Goal: Transaction & Acquisition: Purchase product/service

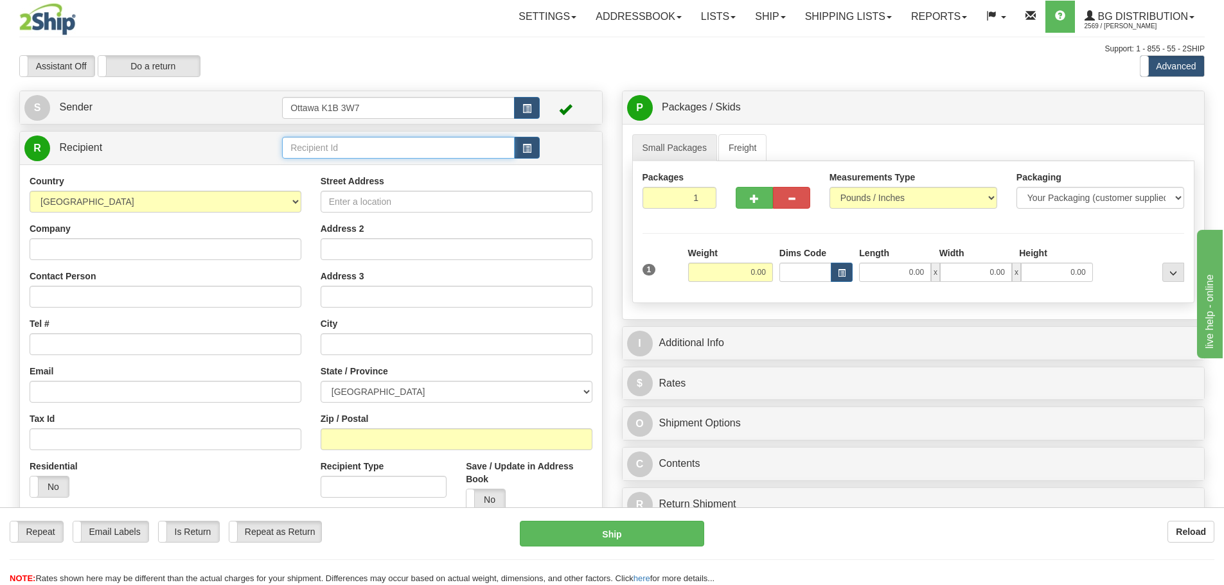
click at [396, 154] on input "text" at bounding box center [398, 148] width 233 height 22
type input "80012"
click at [486, 53] on div "Support: 1 - 855 - 55 - 2SHIP" at bounding box center [611, 49] width 1185 height 11
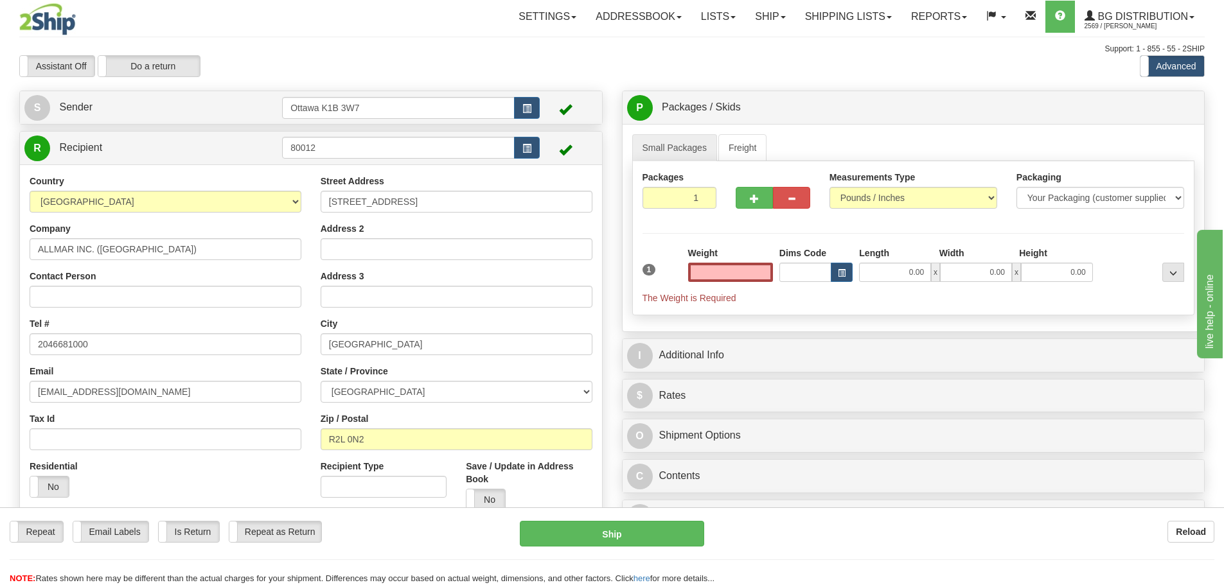
type input "0.00"
click at [420, 154] on input "80012" at bounding box center [398, 148] width 233 height 22
type input "5595"
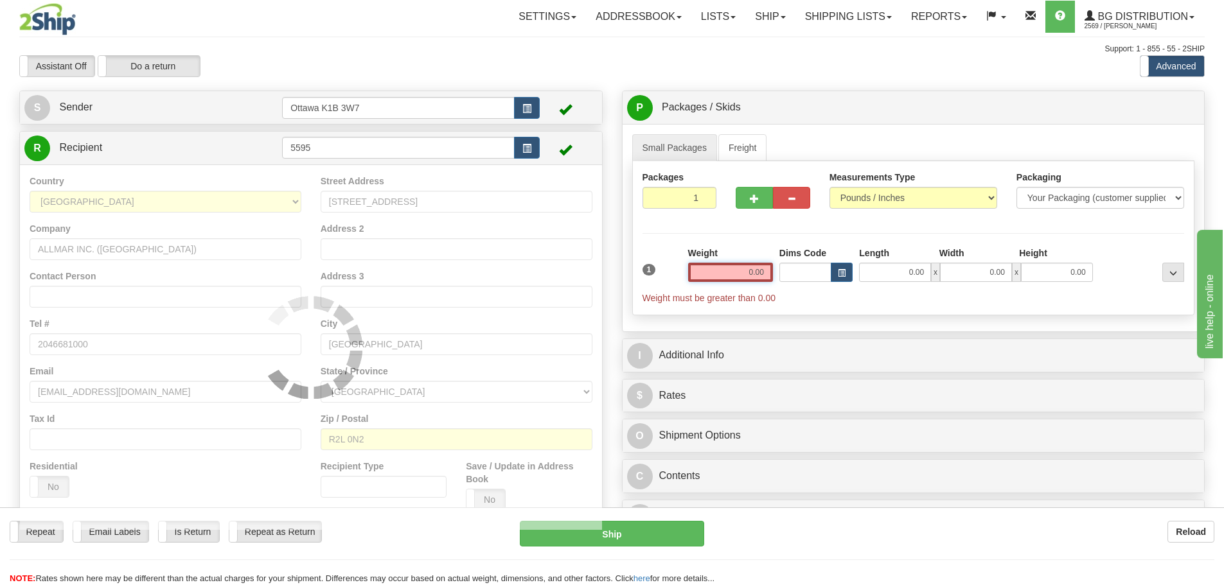
click at [478, 66] on div "Assistant On Assistant Off Do a return Do a return" at bounding box center [261, 66] width 502 height 22
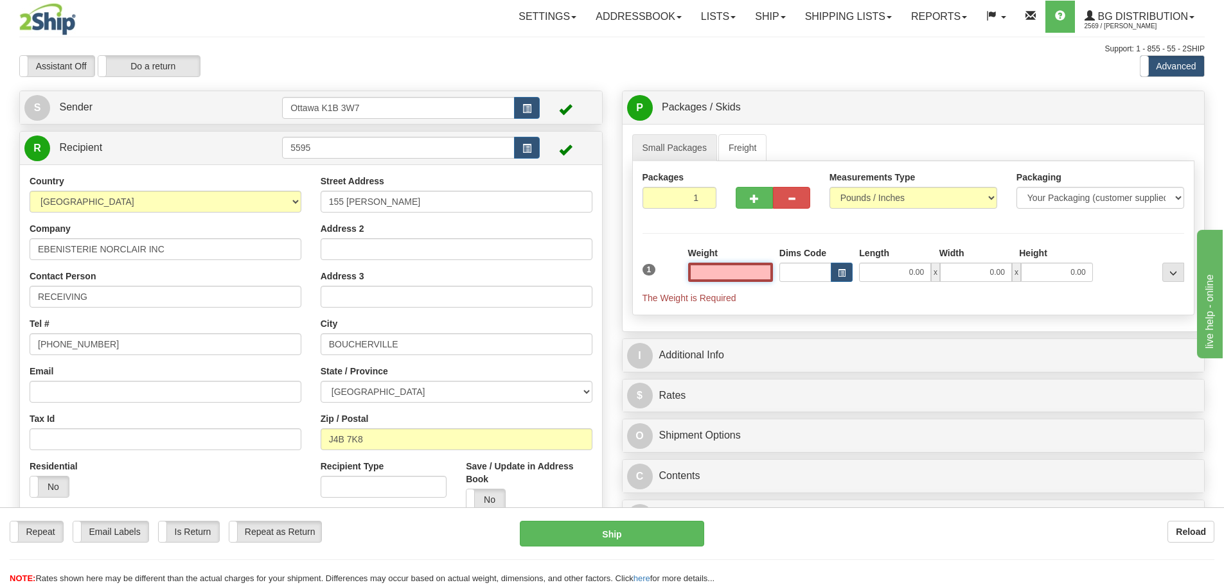
type input "2"
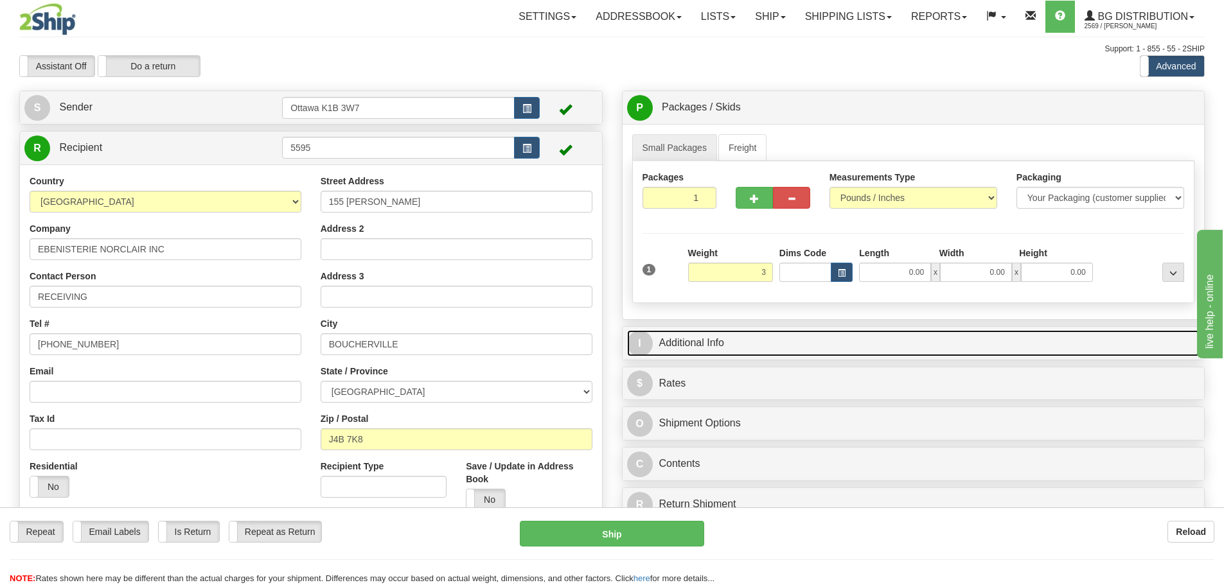
click at [814, 332] on link "I Additional Info" at bounding box center [913, 343] width 573 height 26
type input "3.00"
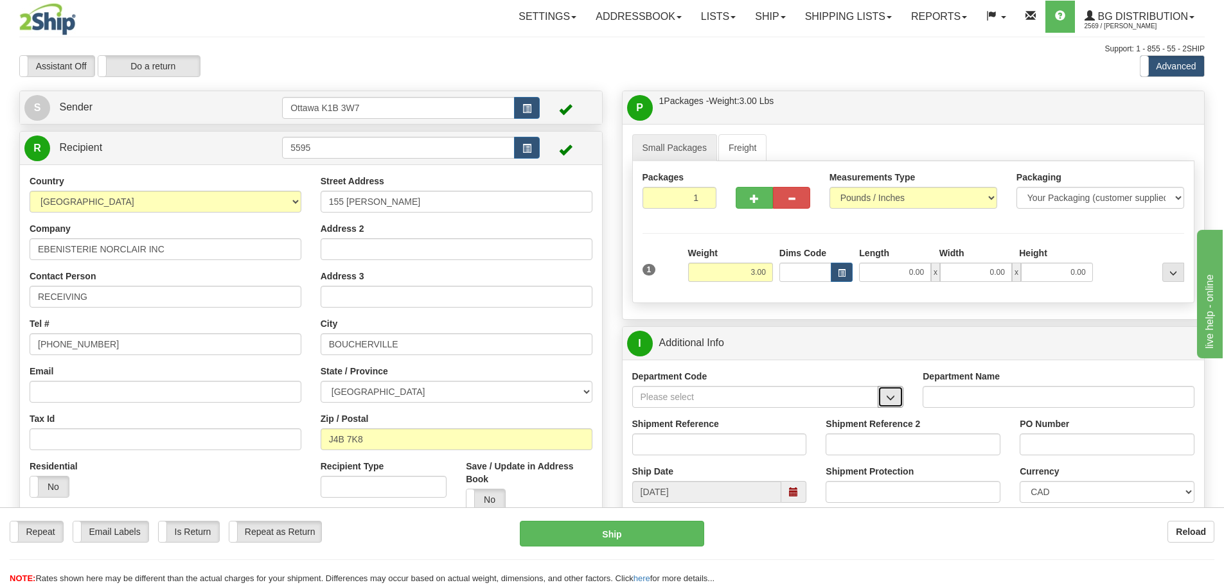
click at [885, 395] on button "button" at bounding box center [891, 397] width 26 height 22
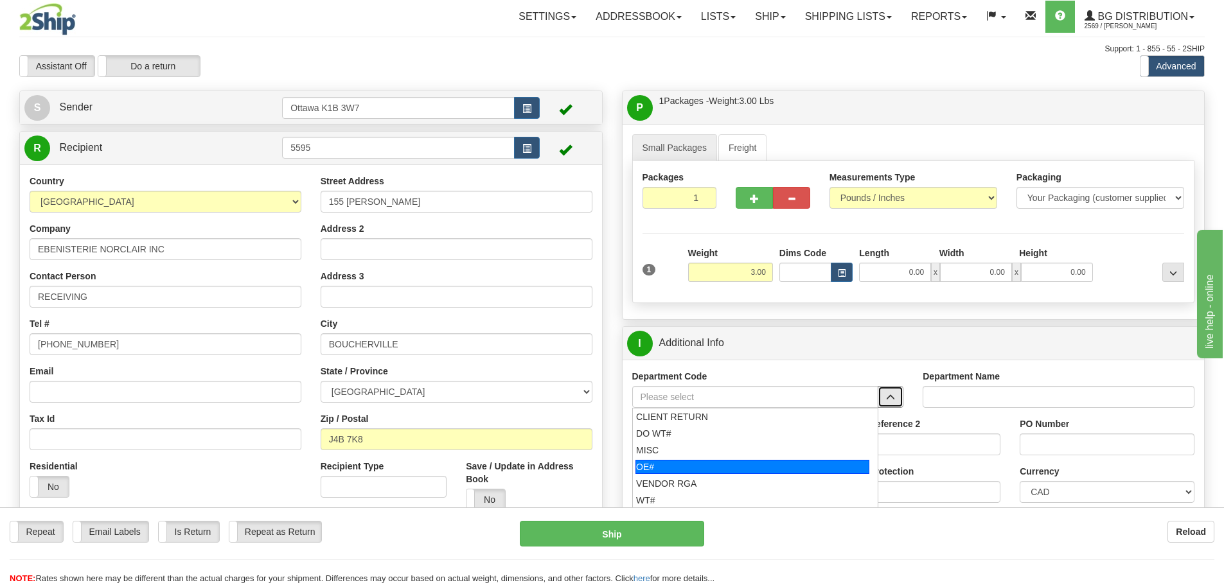
click at [684, 472] on div "OE#" at bounding box center [752, 467] width 234 height 14
type input "OE#"
type input "ORDERS"
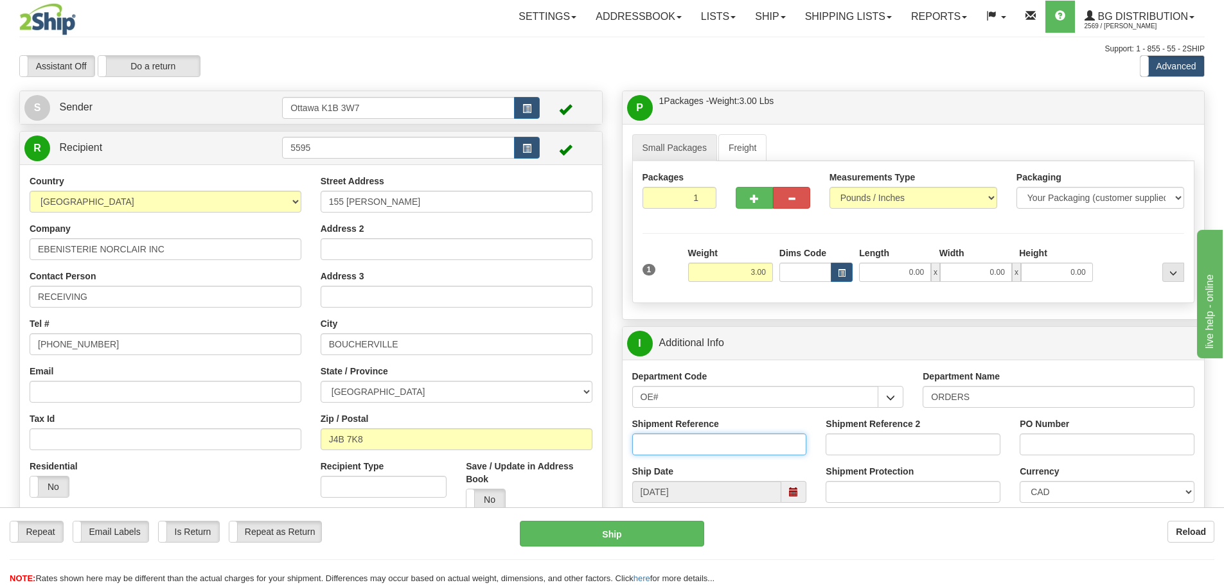
click at [683, 454] on input "Shipment Reference" at bounding box center [719, 445] width 175 height 22
type input "10203511-00"
click at [1060, 447] on input "PO Number" at bounding box center [1107, 445] width 175 height 22
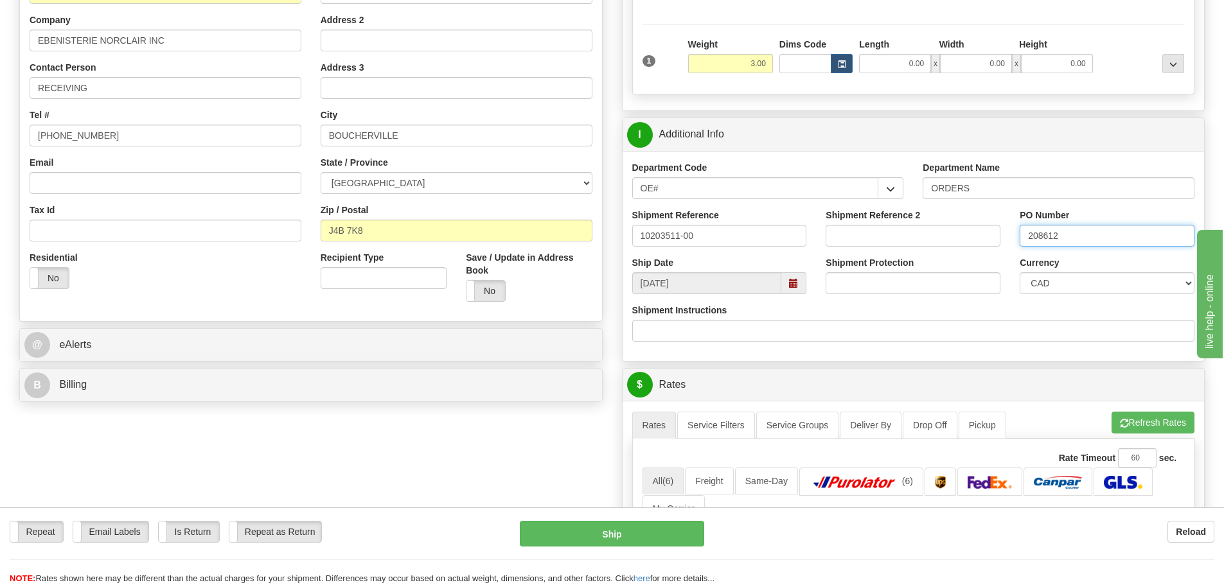
scroll to position [386, 0]
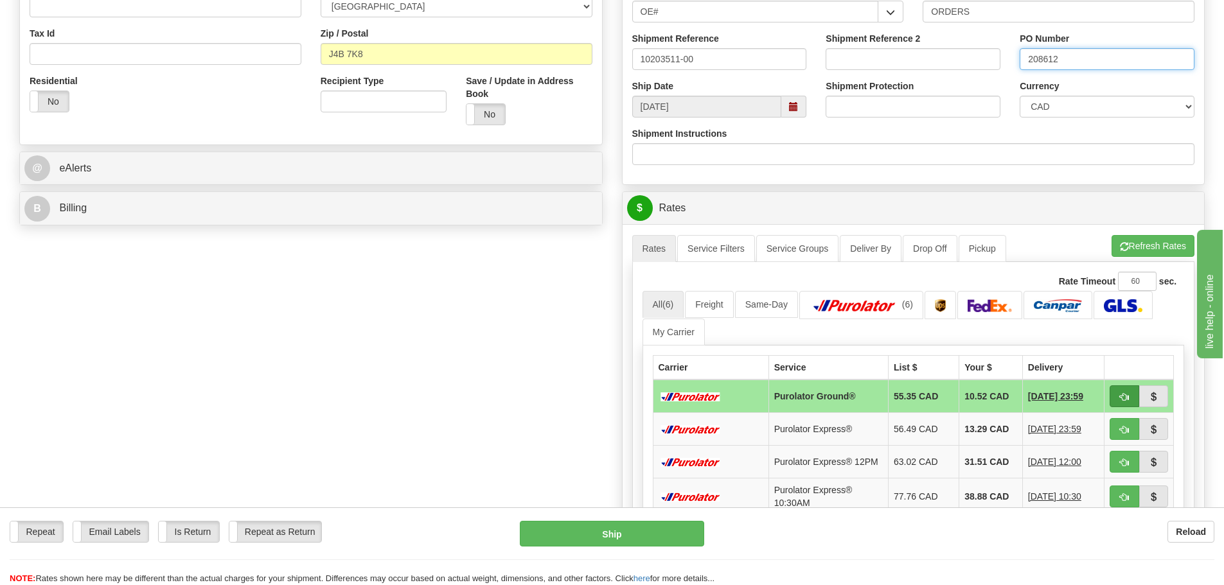
type input "208612"
click at [1128, 398] on span "button" at bounding box center [1124, 397] width 9 height 8
type input "260"
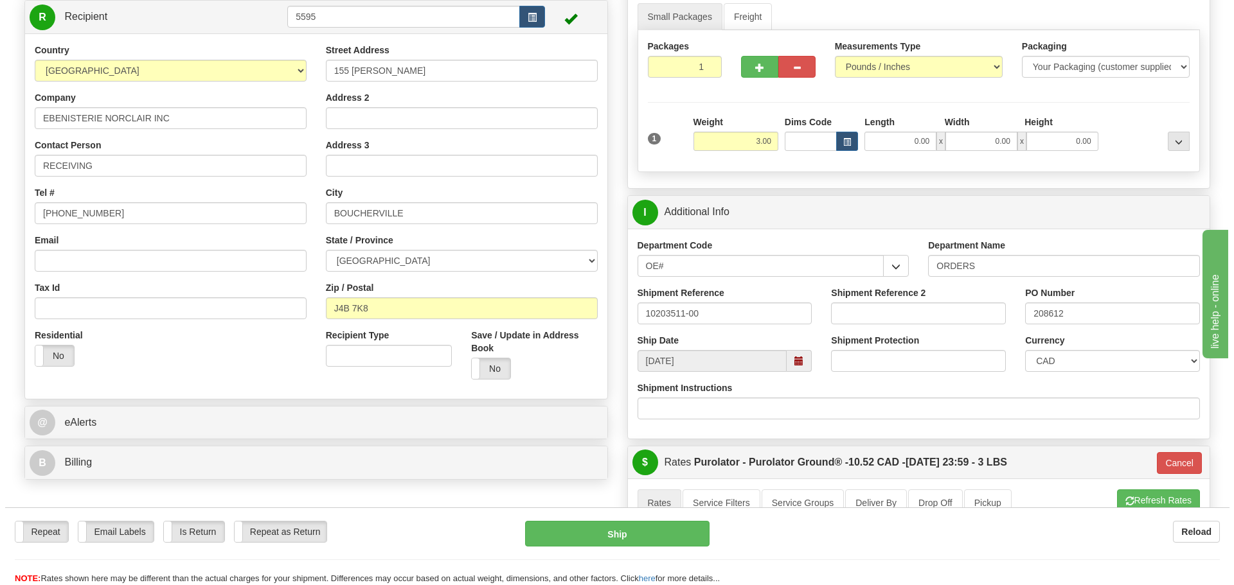
scroll to position [129, 0]
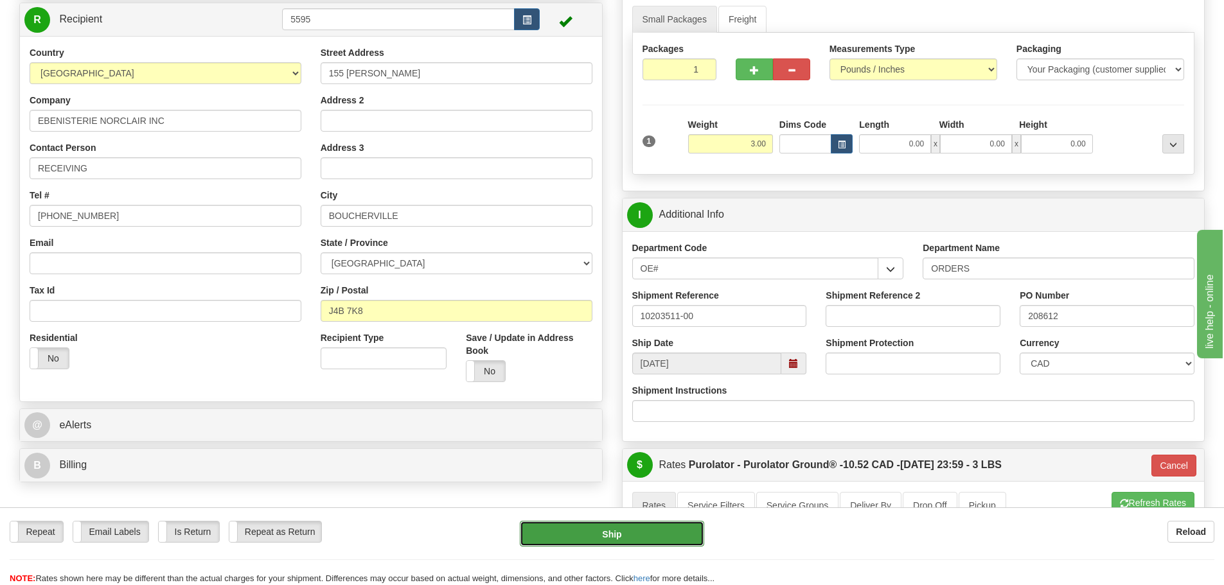
click at [689, 535] on button "Ship" at bounding box center [612, 534] width 184 height 26
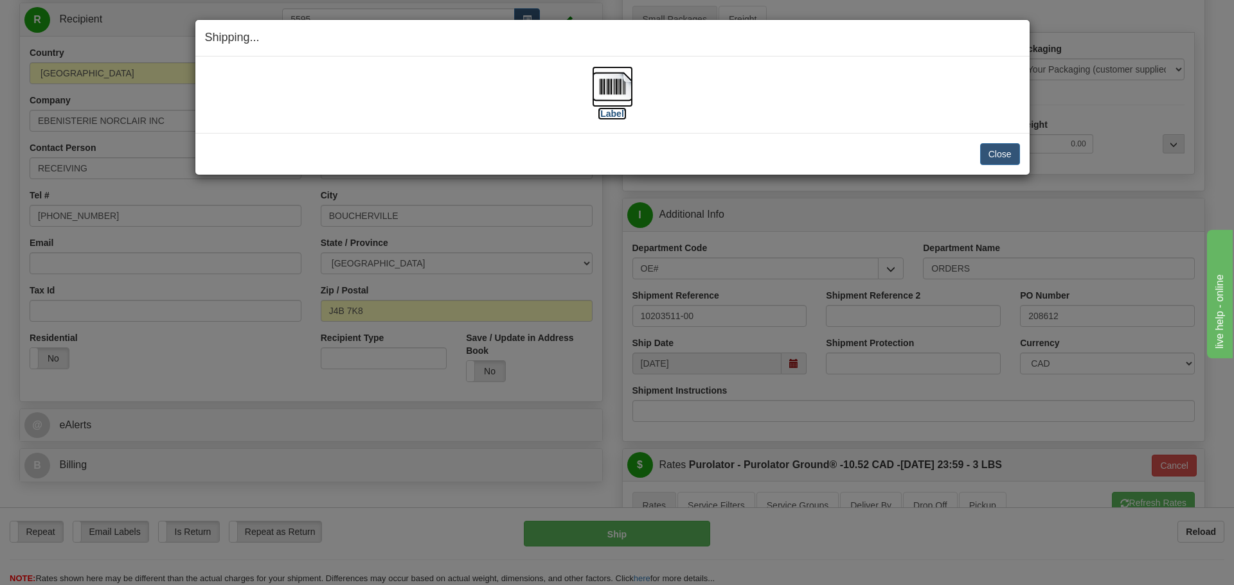
click at [610, 110] on label "[Label]" at bounding box center [613, 113] width 30 height 13
click at [999, 152] on button "Close" at bounding box center [1000, 154] width 40 height 22
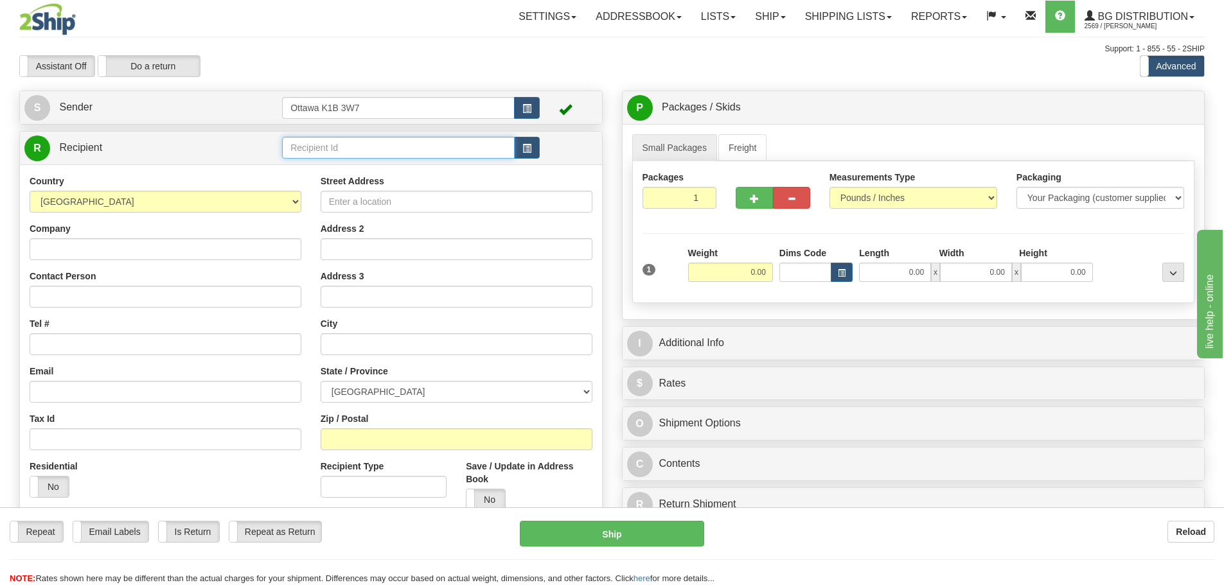
click at [360, 155] on input "text" at bounding box center [398, 148] width 233 height 22
type input "80012"
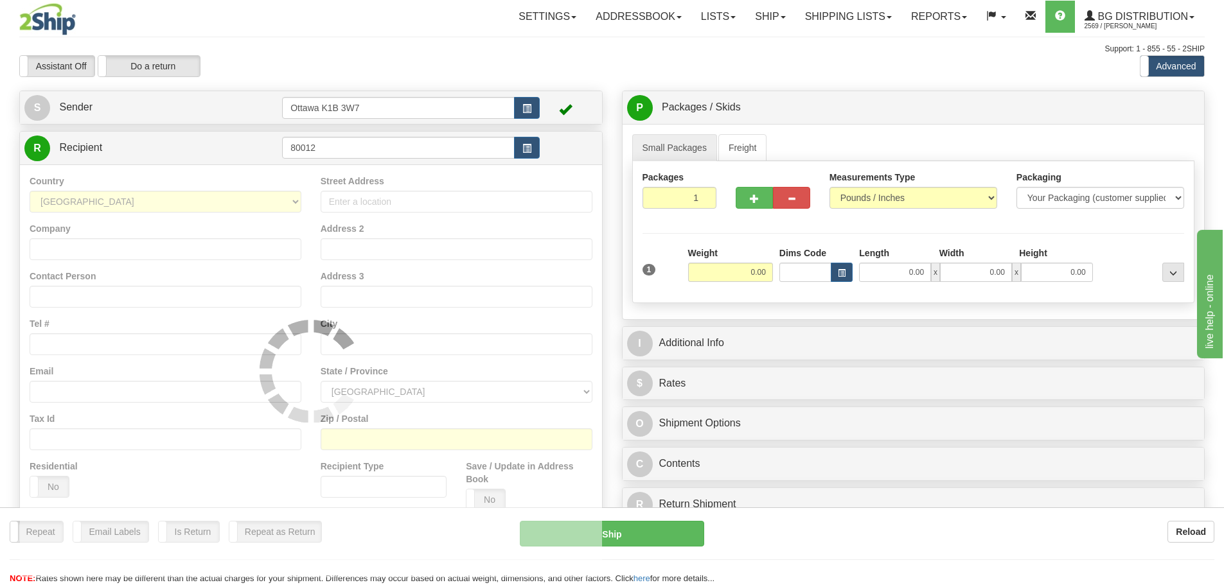
click at [419, 66] on div "Assistant On Assistant Off Do a return Do a return" at bounding box center [261, 66] width 502 height 22
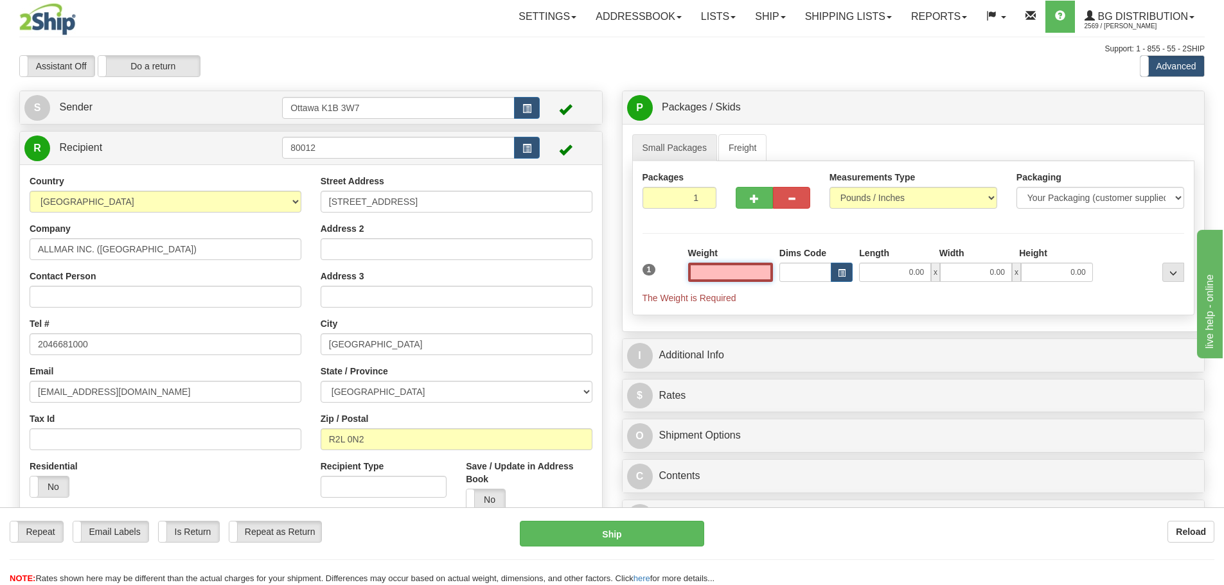
click at [724, 268] on input "text" at bounding box center [730, 272] width 85 height 19
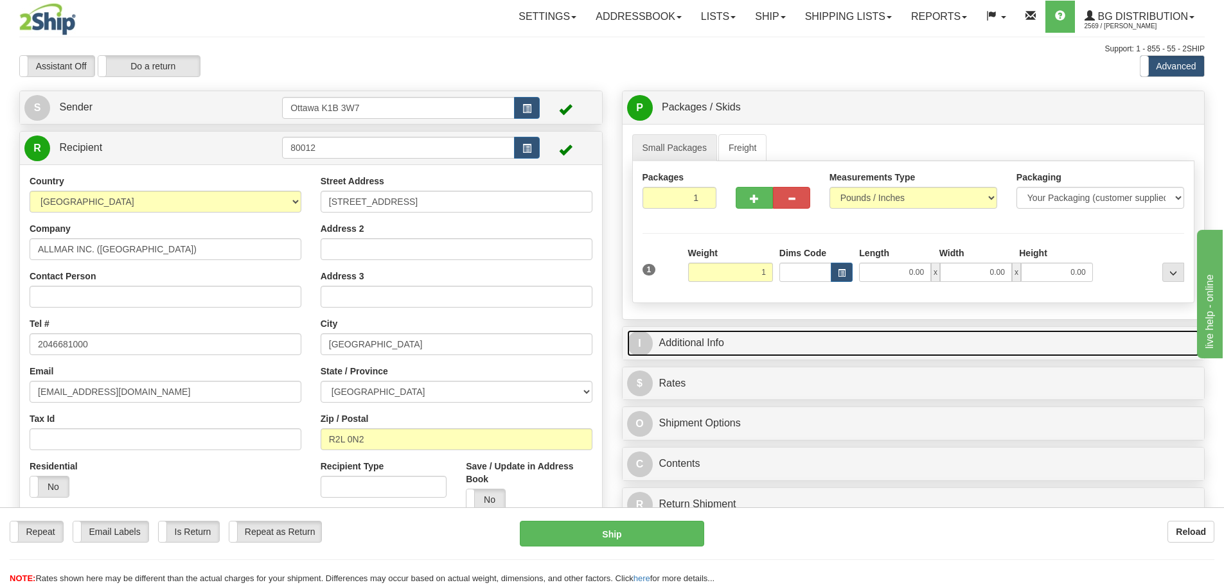
type input "1.00"
click at [992, 336] on link "I Additional Info" at bounding box center [913, 343] width 573 height 26
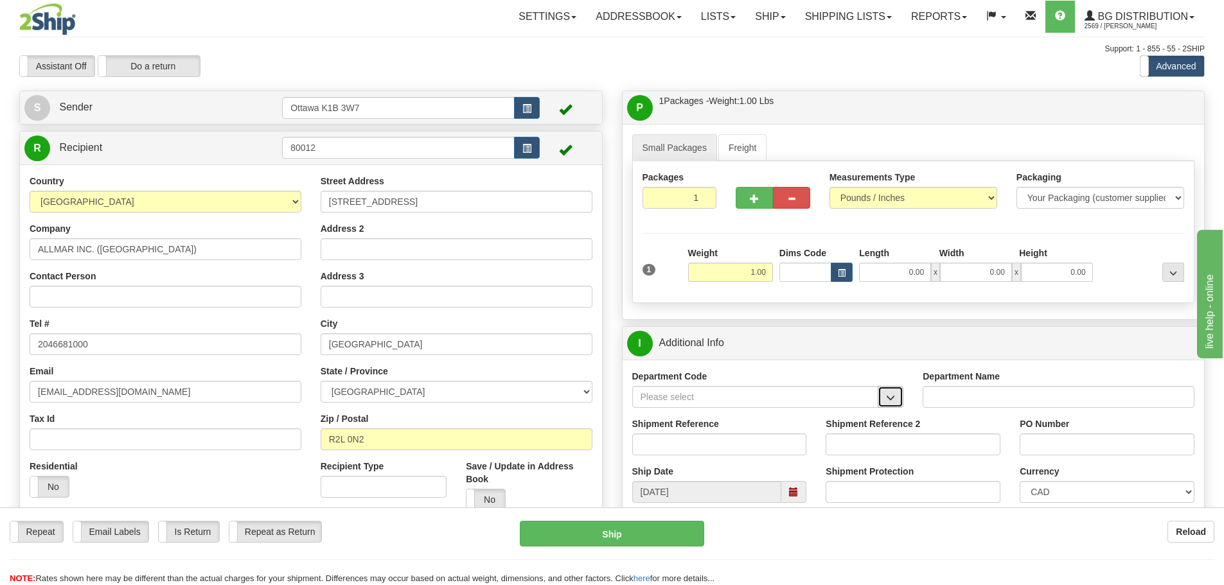
click at [896, 397] on button "button" at bounding box center [891, 397] width 26 height 22
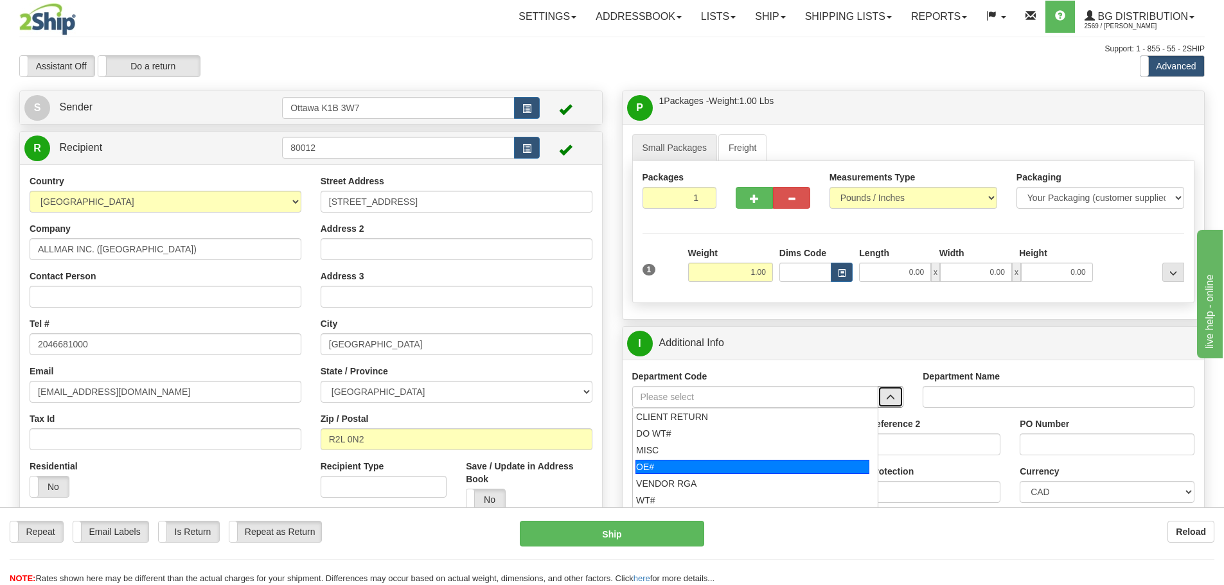
click at [737, 466] on div "OE#" at bounding box center [752, 467] width 234 height 14
type input "OE#"
type input "ORDERS"
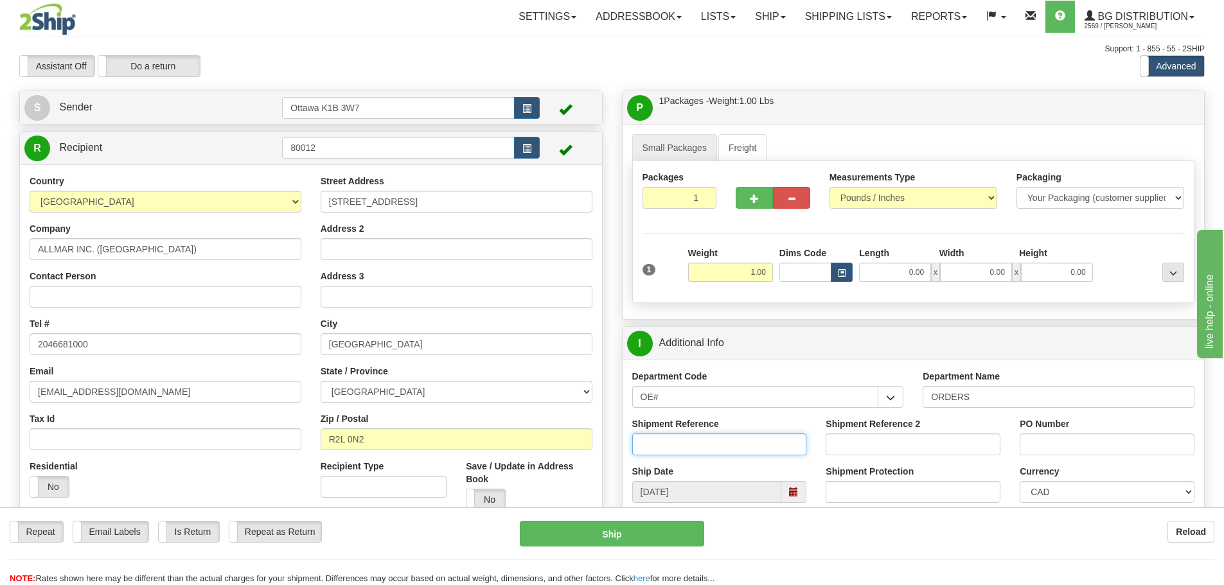
click at [718, 442] on input "Shipment Reference" at bounding box center [719, 445] width 175 height 22
type input "10203008-00"
click at [1040, 452] on input "PO Number" at bounding box center [1107, 445] width 175 height 22
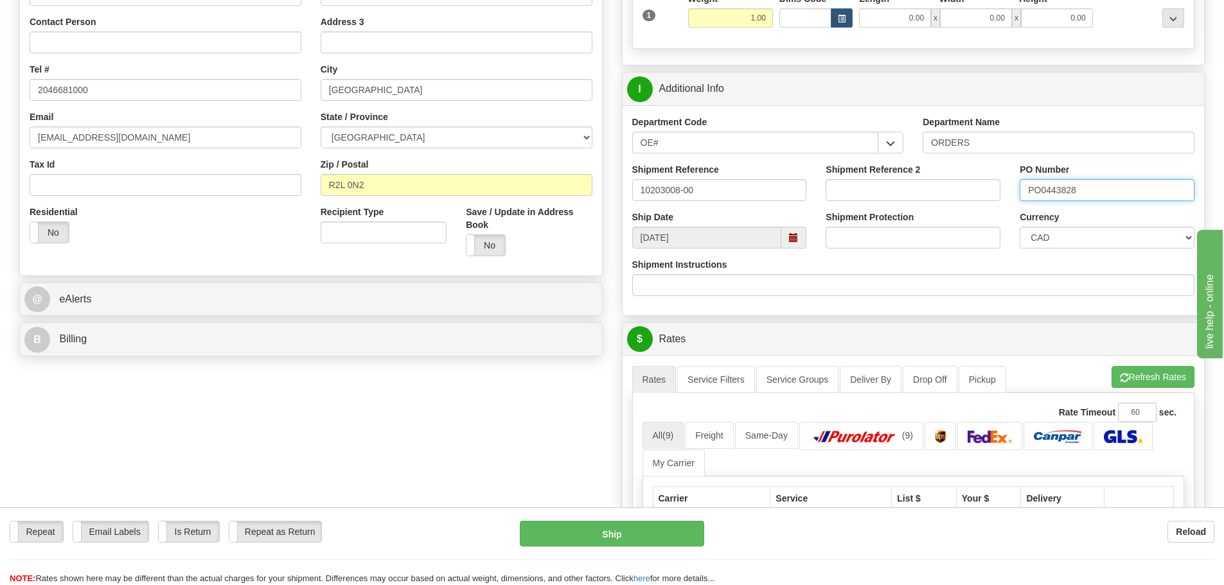
scroll to position [386, 0]
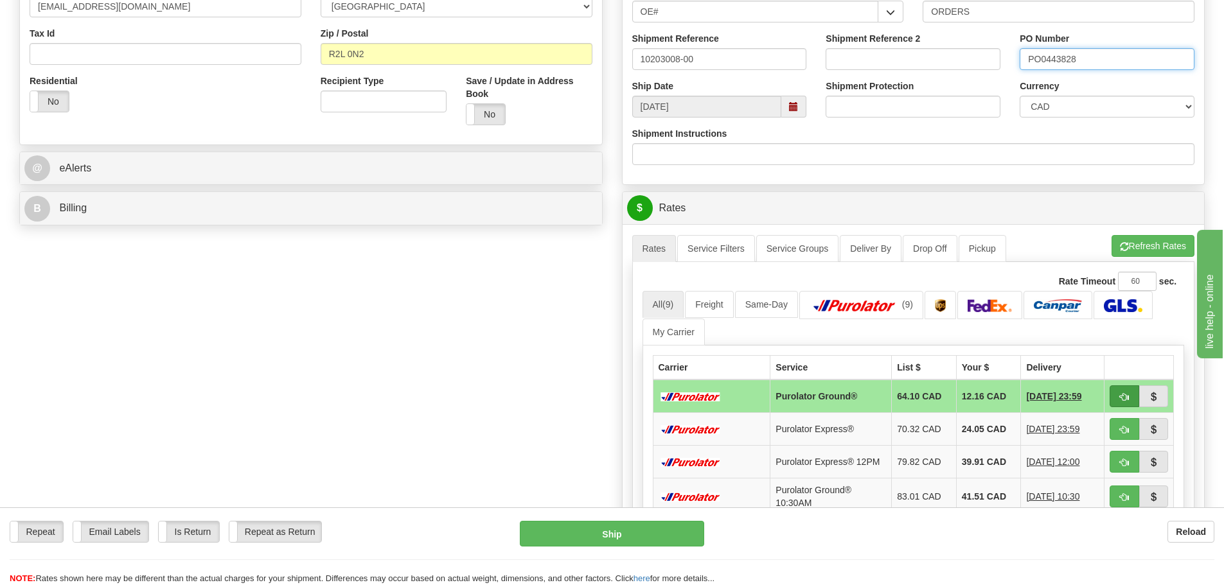
type input "PO0443828"
click at [1123, 400] on span "button" at bounding box center [1124, 397] width 9 height 8
type input "260"
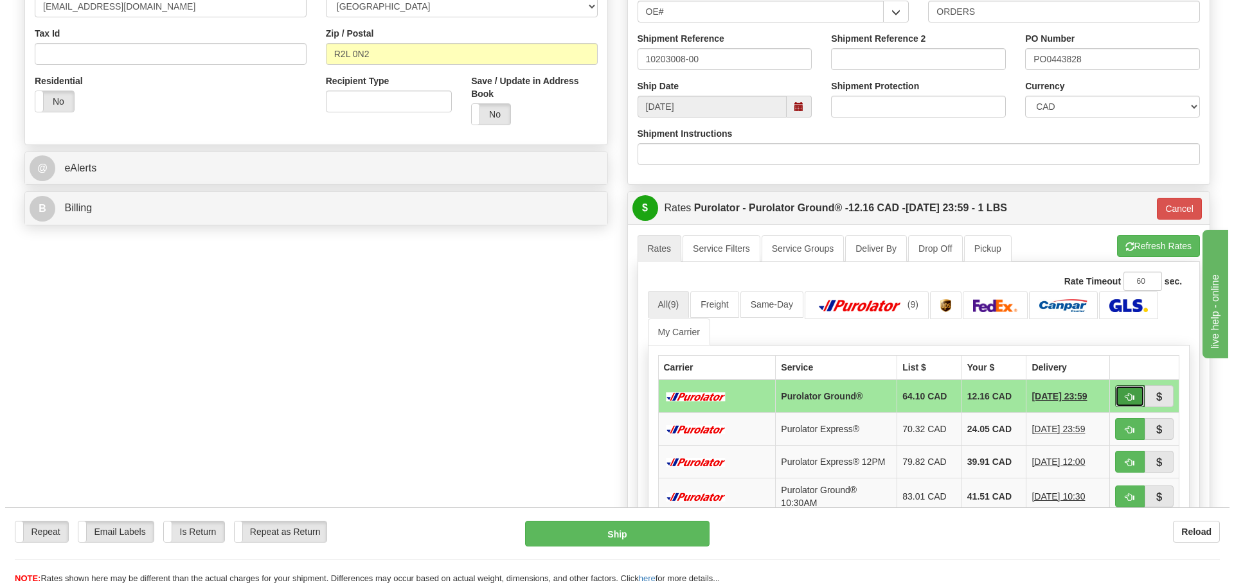
scroll to position [129, 0]
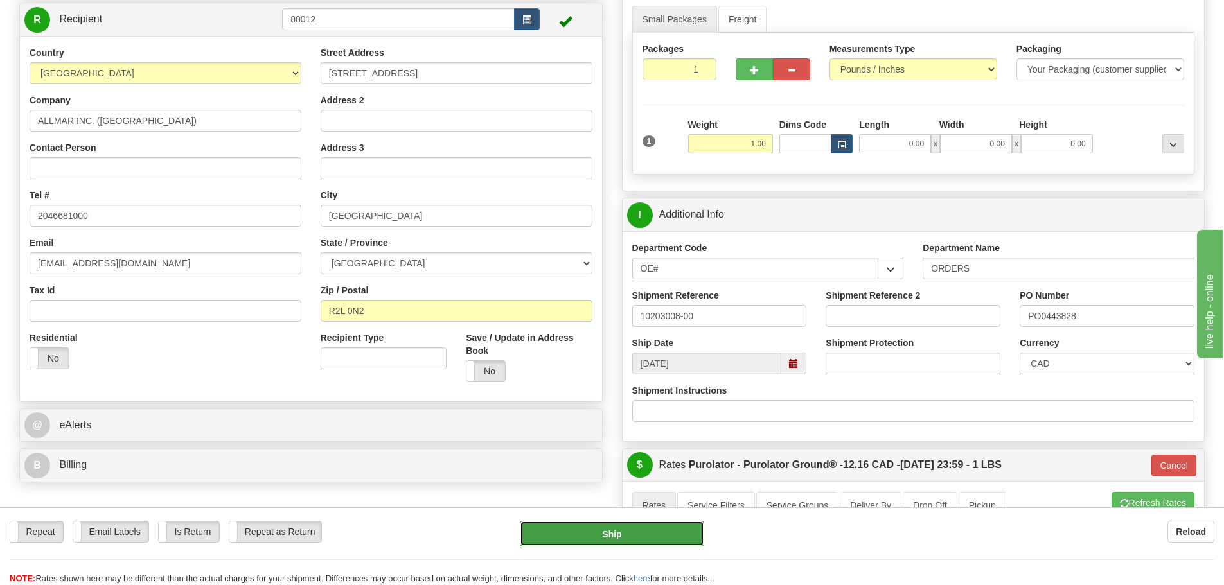
click at [646, 532] on button "Ship" at bounding box center [612, 534] width 184 height 26
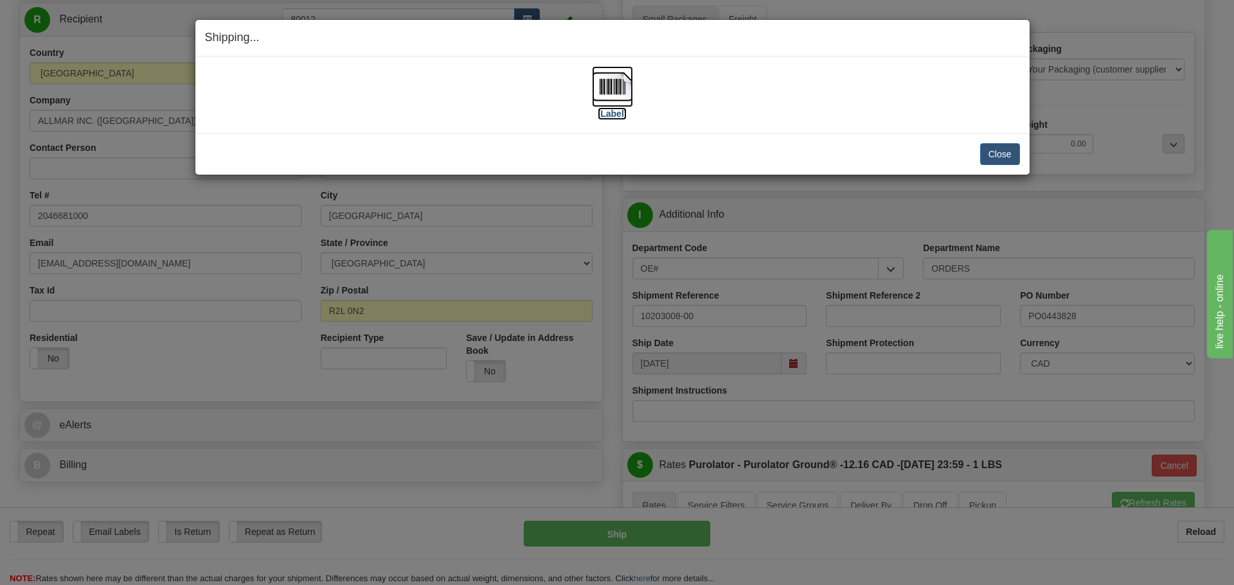
click at [604, 116] on label "[Label]" at bounding box center [613, 113] width 30 height 13
click at [982, 157] on button "Close" at bounding box center [1000, 154] width 40 height 22
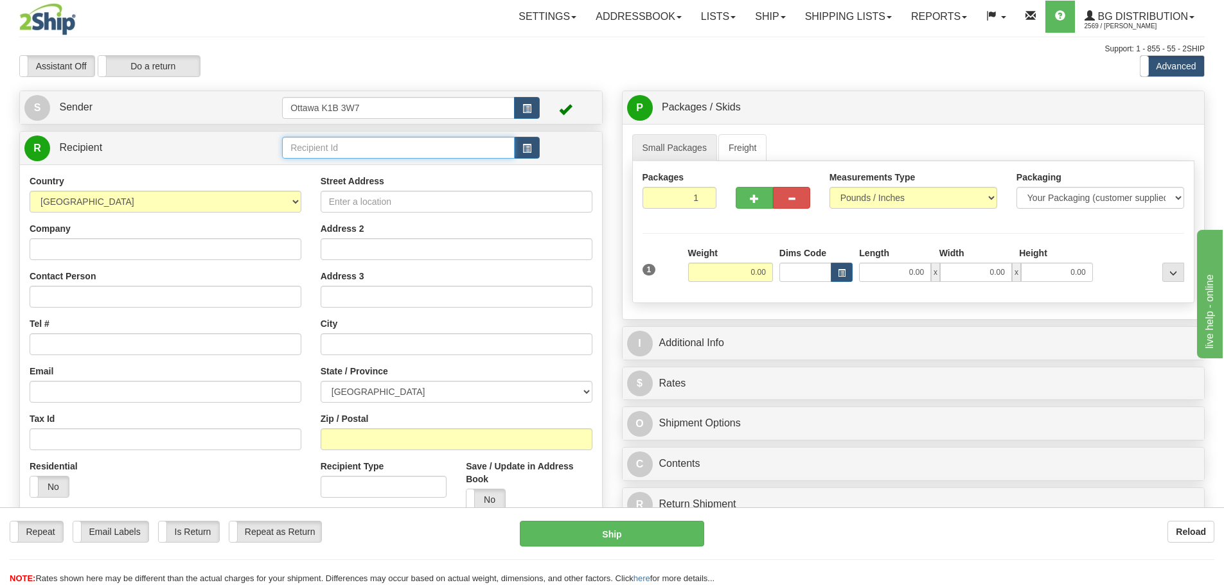
click at [346, 147] on input "text" at bounding box center [398, 148] width 233 height 22
type input "52000"
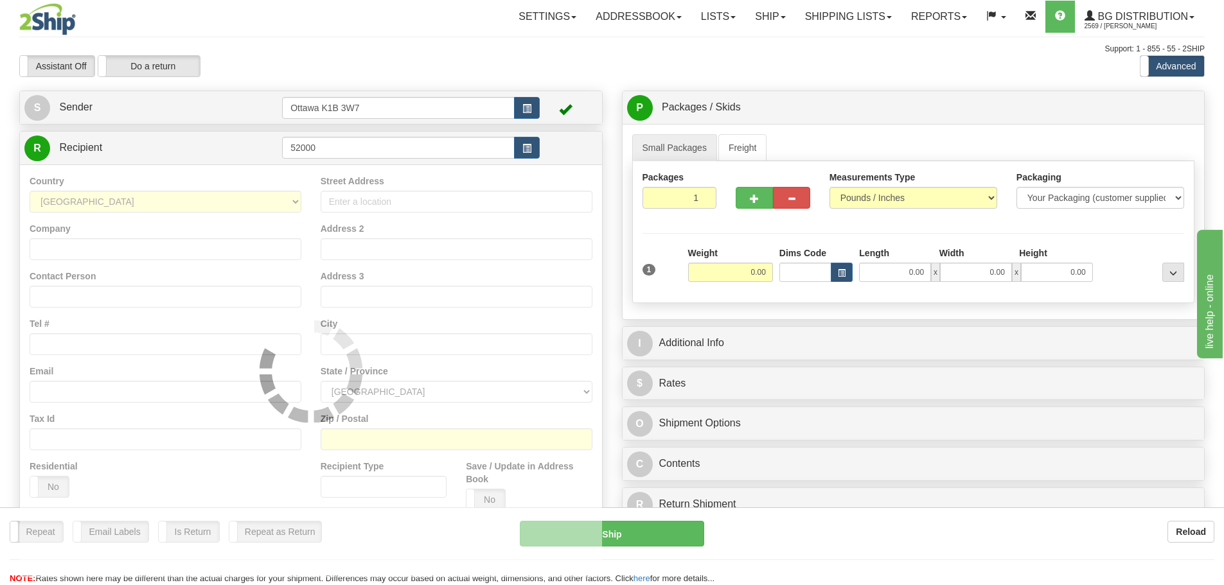
click at [378, 85] on div "Toggle navigation Settings Shipping Preferences Fields Preferences New" at bounding box center [612, 365] width 1224 height 731
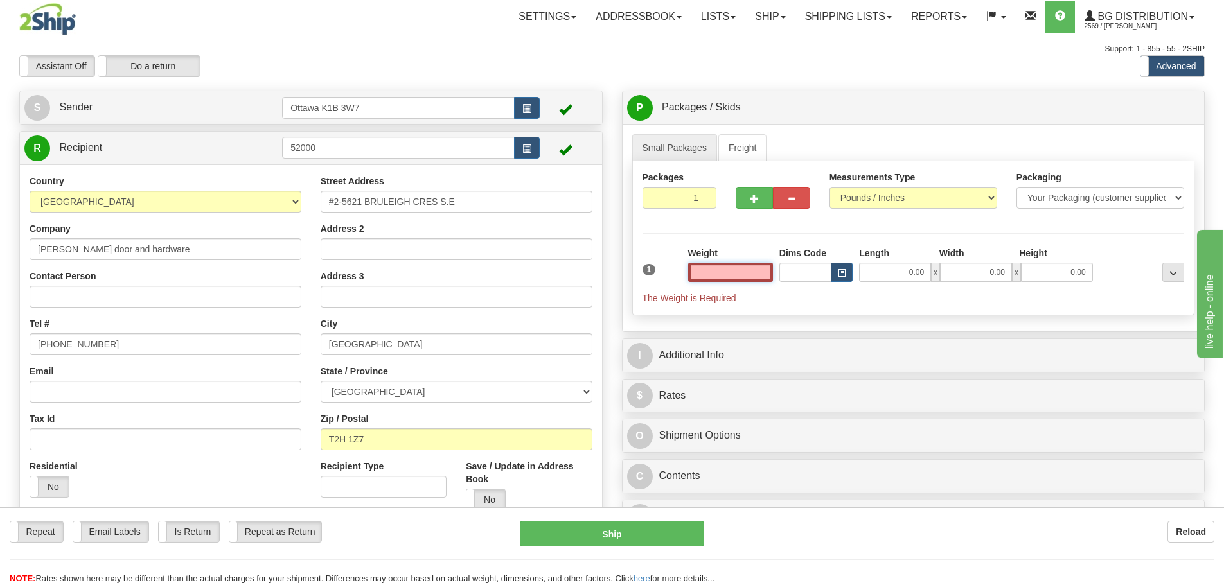
click at [721, 278] on input "text" at bounding box center [730, 272] width 85 height 19
type input "0.00"
click at [749, 204] on button "button" at bounding box center [754, 198] width 37 height 22
type input "2"
click at [1165, 109] on span "Pack / Skid Level" at bounding box center [1162, 107] width 59 height 9
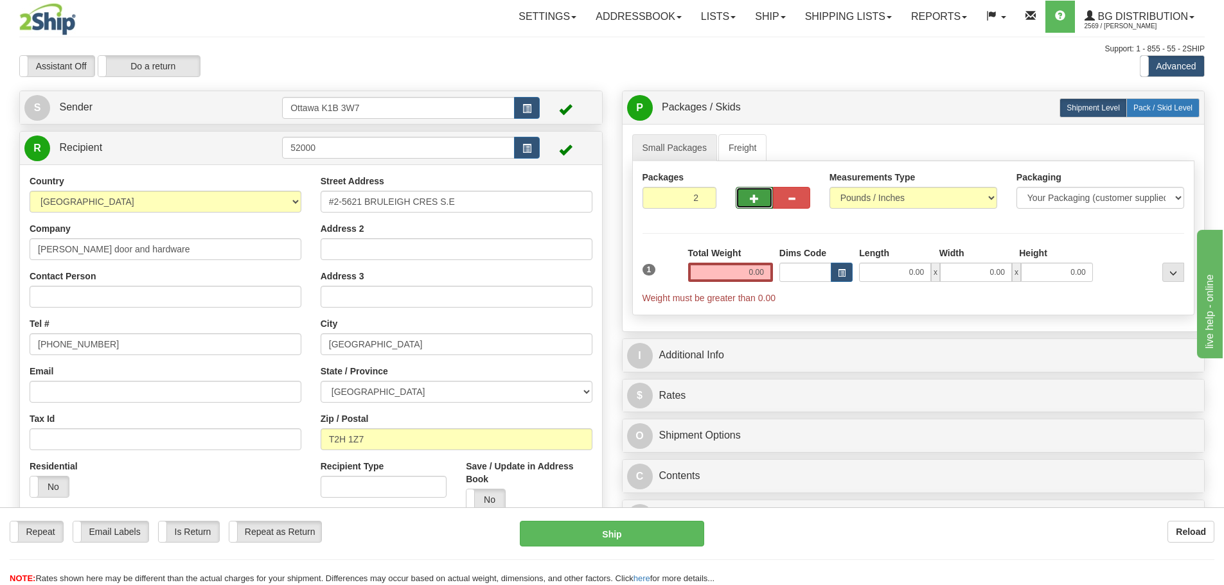
radio input "true"
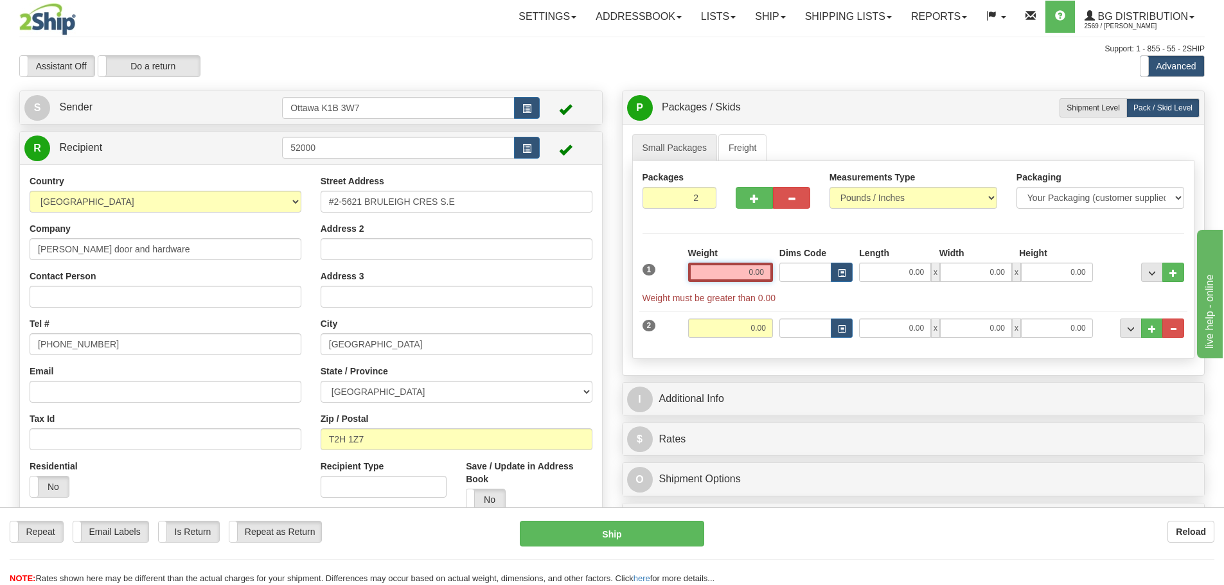
click at [747, 276] on input "0.00" at bounding box center [730, 272] width 85 height 19
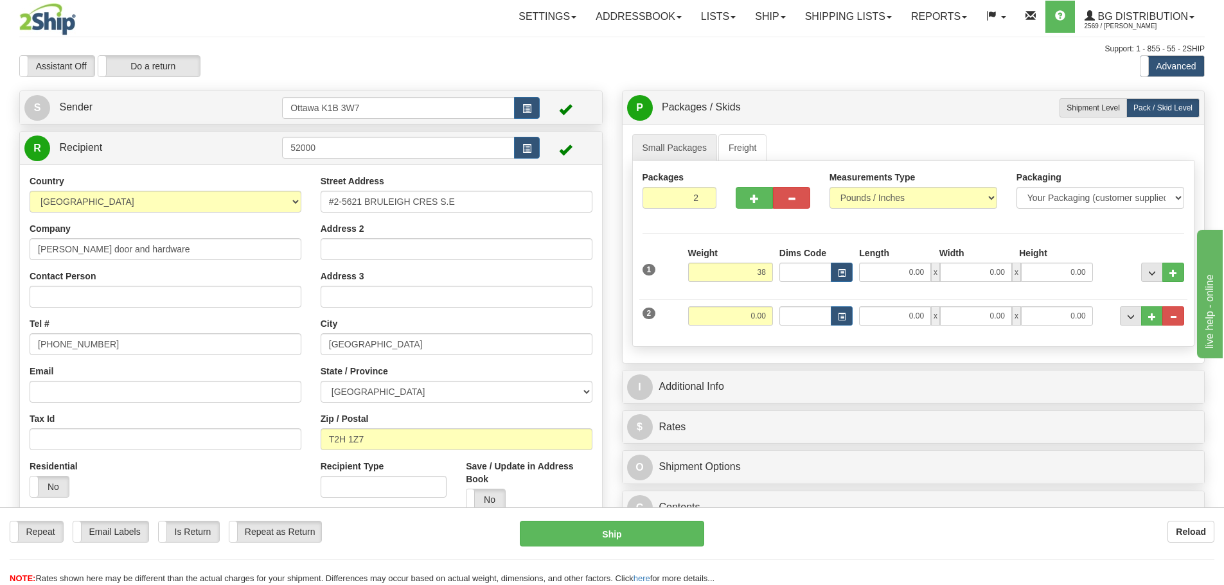
click at [881, 282] on div "1 Weight 38 Dims Code Length" at bounding box center [913, 270] width 549 height 46
type input "38.00"
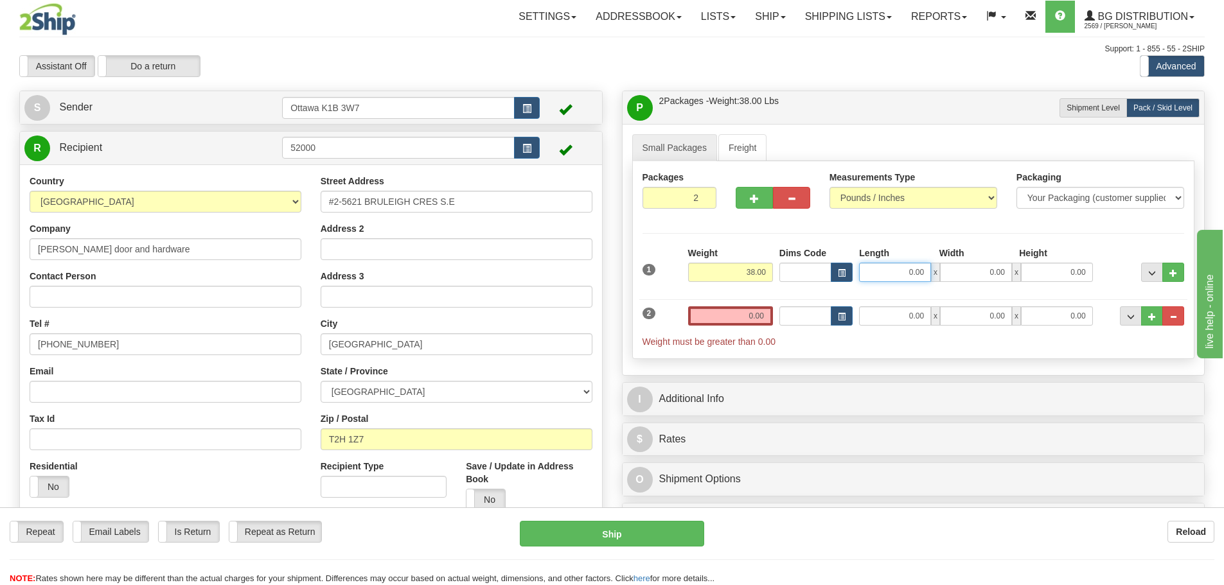
click at [880, 278] on input "0.00" at bounding box center [895, 272] width 72 height 19
type input "38.00"
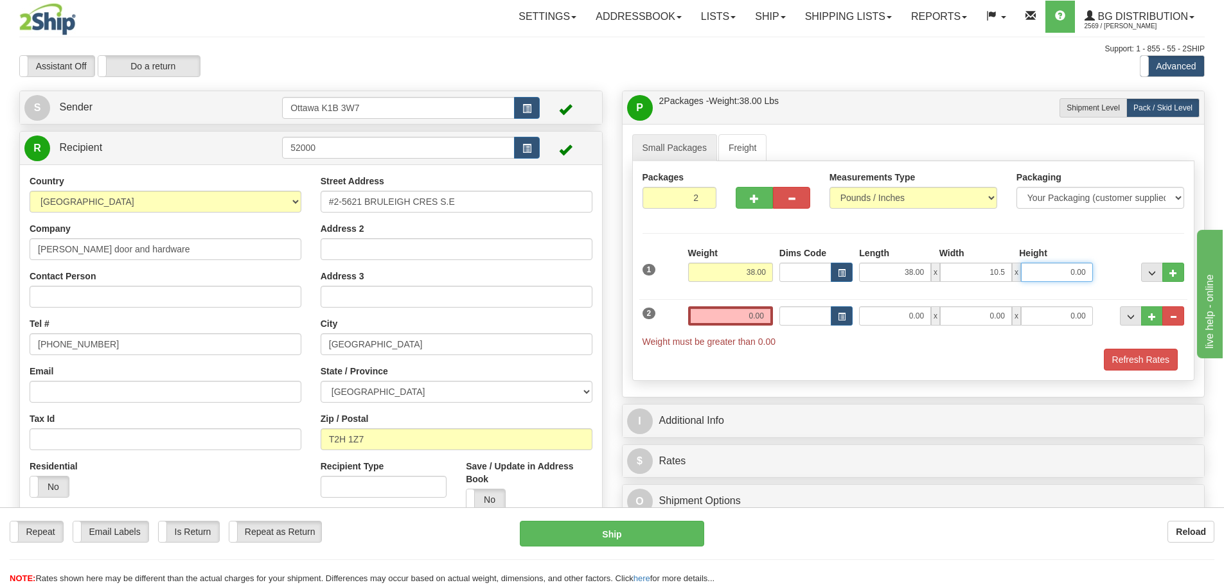
type input "10.50"
type input "5.50"
click at [724, 322] on input "0.00" at bounding box center [730, 315] width 85 height 19
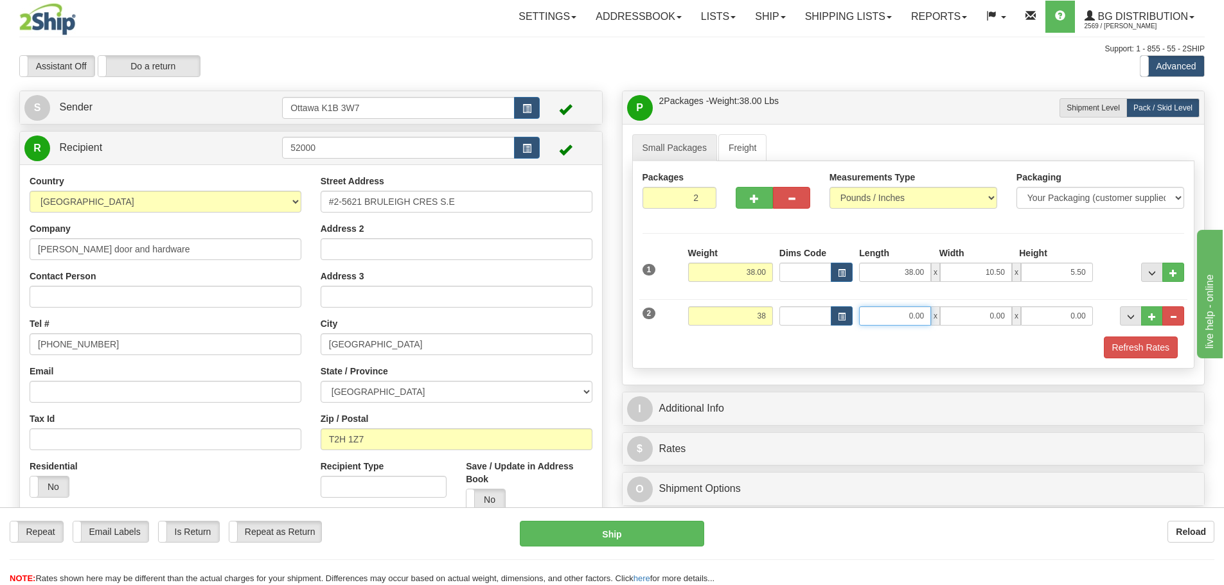
click at [887, 321] on input "0.00" at bounding box center [895, 315] width 72 height 19
type input "38.00"
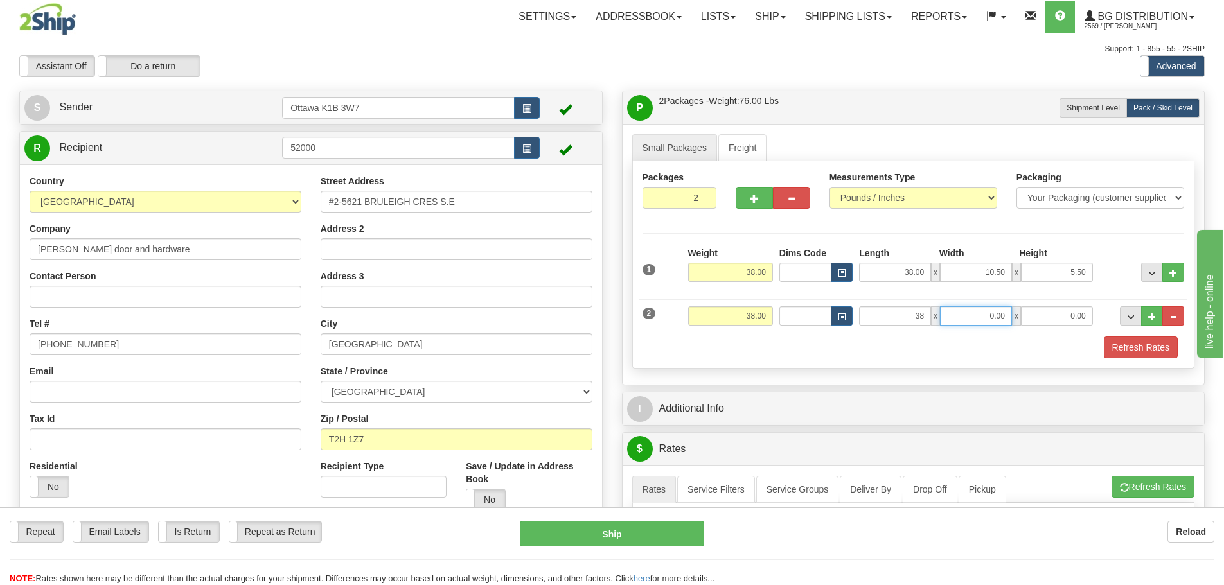
type input "38.00"
type input "10.50"
type input "5.50"
click at [1165, 350] on button "Refresh Rates" at bounding box center [1141, 348] width 74 height 22
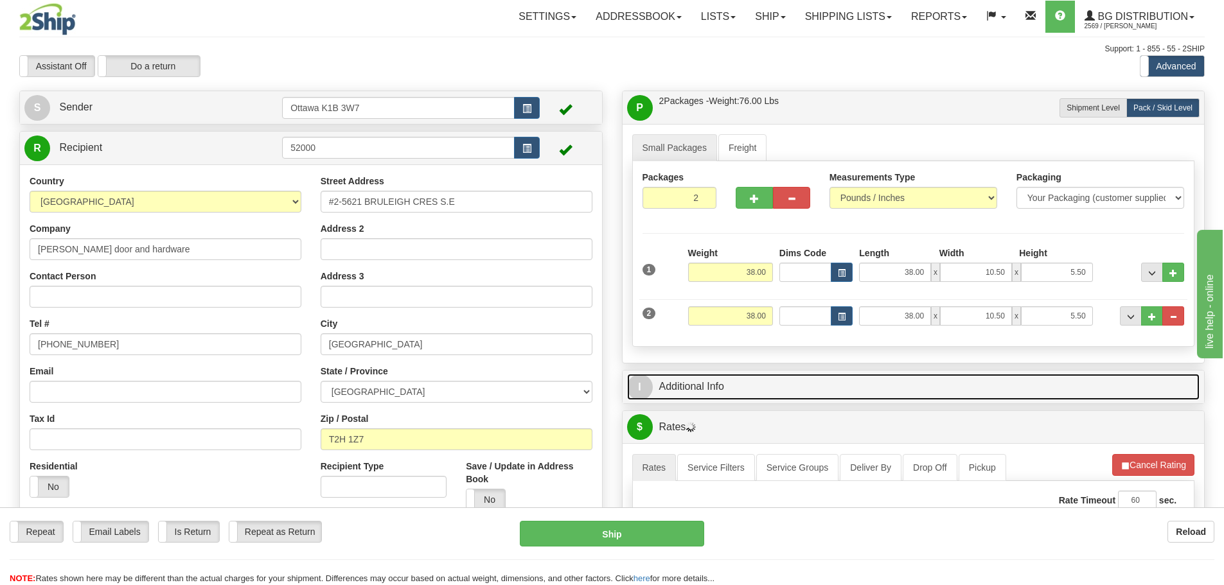
click at [886, 378] on link "I Additional Info" at bounding box center [913, 387] width 573 height 26
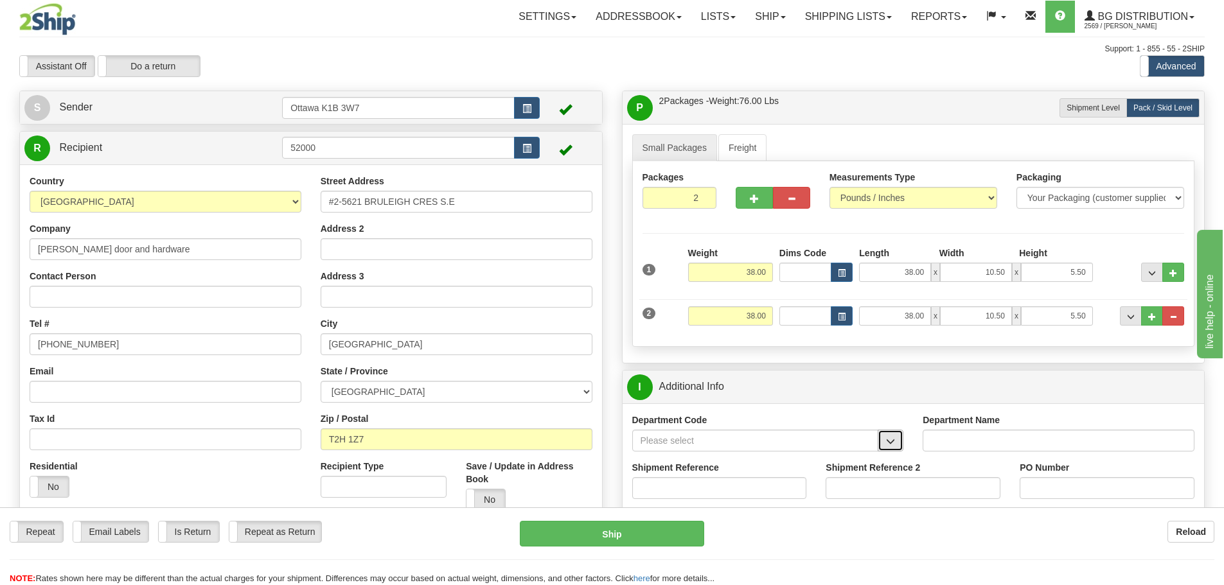
click at [896, 438] on button "button" at bounding box center [891, 441] width 26 height 22
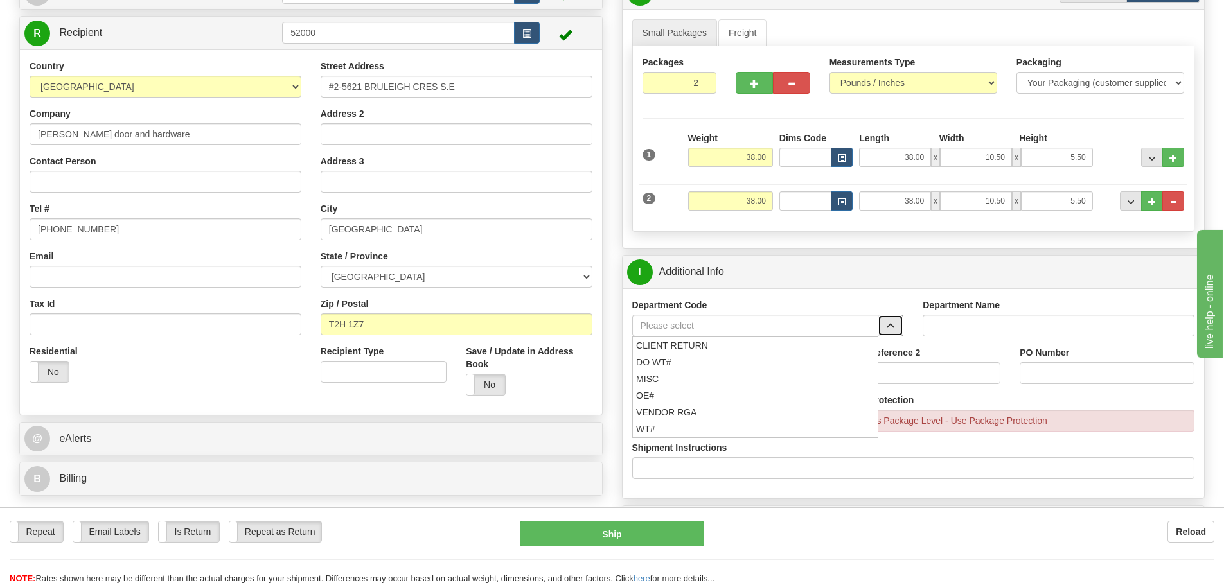
scroll to position [129, 0]
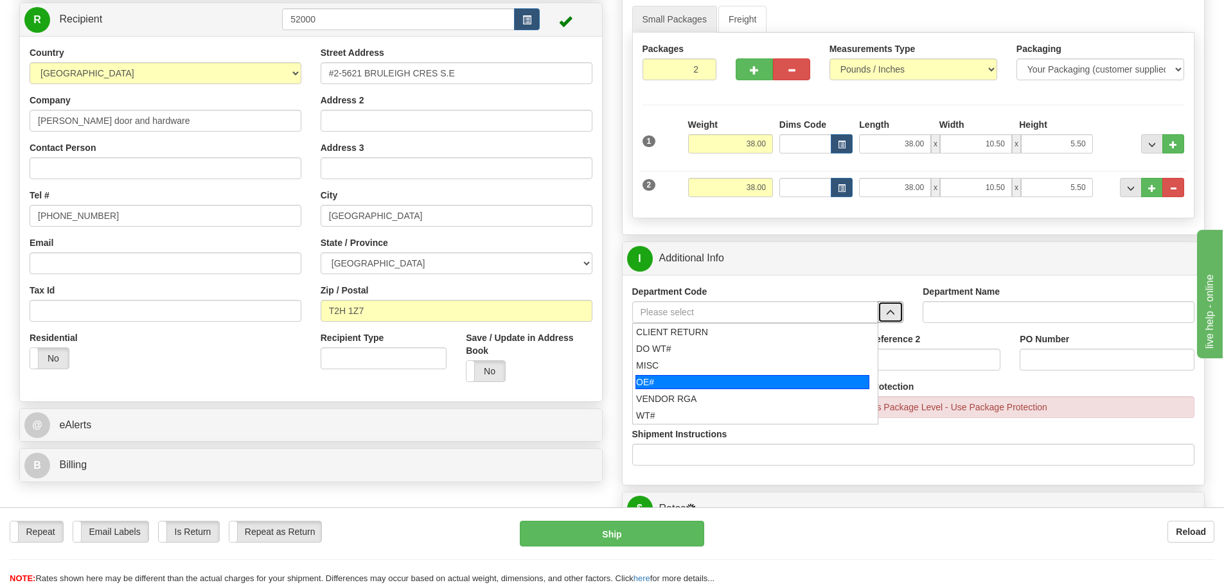
click at [736, 379] on div "OE#" at bounding box center [752, 382] width 234 height 14
type input "OE#"
type input "ORDERS"
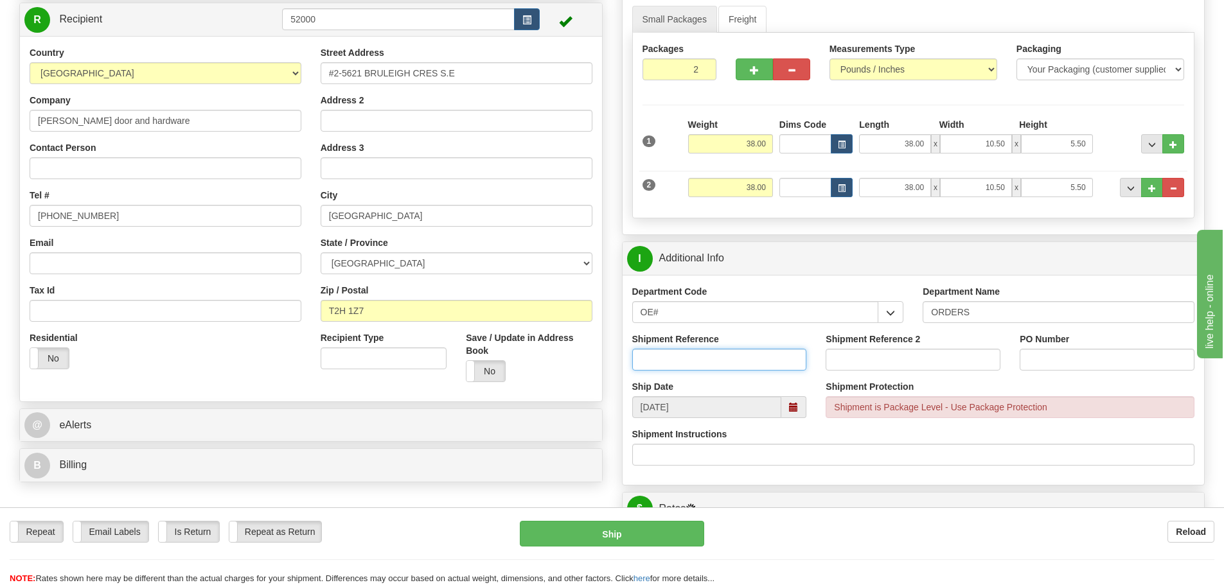
click at [732, 359] on input "Shipment Reference" at bounding box center [719, 360] width 175 height 22
type input "10203146-00"
click at [1067, 362] on input "PO Number" at bounding box center [1107, 360] width 175 height 22
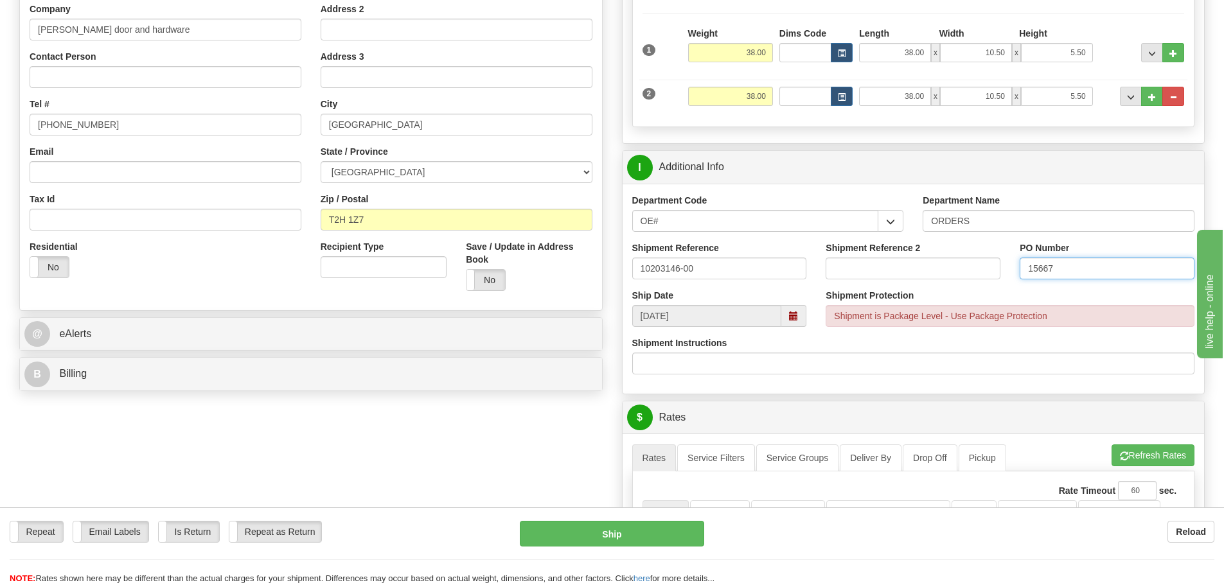
scroll to position [450, 0]
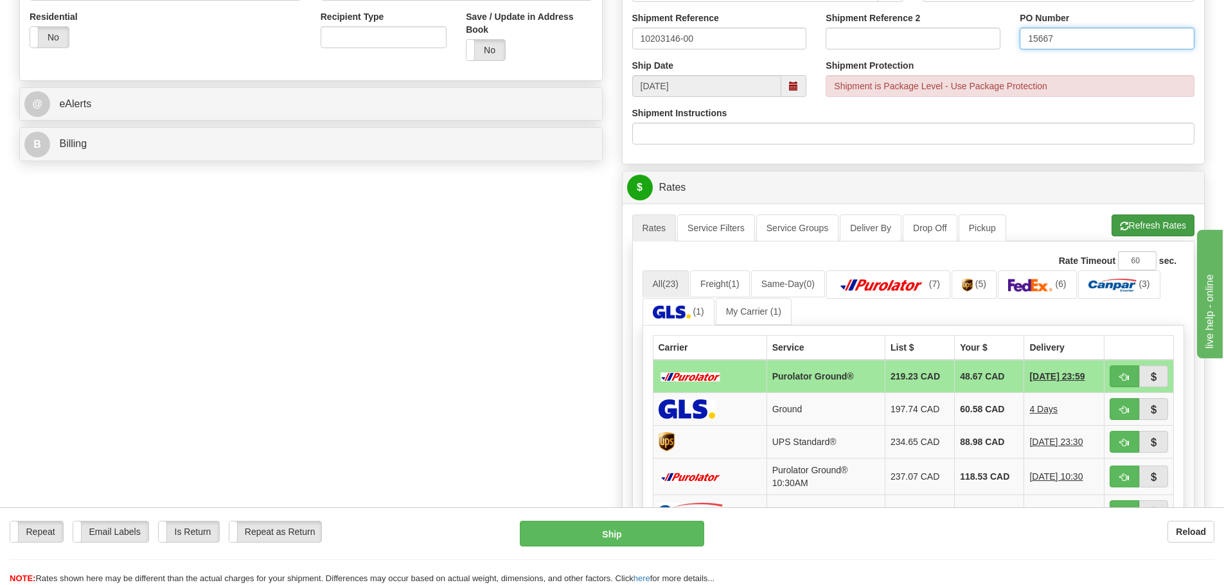
type input "15667"
click at [1147, 226] on button "Refresh Rates" at bounding box center [1153, 226] width 83 height 22
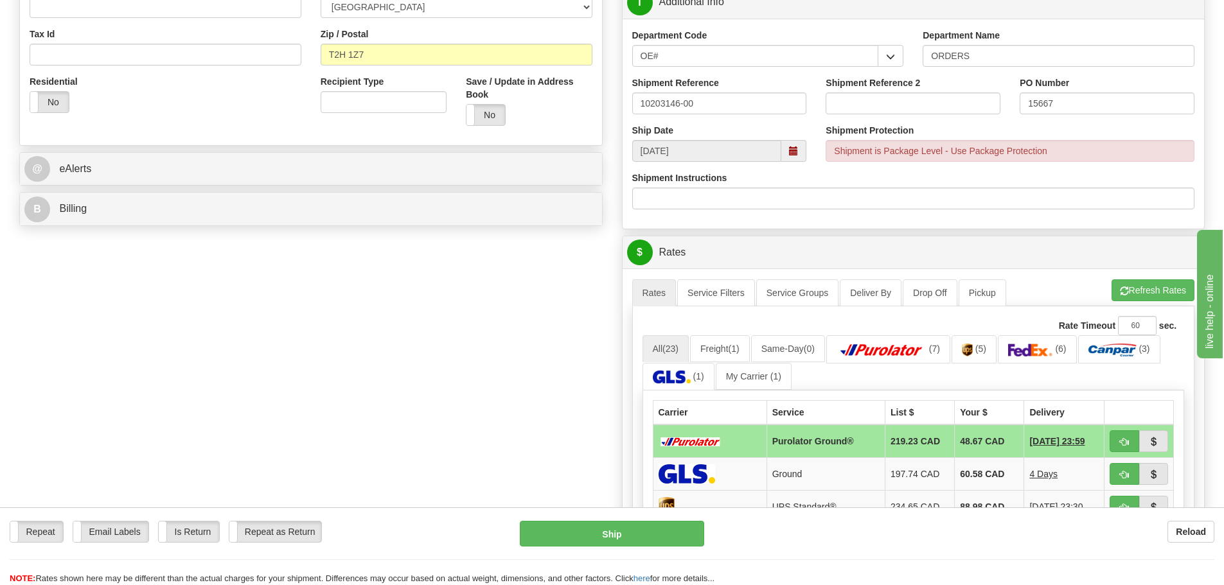
scroll to position [386, 0]
click at [1120, 442] on span "button" at bounding box center [1124, 442] width 9 height 8
type input "260"
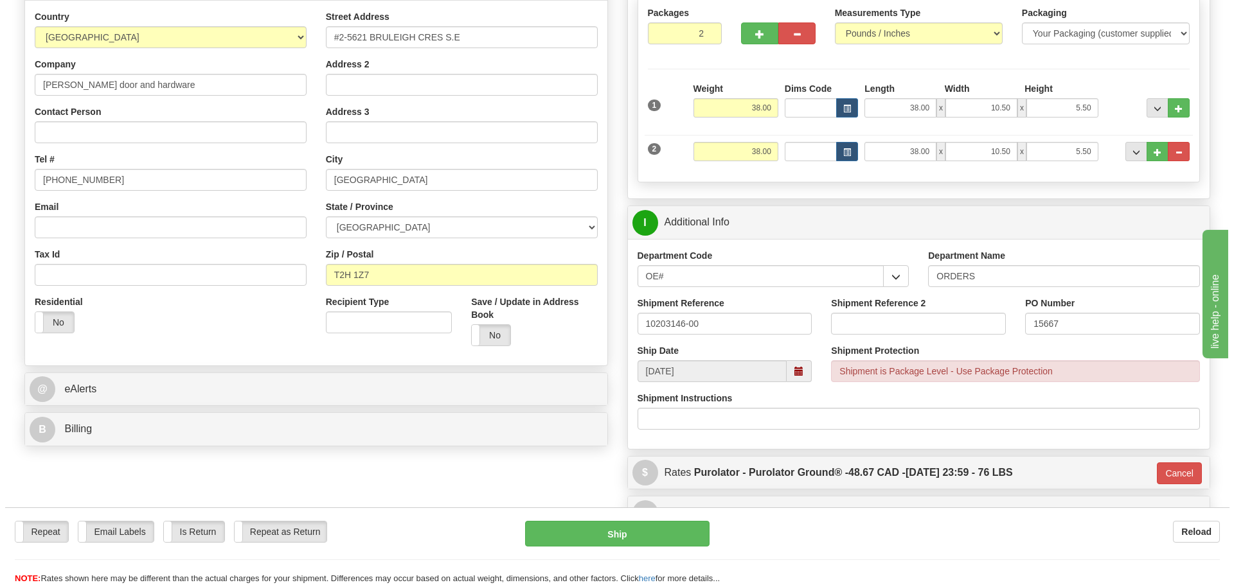
scroll to position [193, 0]
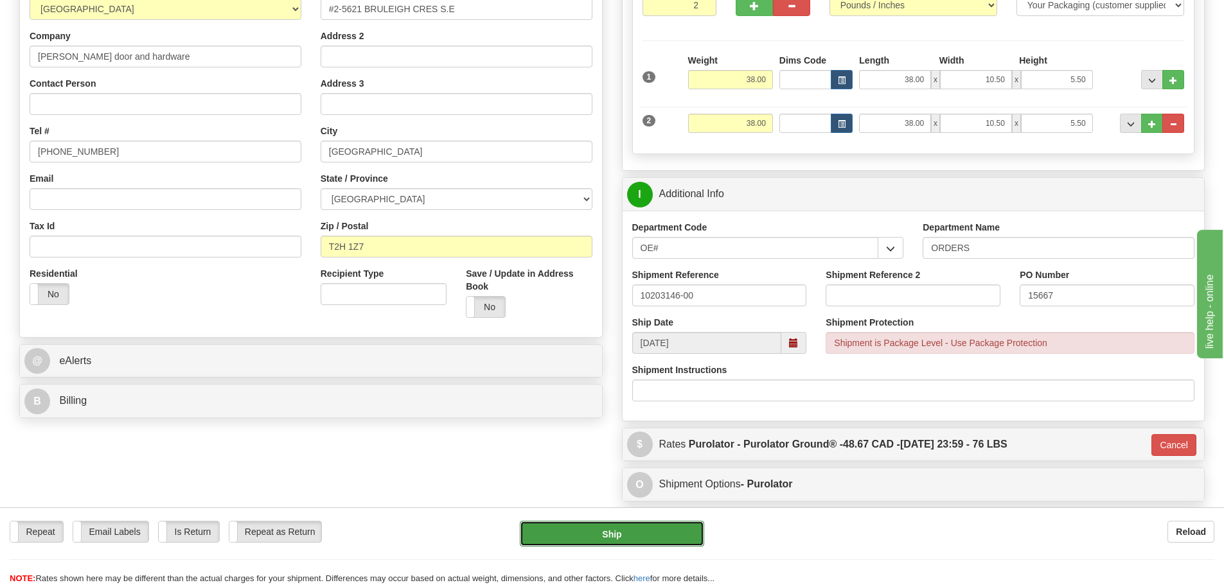
click at [661, 529] on button "Ship" at bounding box center [612, 534] width 184 height 26
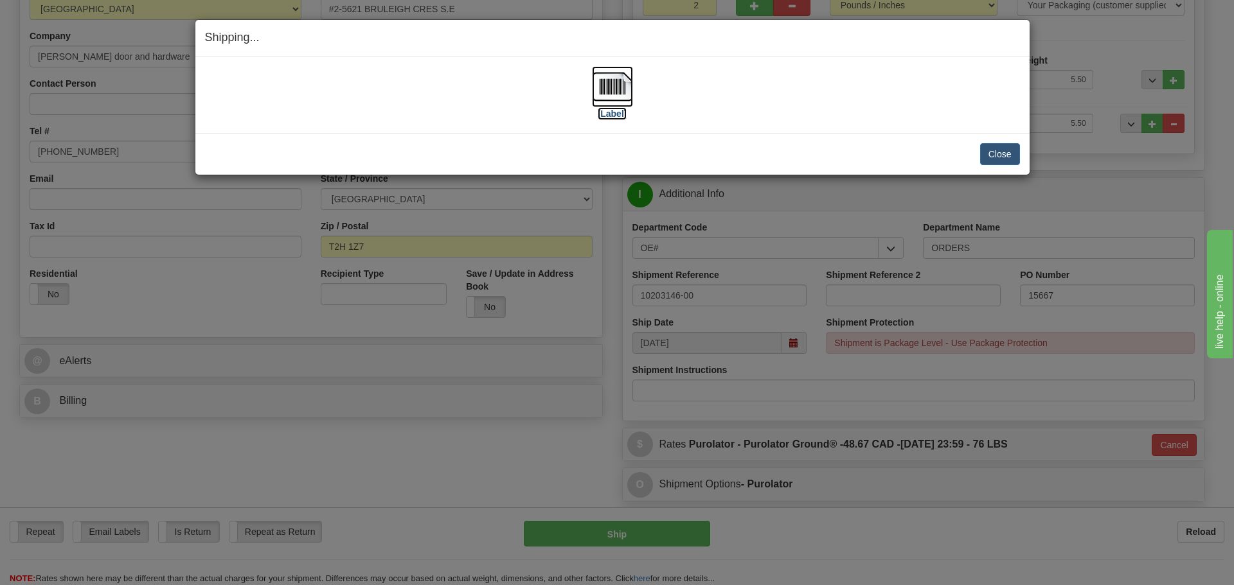
click at [616, 114] on label "[Label]" at bounding box center [613, 113] width 30 height 13
click at [1009, 152] on button "Close" at bounding box center [1000, 154] width 40 height 22
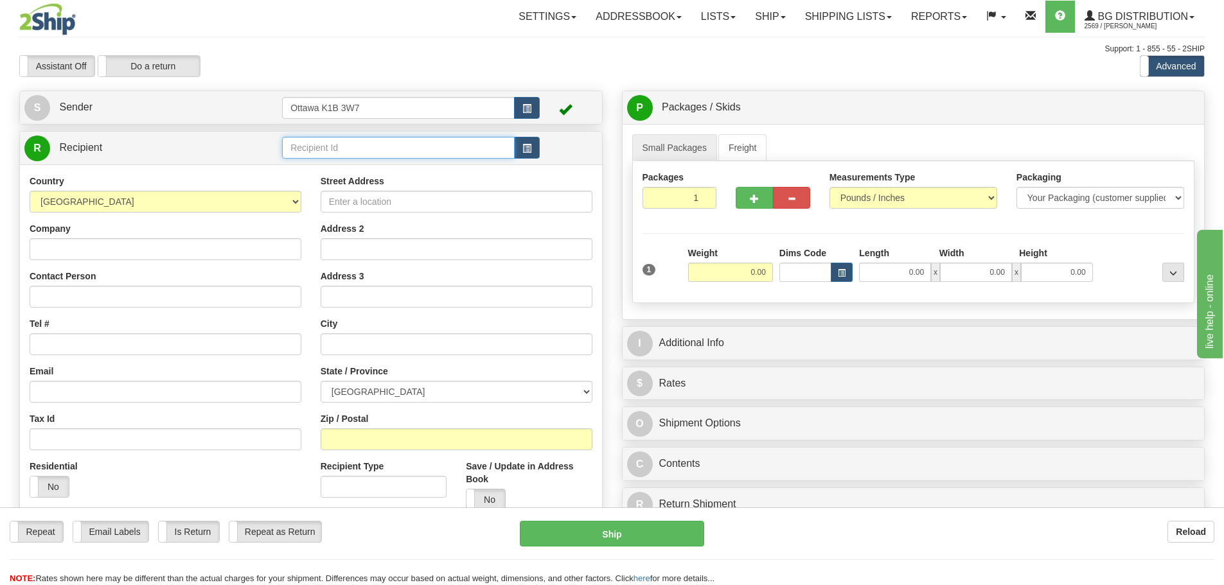
click at [448, 155] on input "text" at bounding box center [398, 148] width 233 height 22
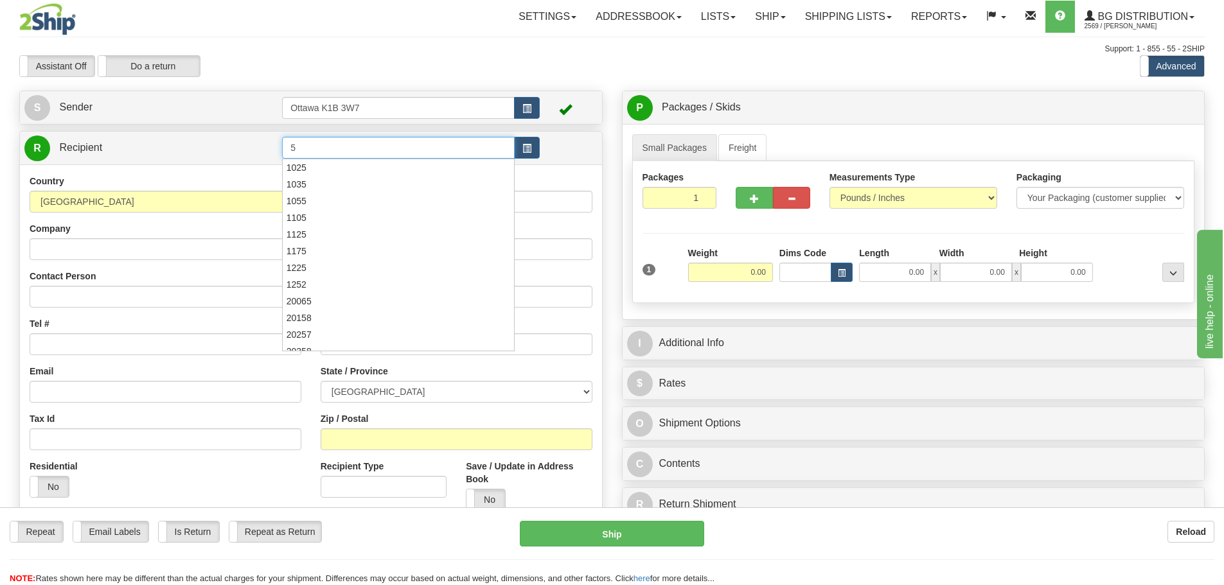
type input "5"
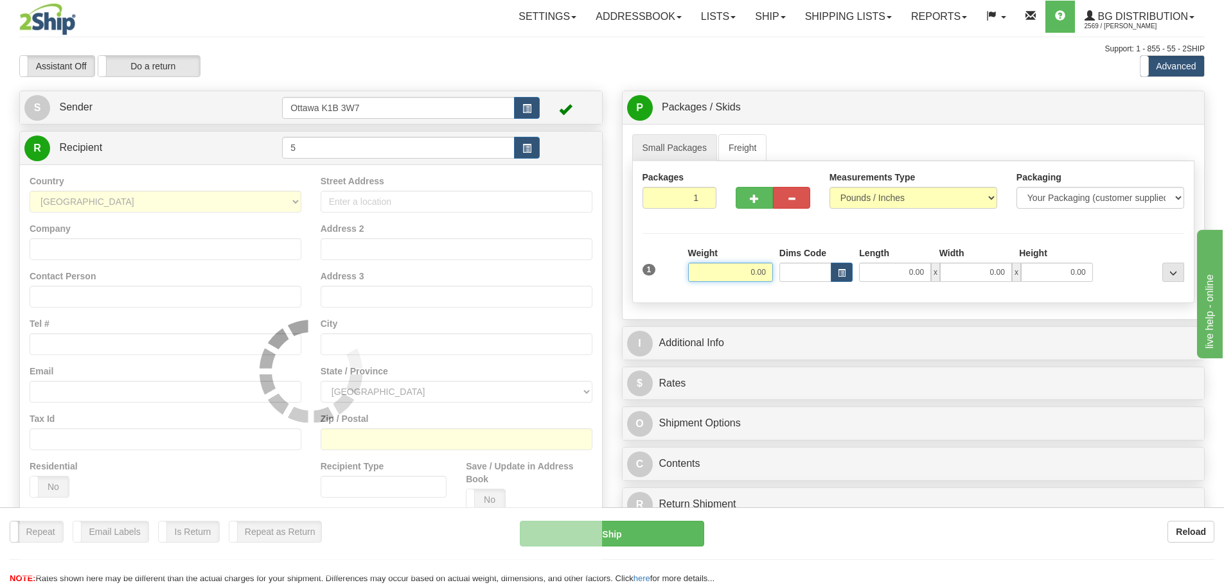
click at [468, 87] on div "Toggle navigation Settings Shipping Preferences Fields Preferences New" at bounding box center [612, 365] width 1224 height 731
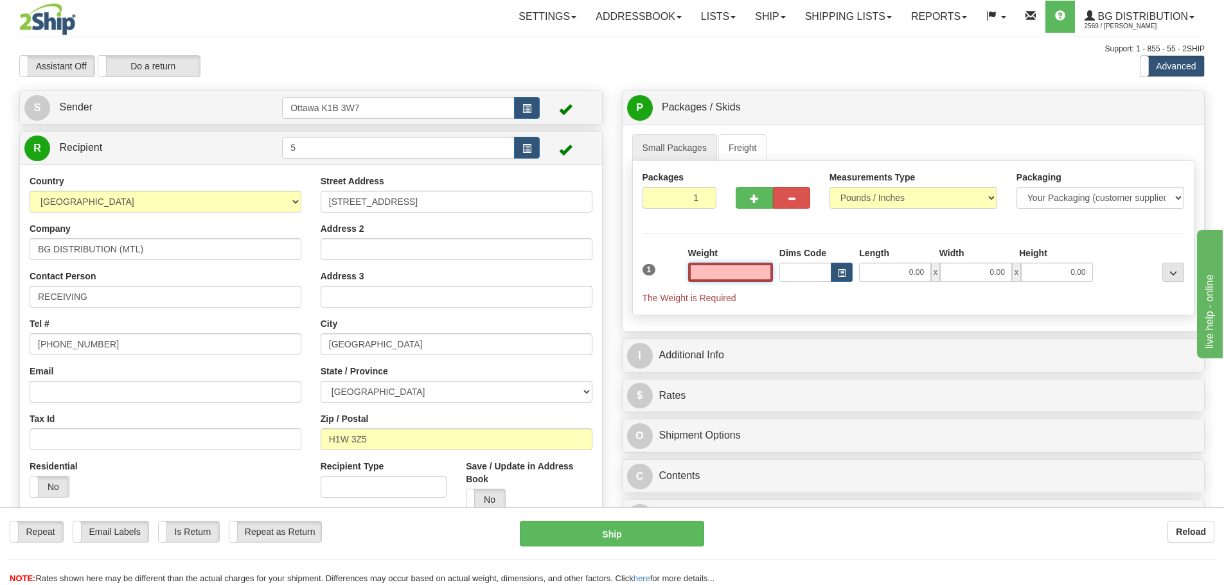
click at [706, 273] on input "text" at bounding box center [730, 272] width 85 height 19
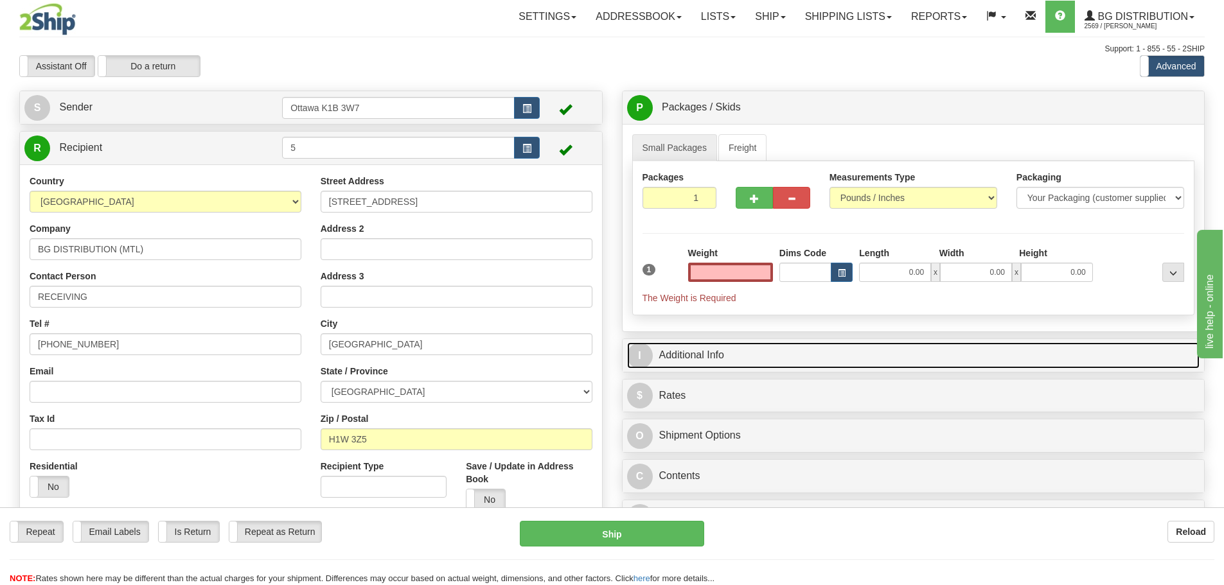
type input "0.00"
click at [869, 356] on link "I Additional Info" at bounding box center [913, 355] width 573 height 26
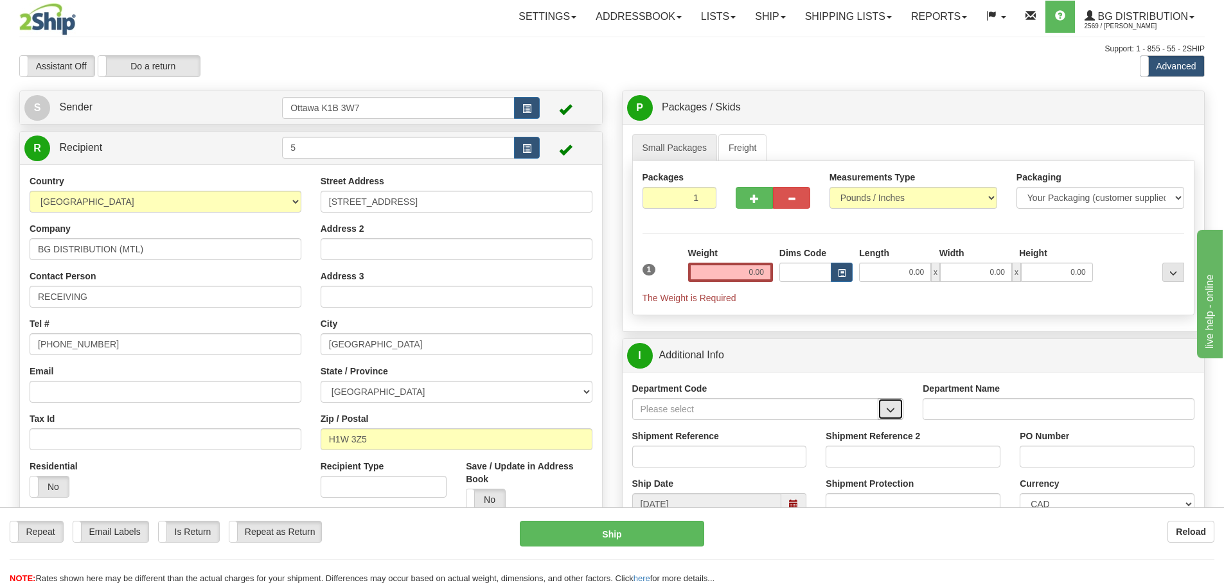
click at [889, 411] on span "button" at bounding box center [890, 410] width 9 height 8
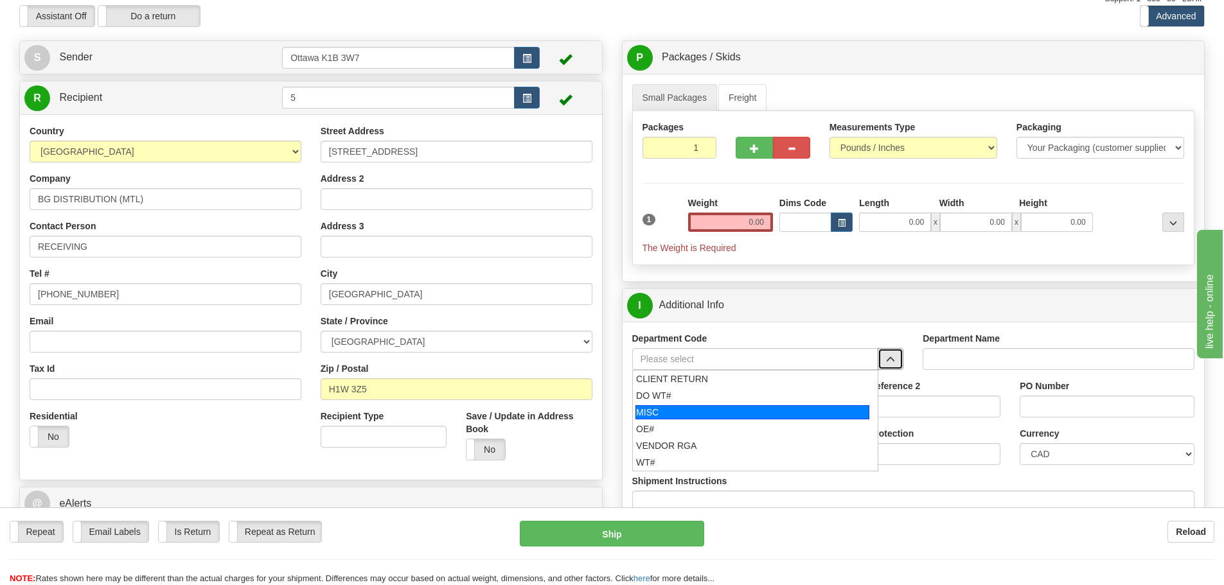
scroll to position [64, 0]
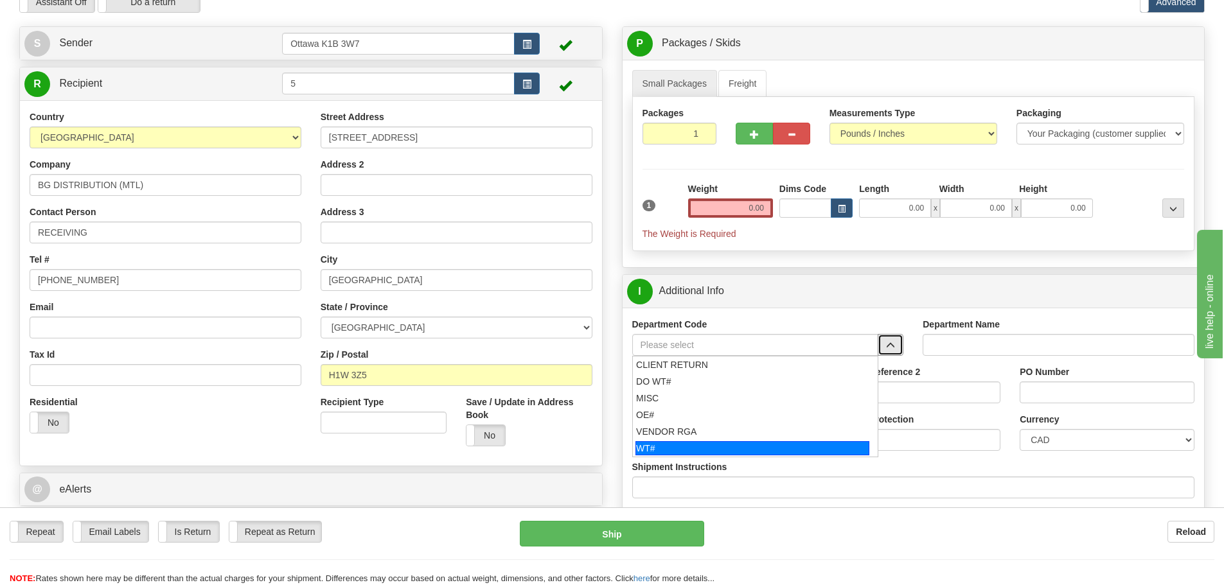
click at [712, 443] on div "WT#" at bounding box center [752, 448] width 234 height 14
type input "WT#"
type input "WAREHOUSE TRANSFERS"
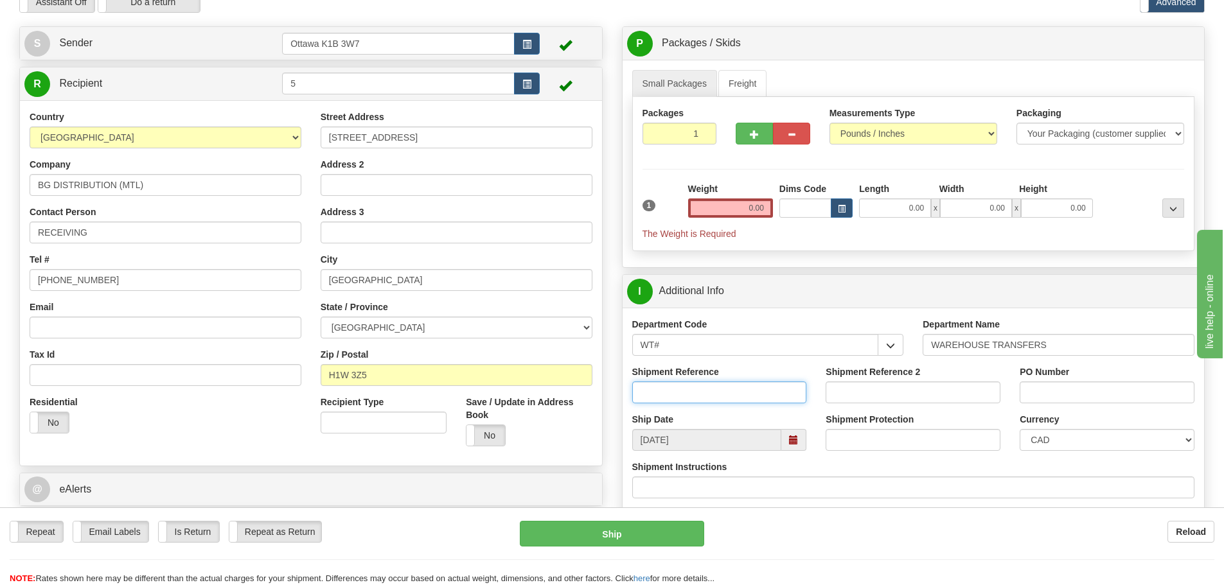
click at [732, 384] on input "Shipment Reference" at bounding box center [719, 393] width 175 height 22
type input "165427-00"
click at [1059, 387] on input "PO Number" at bounding box center [1107, 393] width 175 height 22
type input "N/A"
click at [706, 194] on label "Weight" at bounding box center [703, 188] width 30 height 13
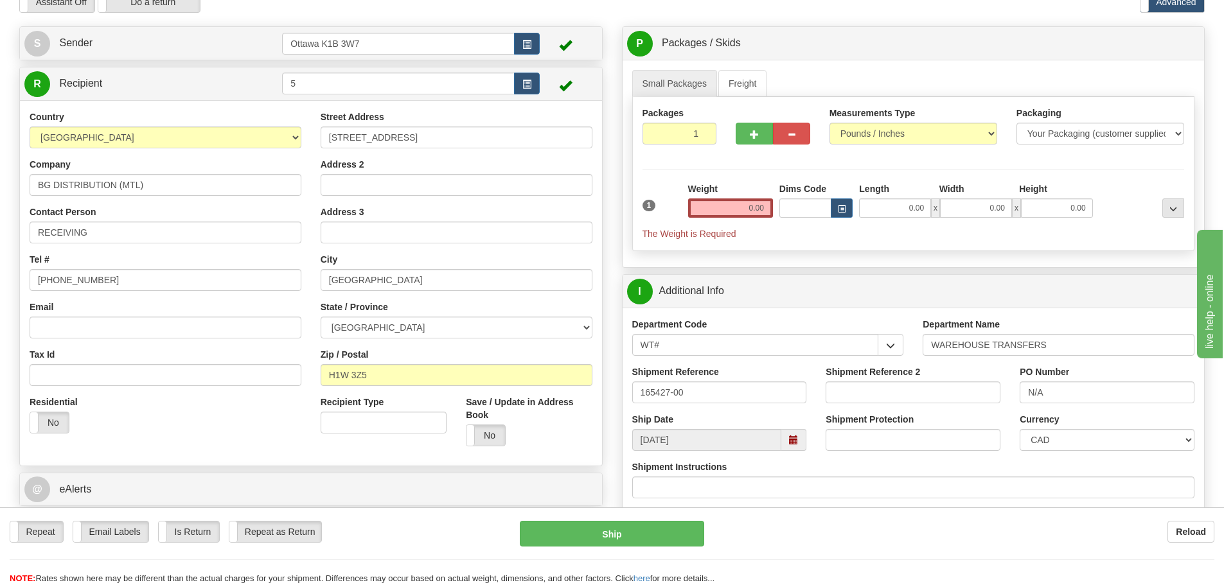
click at [706, 197] on div "Weight 0.00" at bounding box center [730, 199] width 85 height 35
click at [707, 209] on input "0.00" at bounding box center [730, 208] width 85 height 19
type input "0.00"
click at [732, 209] on input "0.00" at bounding box center [730, 208] width 85 height 19
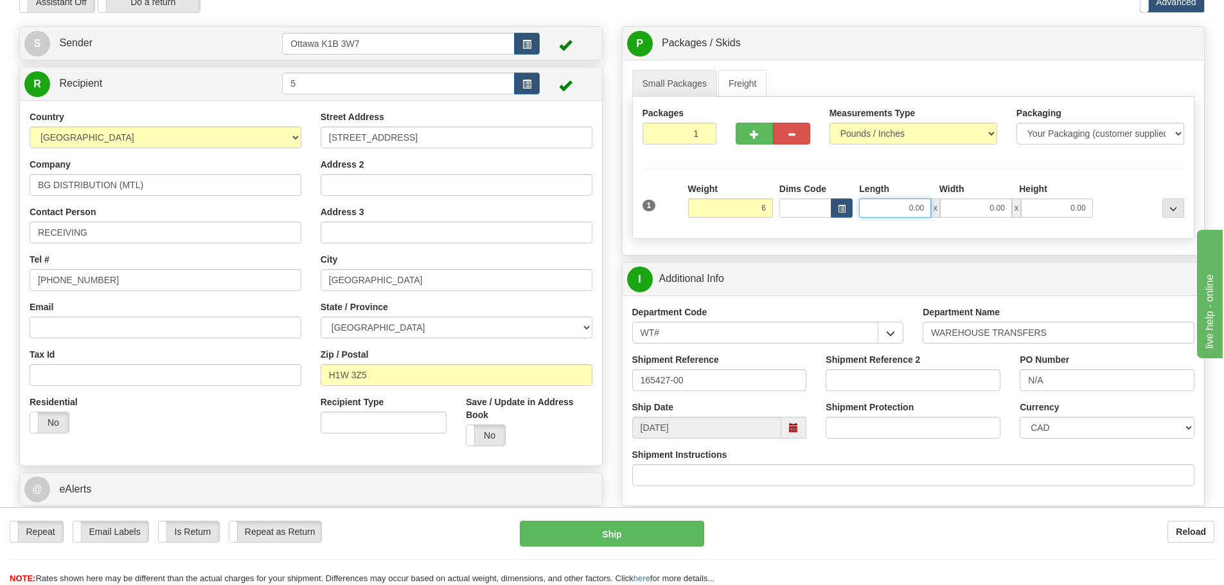
click at [874, 217] on input "0.00" at bounding box center [895, 208] width 72 height 19
type input "6.00"
type input "10.50"
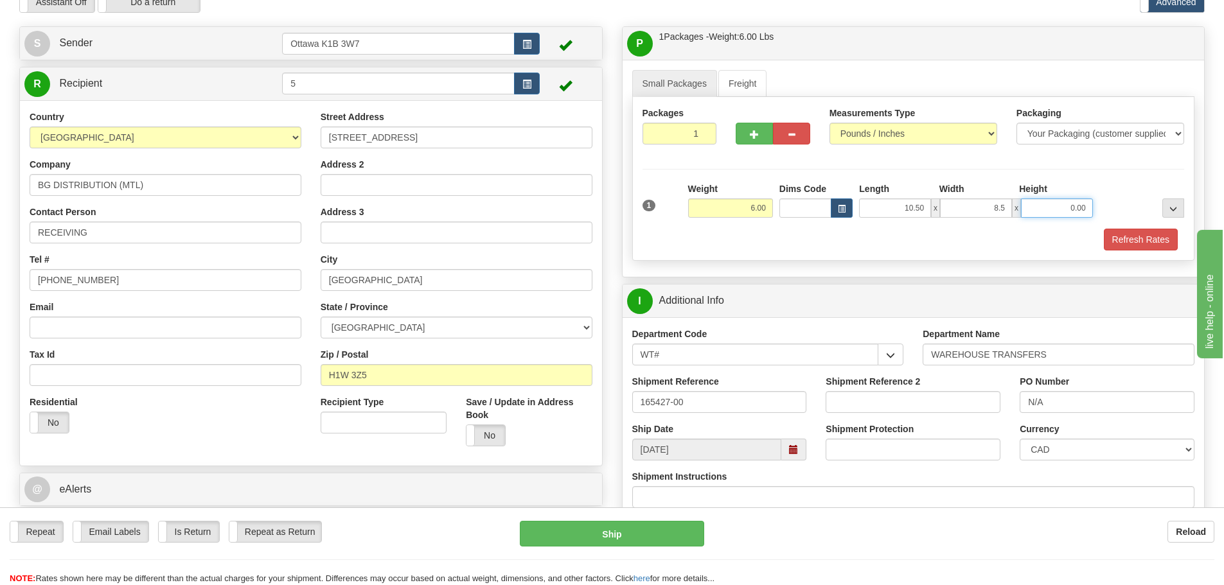
type input "8.50"
type input "6.00"
click at [1137, 253] on div "Packages 1 1 Measurements Type" at bounding box center [913, 179] width 563 height 164
click at [1136, 250] on button "Refresh Rates" at bounding box center [1141, 240] width 74 height 22
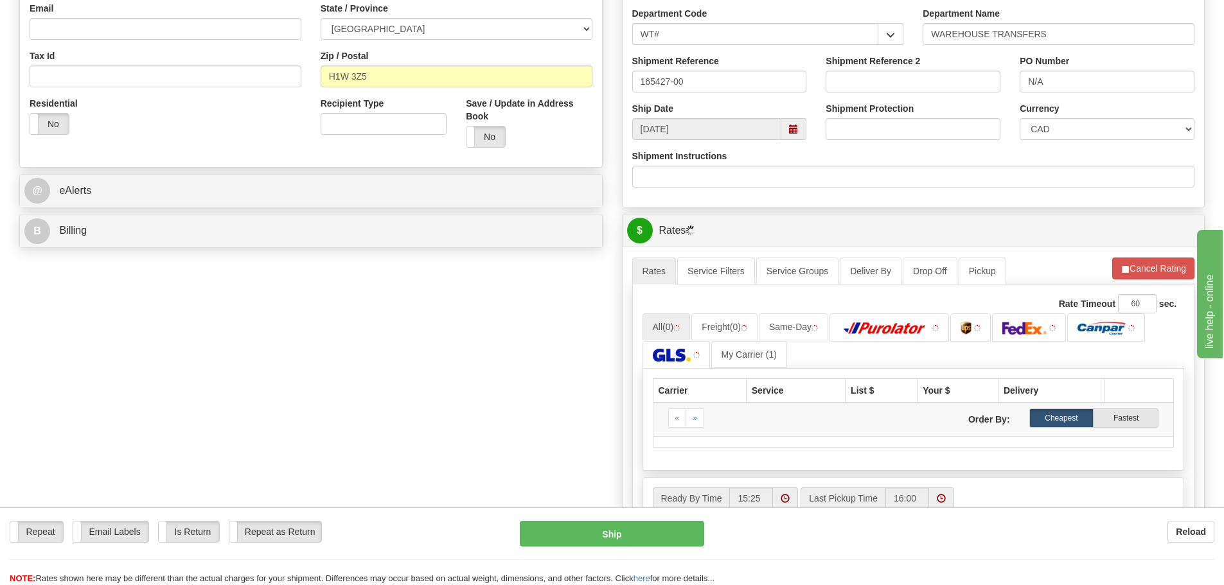
scroll to position [386, 0]
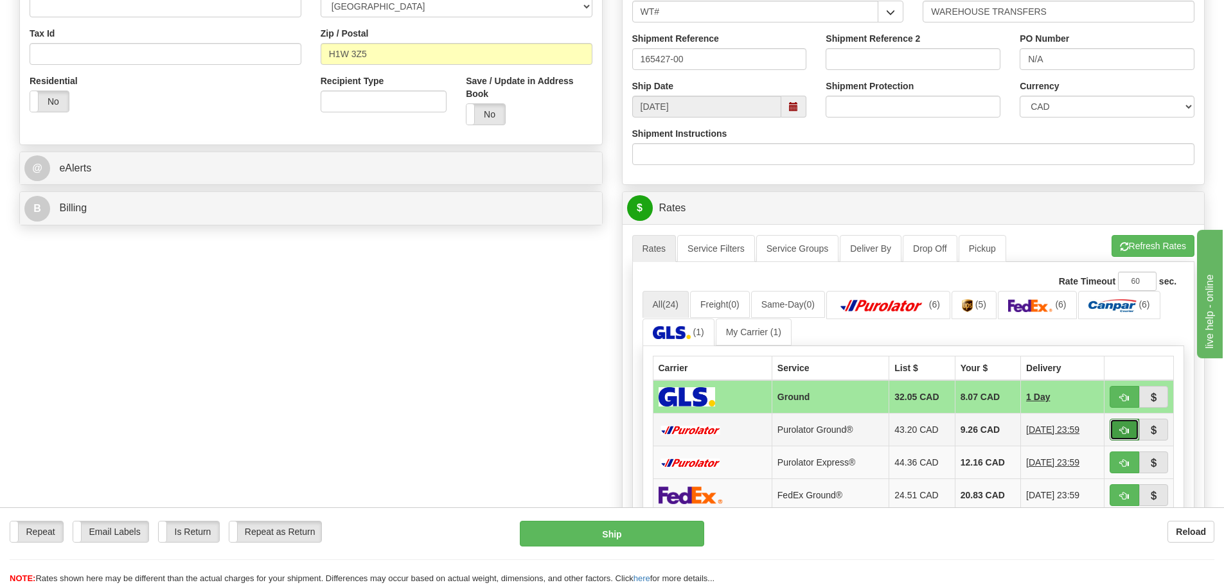
click at [1122, 439] on button "button" at bounding box center [1125, 430] width 30 height 22
type input "260"
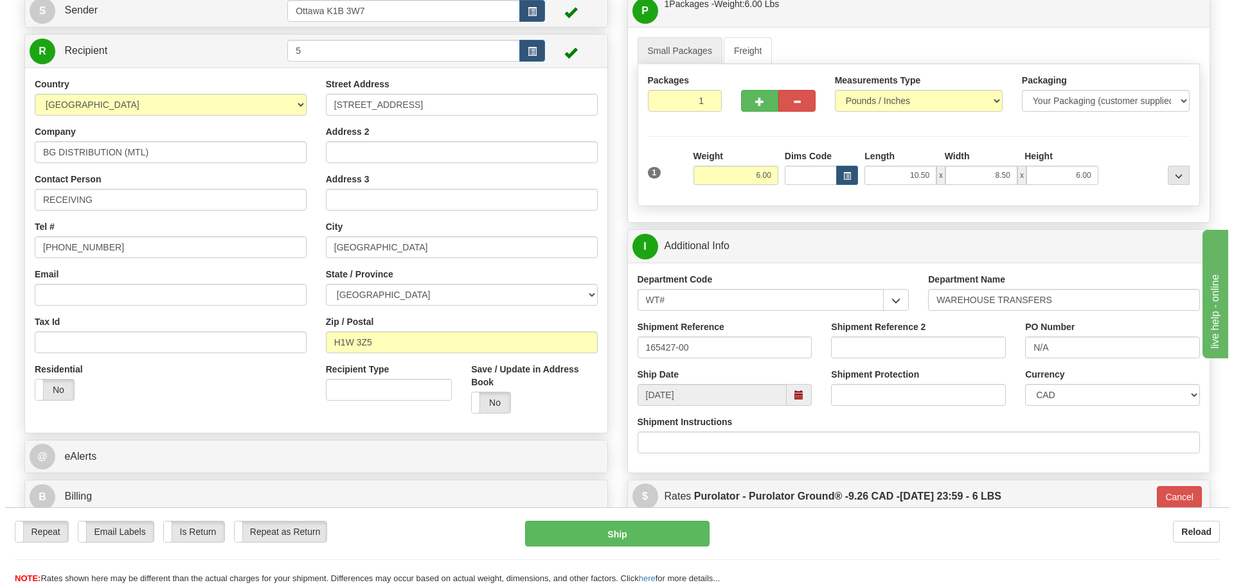
scroll to position [129, 0]
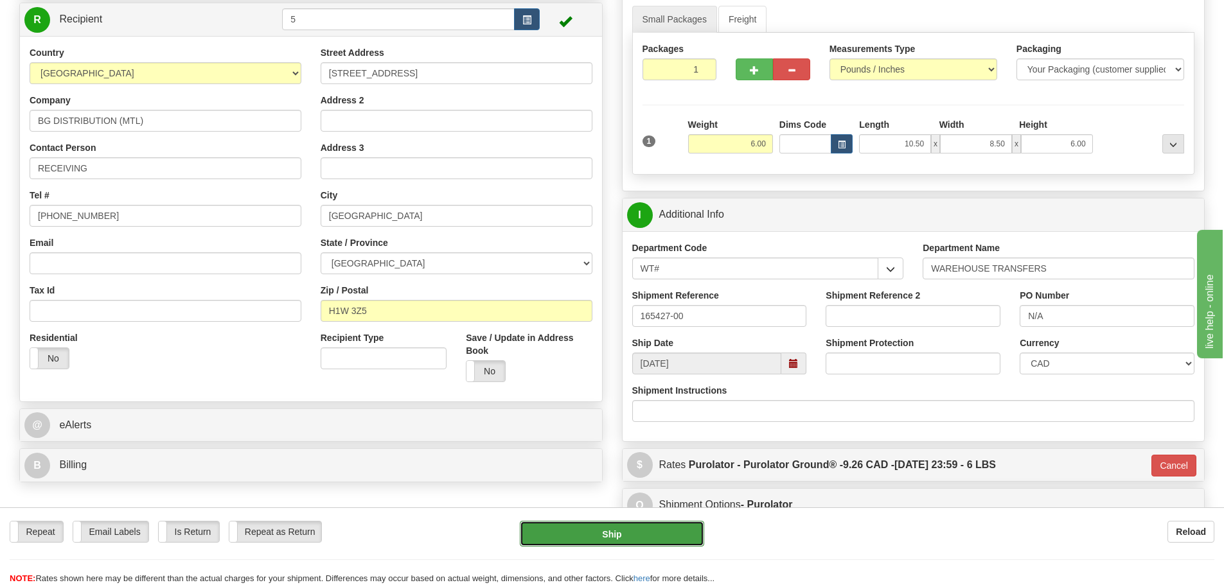
click at [639, 529] on button "Ship" at bounding box center [612, 534] width 184 height 26
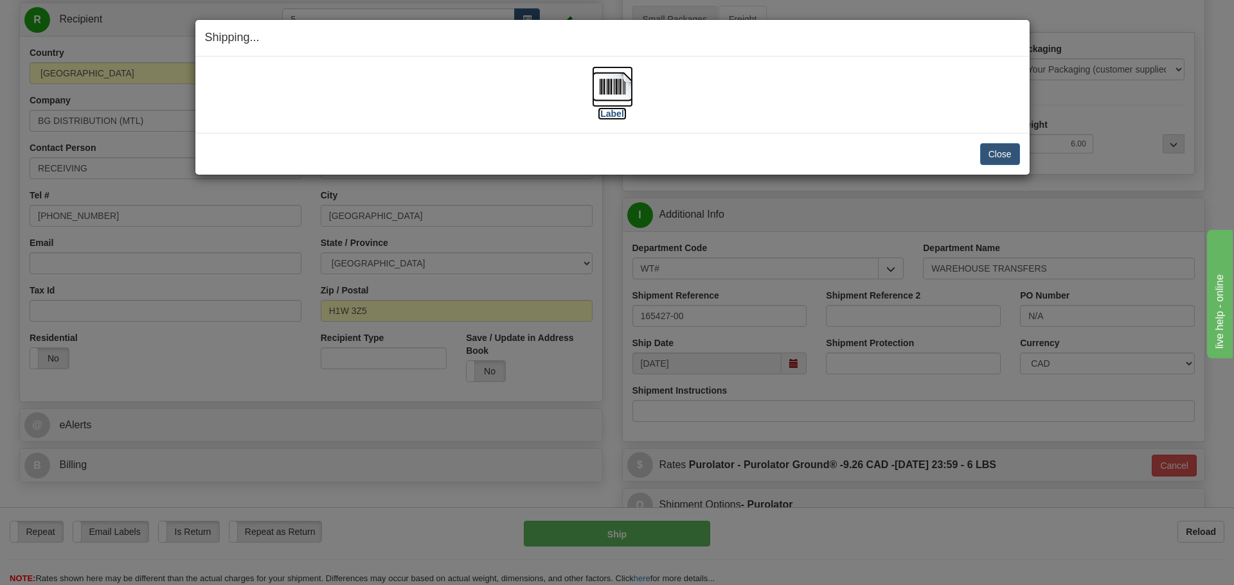
click at [612, 114] on label "[Label]" at bounding box center [613, 113] width 30 height 13
click at [999, 157] on button "Close" at bounding box center [1000, 154] width 40 height 22
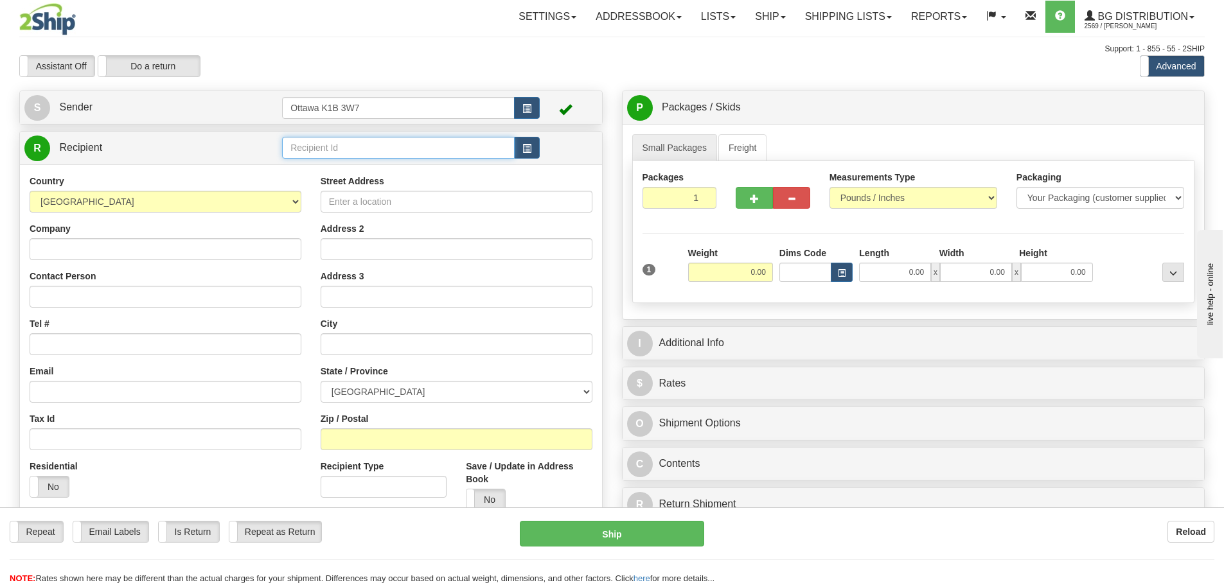
click at [342, 149] on input "text" at bounding box center [398, 148] width 233 height 22
type input "910629"
click at [396, 78] on div "Toggle navigation Settings Shipping Preferences Fields Preferences New" at bounding box center [612, 365] width 1224 height 731
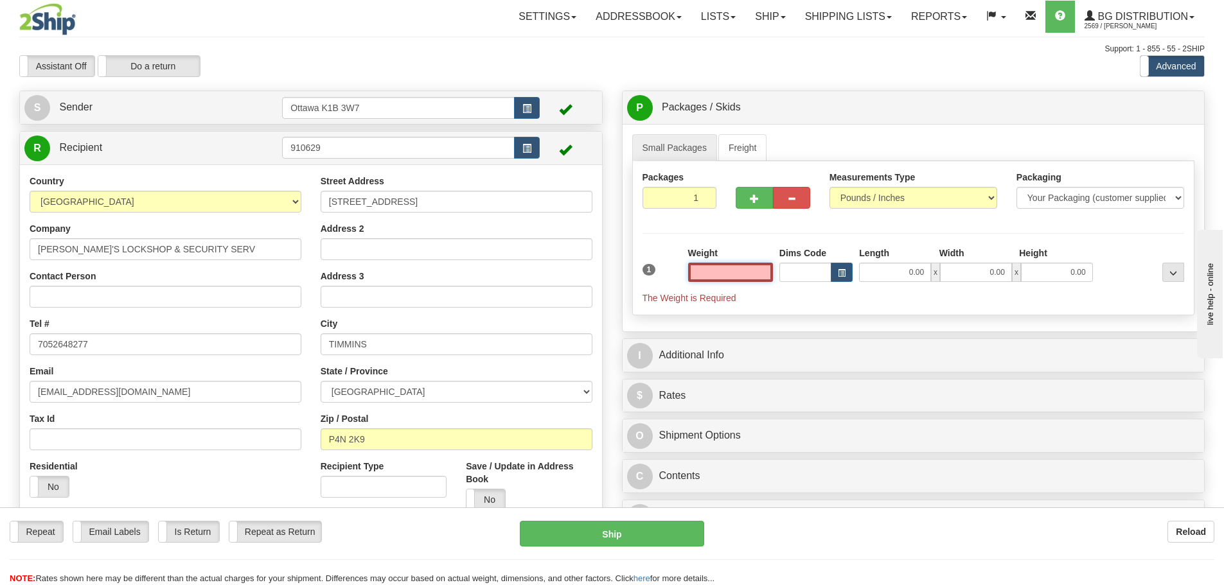
click at [742, 278] on input "text" at bounding box center [730, 272] width 85 height 19
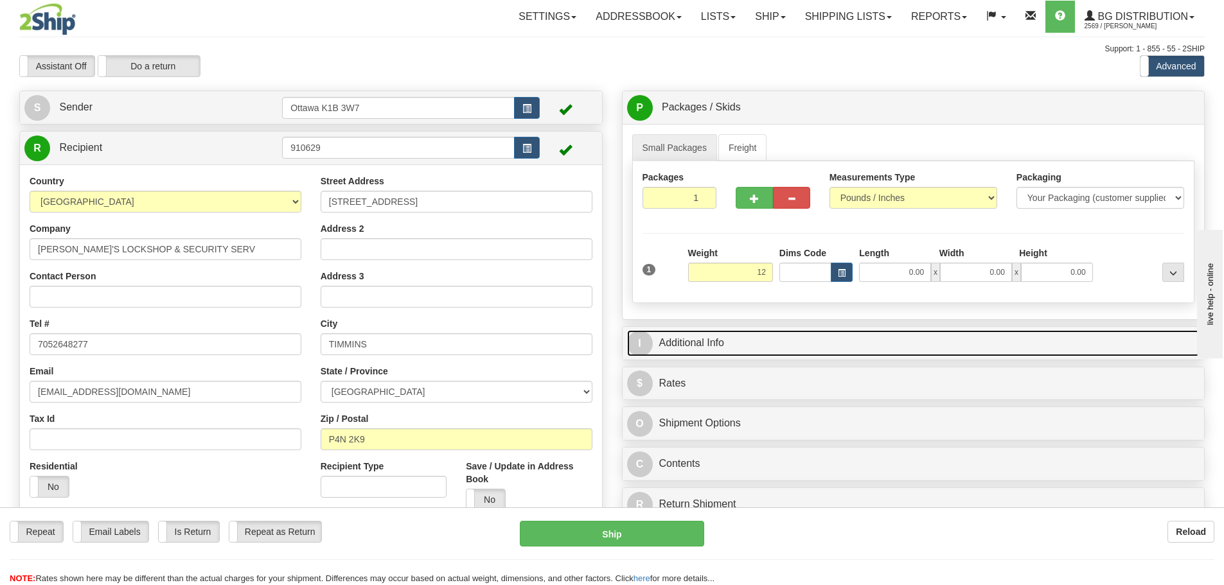
type input "12.00"
click at [777, 339] on link "I Additional Info" at bounding box center [913, 343] width 573 height 26
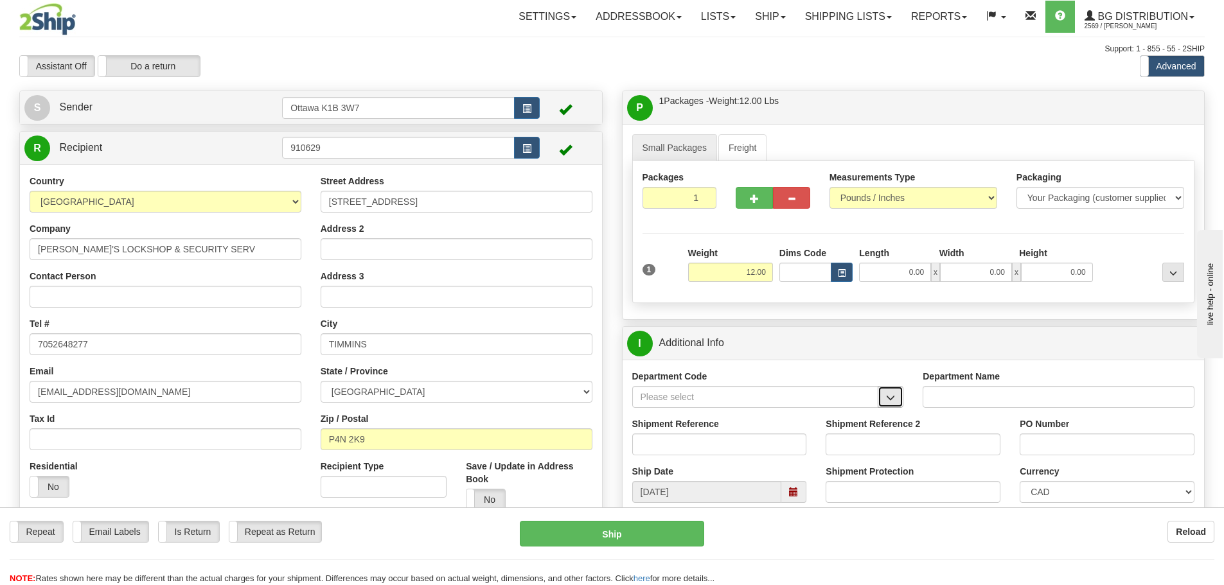
click at [891, 394] on span "button" at bounding box center [890, 398] width 9 height 8
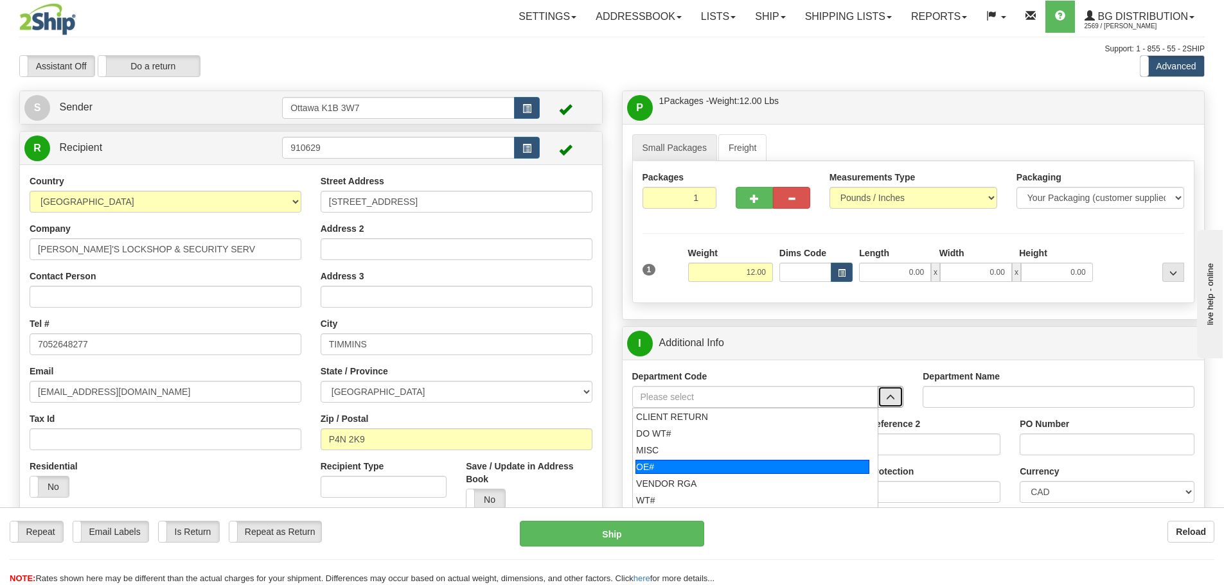
click at [713, 461] on div "OE#" at bounding box center [752, 467] width 234 height 14
type input "OE#"
type input "ORDERS"
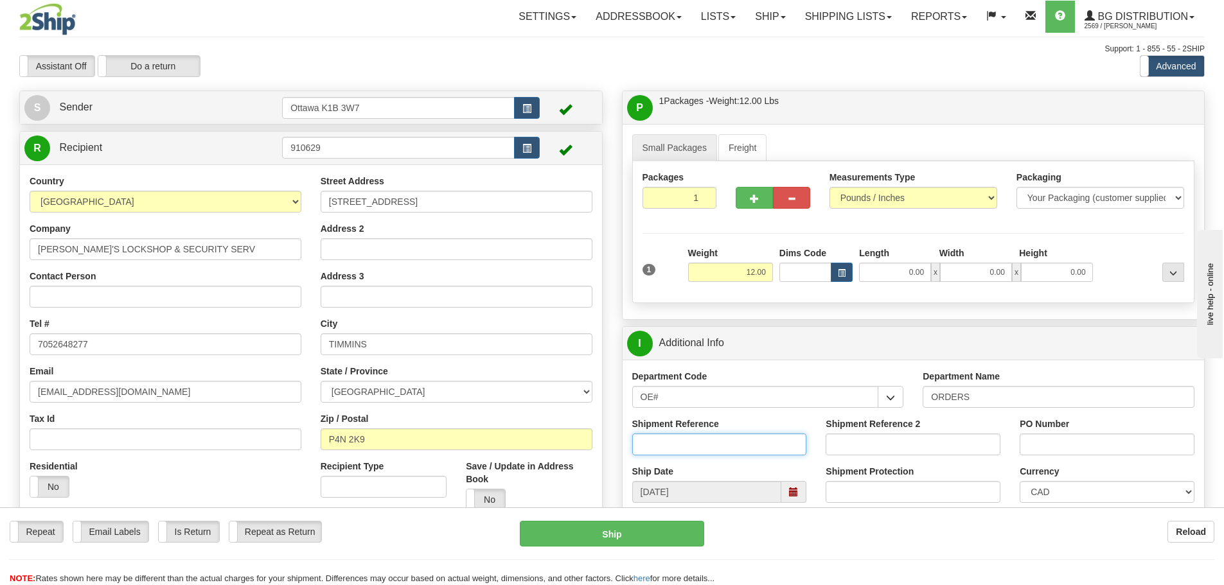
click at [750, 442] on input "Shipment Reference" at bounding box center [719, 445] width 175 height 22
type input "10203527-00"
click at [1066, 441] on input "PO Number" at bounding box center [1107, 445] width 175 height 22
type input "b"
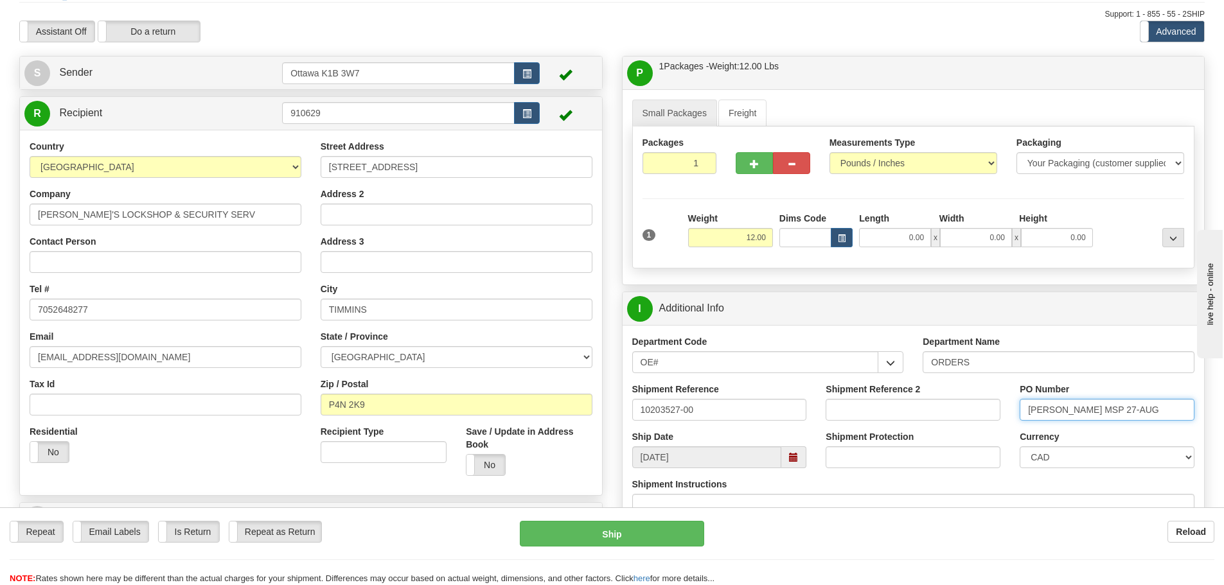
scroll to position [64, 0]
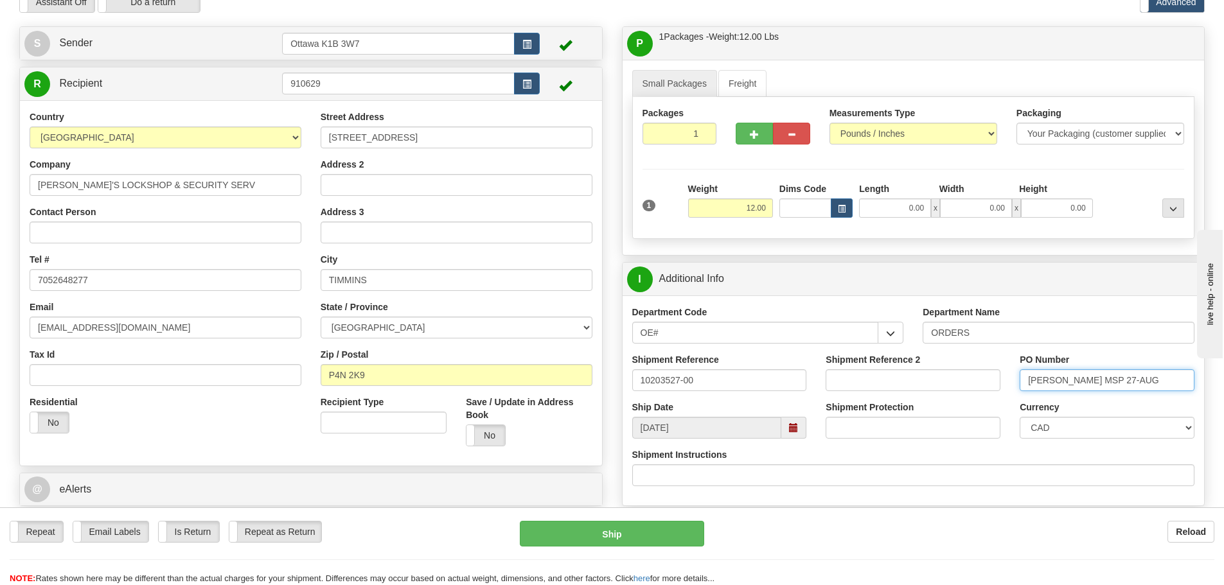
type input "[PERSON_NAME] MSP 27-AUG"
click at [884, 210] on input "0.00" at bounding box center [895, 208] width 72 height 19
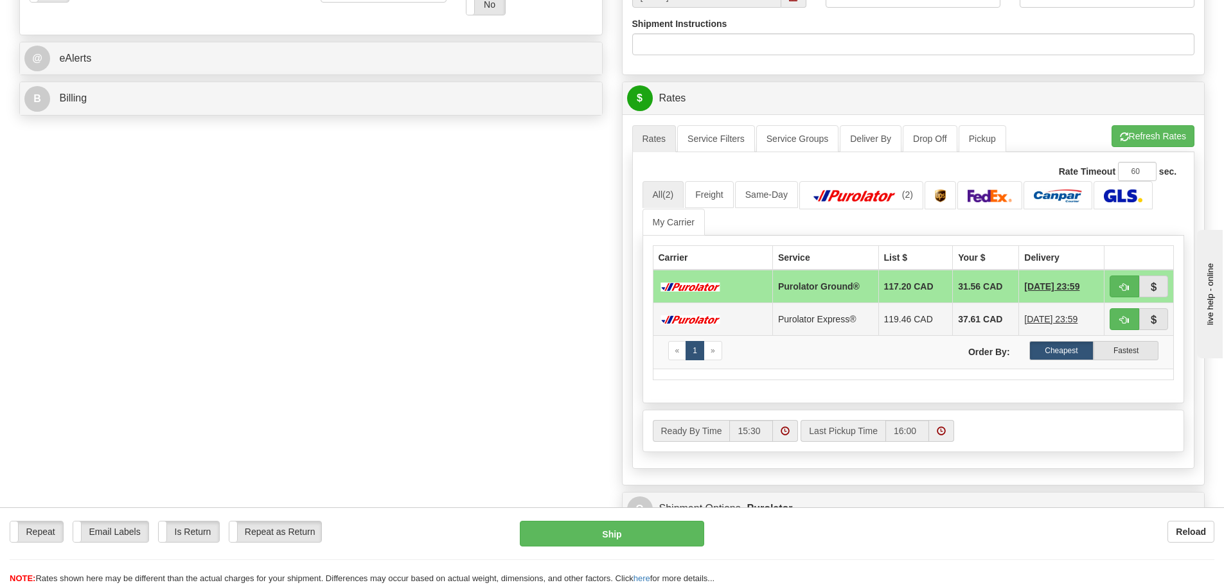
scroll to position [514, 0]
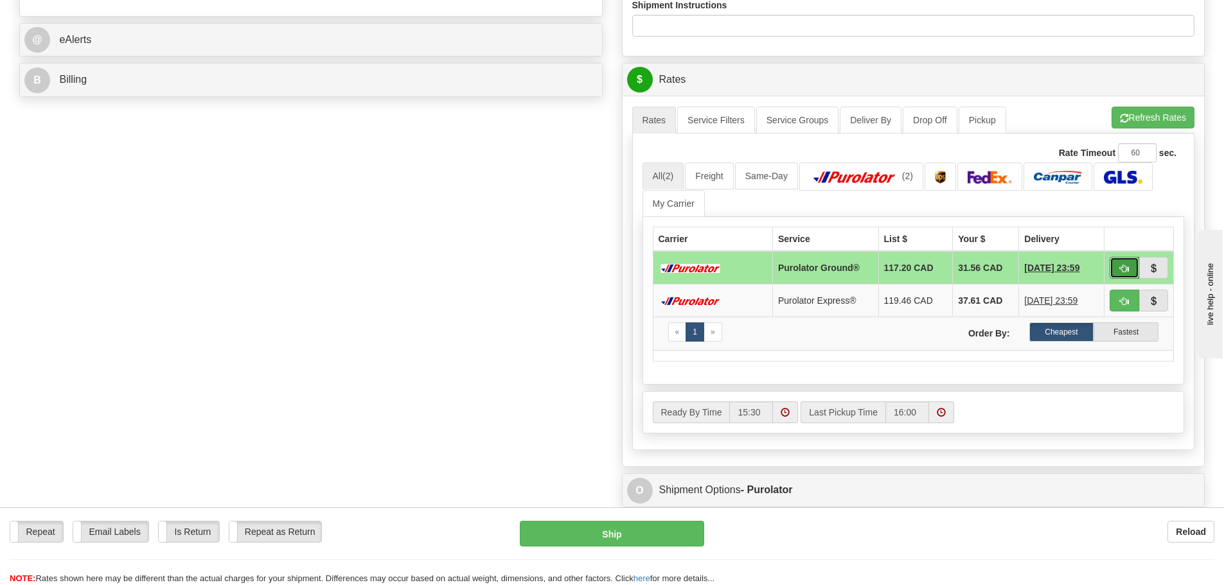
type input "0.00"
click at [1123, 260] on button "button" at bounding box center [1125, 268] width 30 height 22
type input "260"
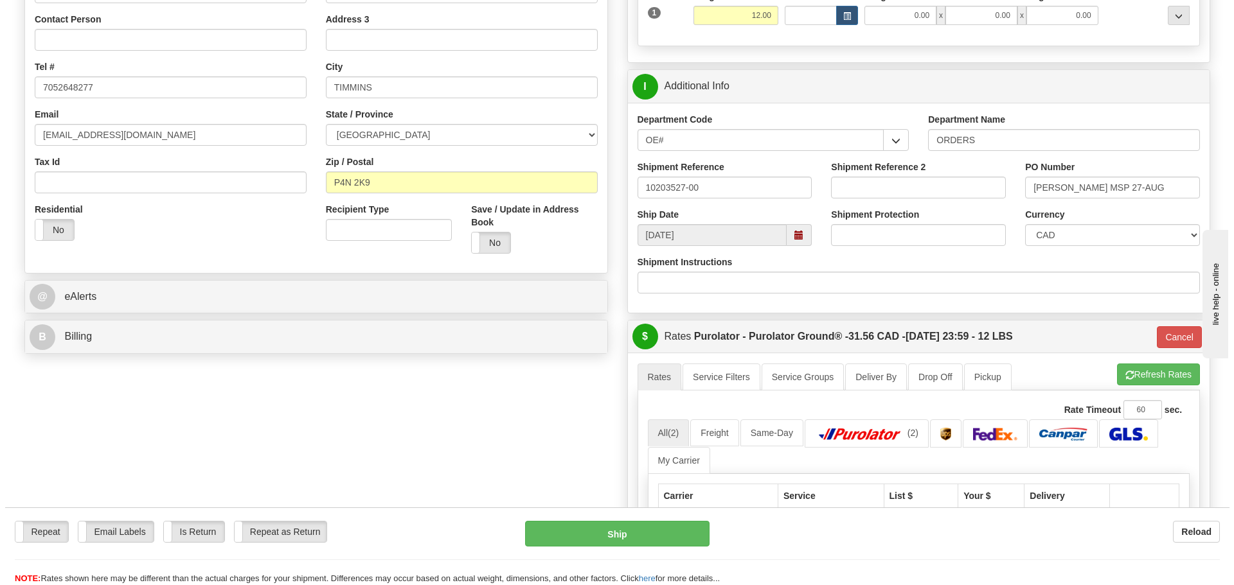
scroll to position [129, 0]
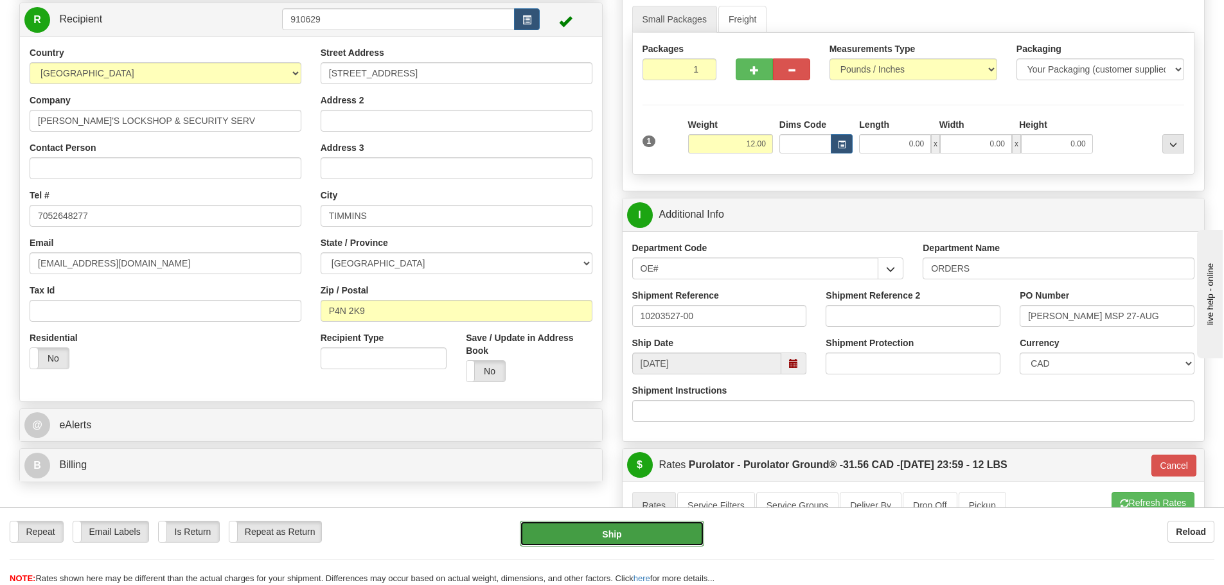
click at [698, 541] on button "Ship" at bounding box center [612, 534] width 184 height 26
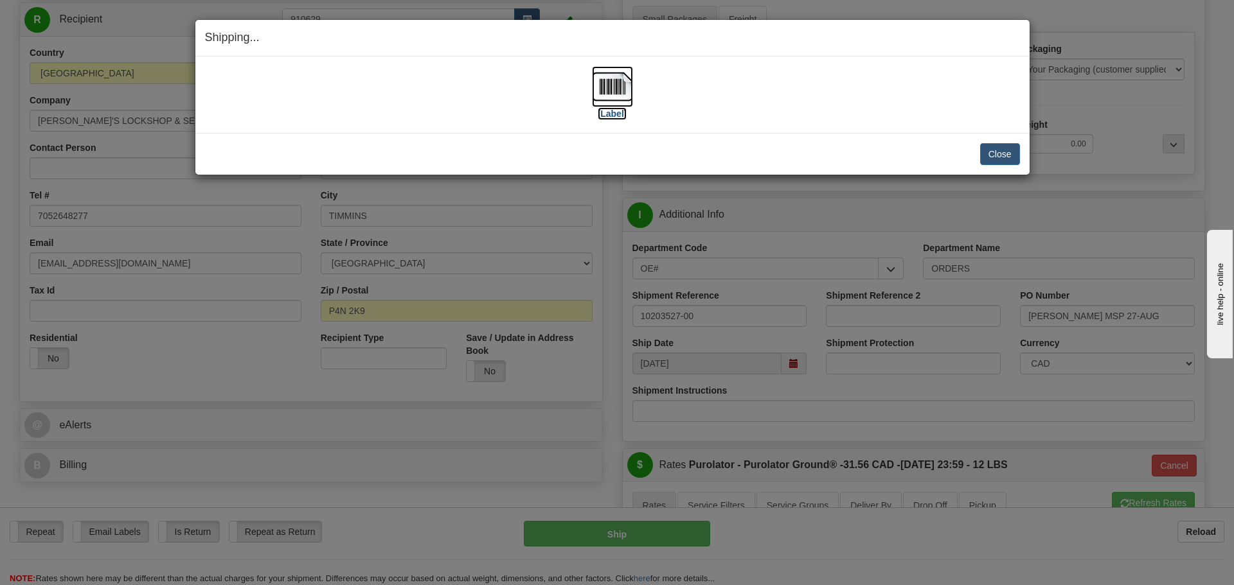
click at [615, 112] on label "[Label]" at bounding box center [613, 113] width 30 height 13
click at [990, 161] on button "Close" at bounding box center [1000, 154] width 40 height 22
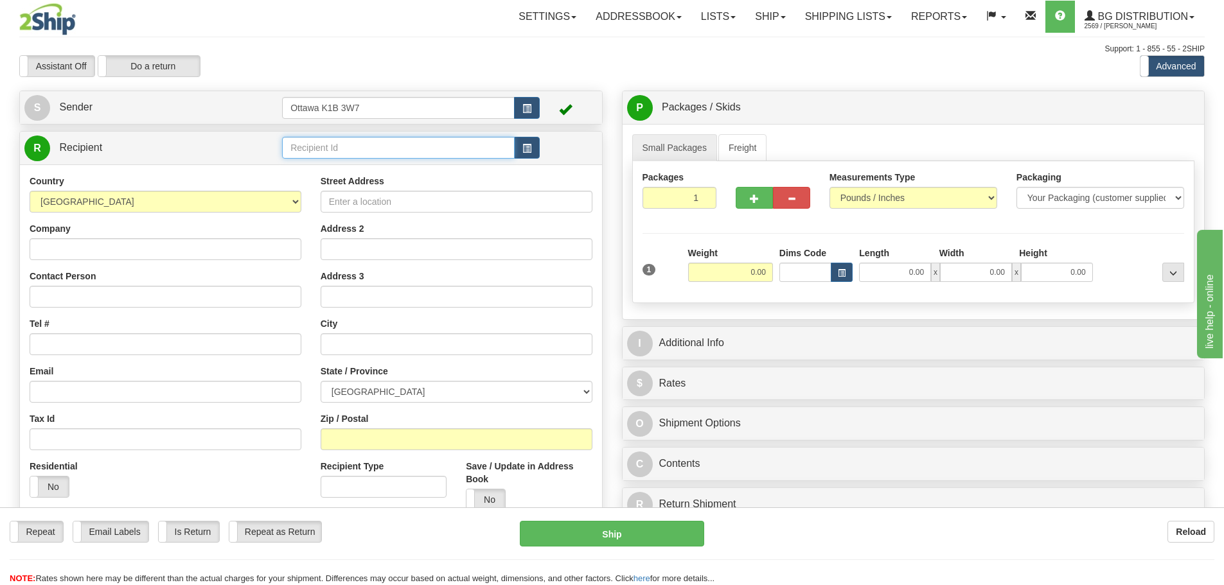
click at [348, 152] on input "text" at bounding box center [398, 148] width 233 height 22
type input "910311"
click at [439, 80] on div "Toggle navigation Settings Shipping Preferences Fields Preferences New" at bounding box center [612, 365] width 1224 height 731
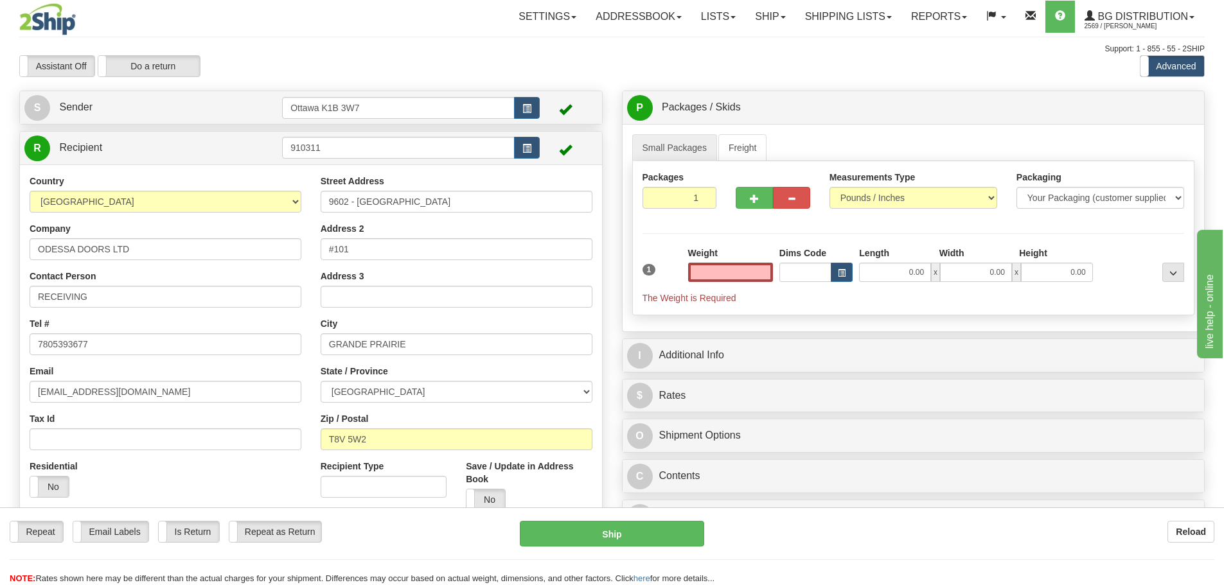
type input "0.00"
click at [436, 149] on input "910311" at bounding box center [398, 148] width 233 height 22
type input "7138"
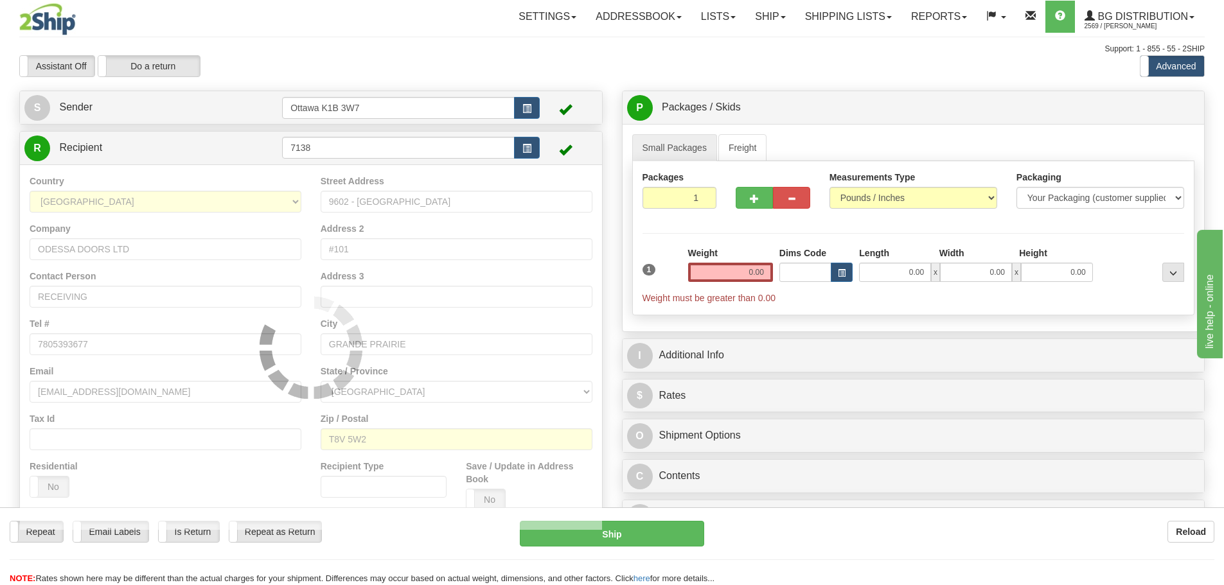
click at [366, 84] on div "Toggle navigation Settings Shipping Preferences Fields Preferences New" at bounding box center [612, 341] width 1224 height 683
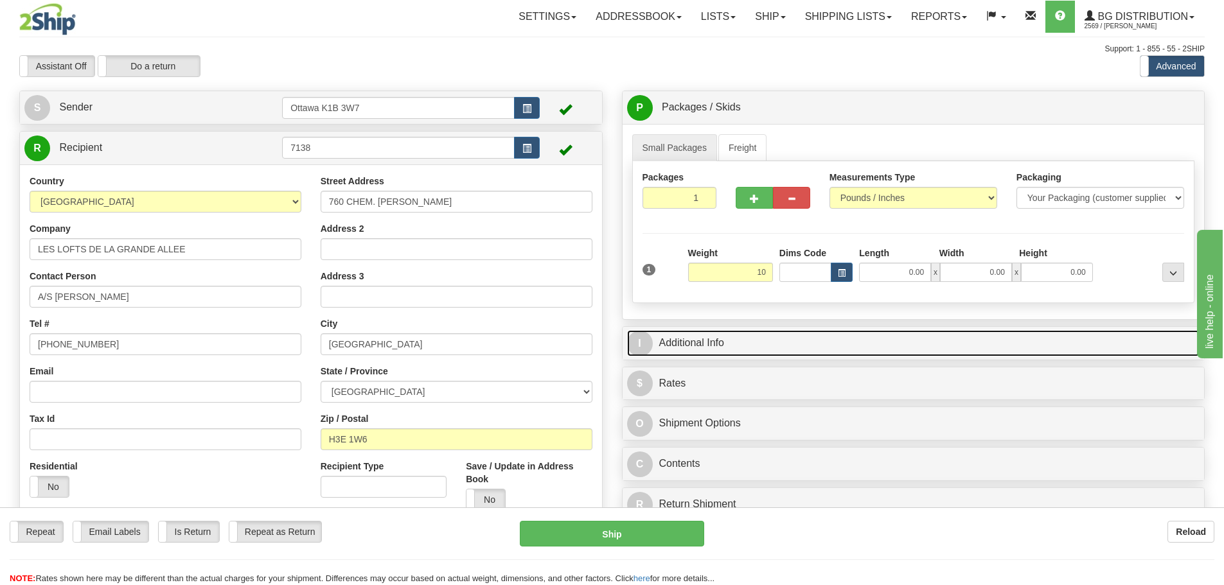
click at [974, 344] on link "I Additional Info" at bounding box center [913, 343] width 573 height 26
type input "10.00"
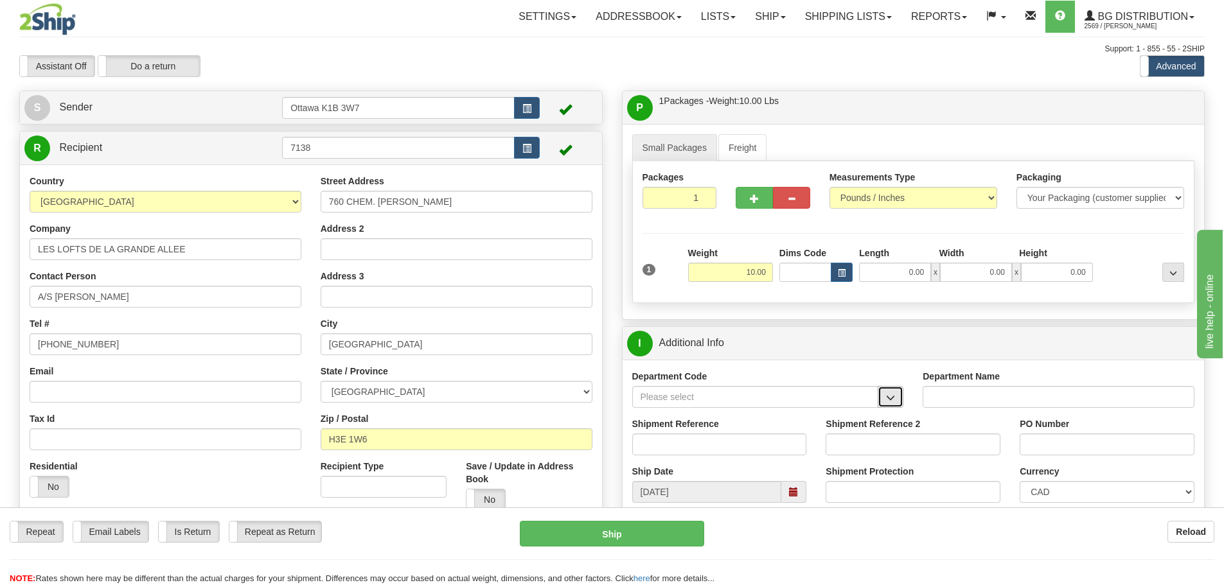
click at [891, 403] on button "button" at bounding box center [891, 397] width 26 height 22
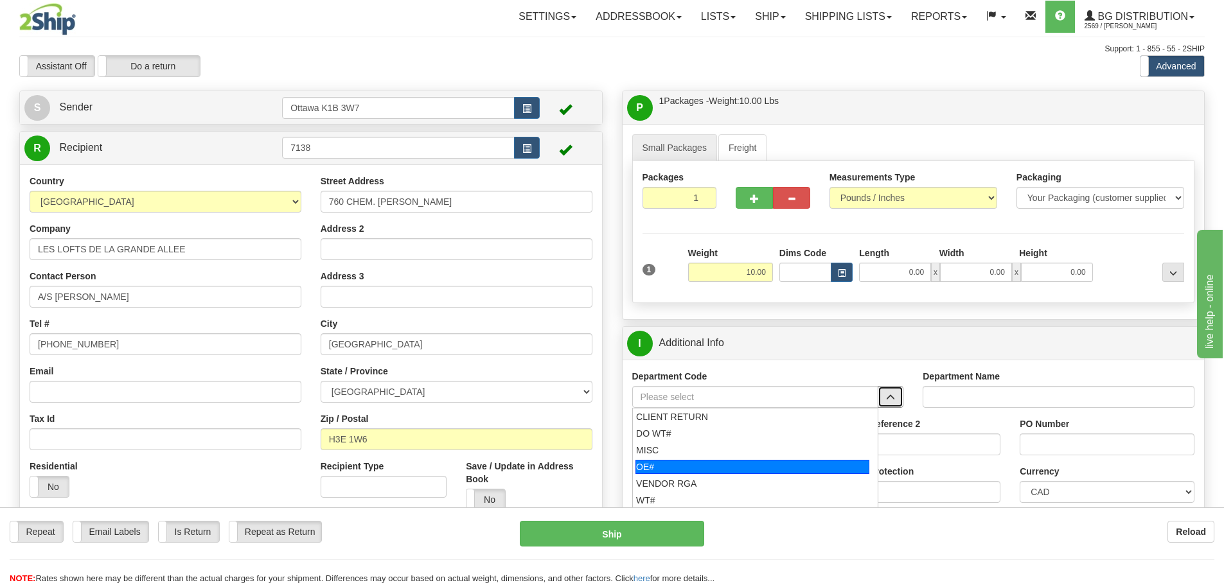
click at [704, 468] on div "OE#" at bounding box center [752, 467] width 234 height 14
type input "OE#"
type input "ORDERS"
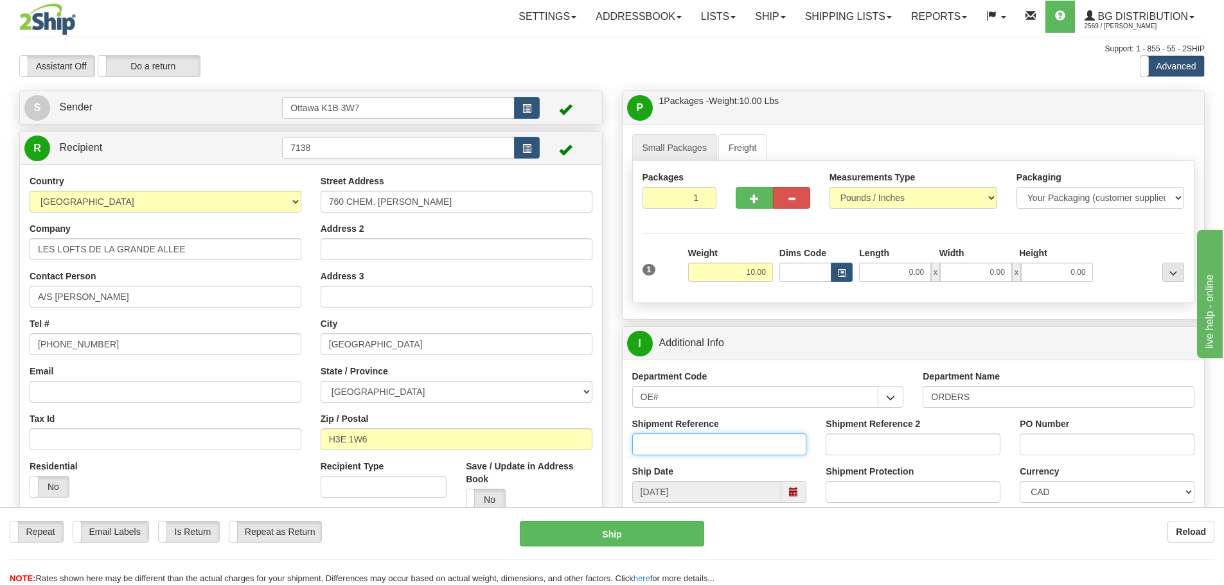
click at [682, 442] on input "Shipment Reference" at bounding box center [719, 445] width 175 height 22
type input "10203480-00"
click at [1082, 443] on input "PO Number" at bounding box center [1107, 445] width 175 height 22
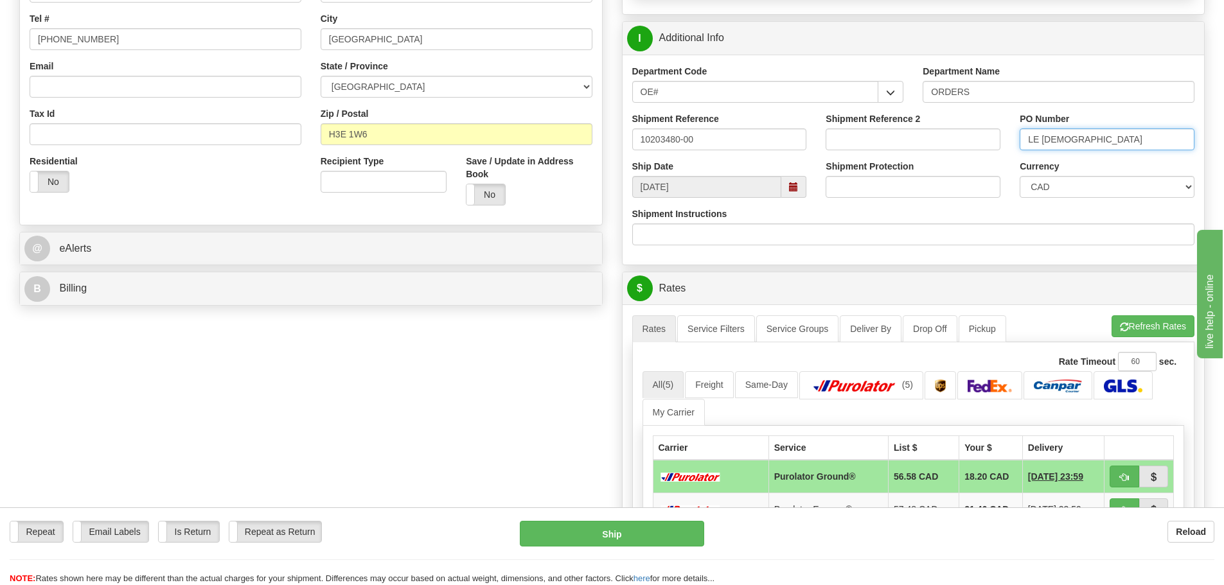
scroll to position [386, 0]
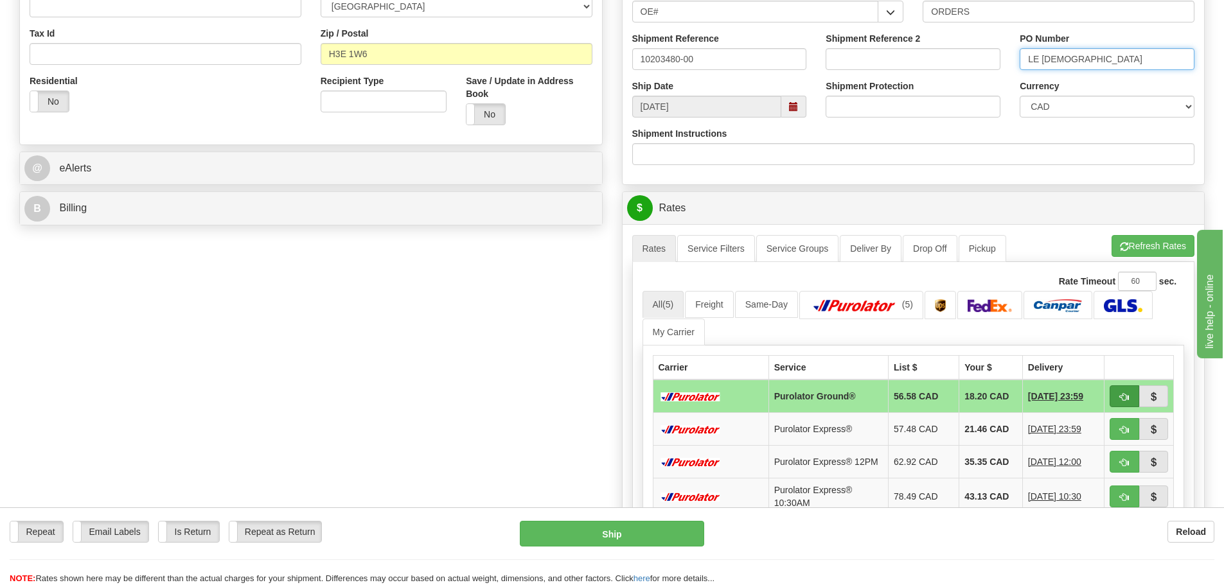
type input "LE [DEMOGRAPHIC_DATA]"
click at [1128, 393] on span "button" at bounding box center [1124, 397] width 9 height 8
type input "260"
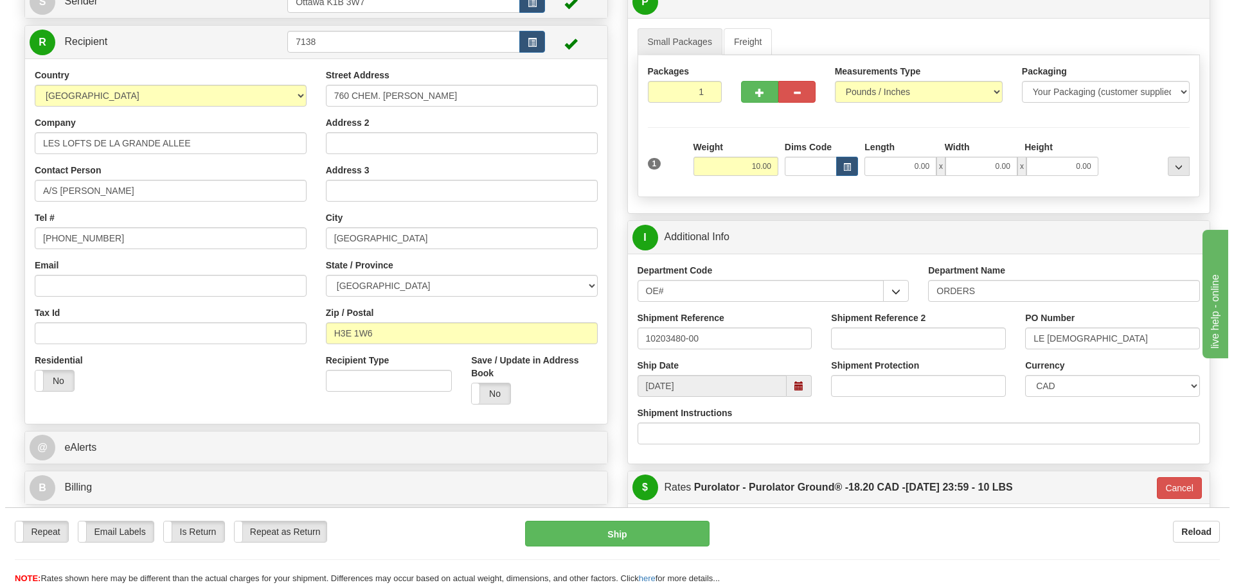
scroll to position [129, 0]
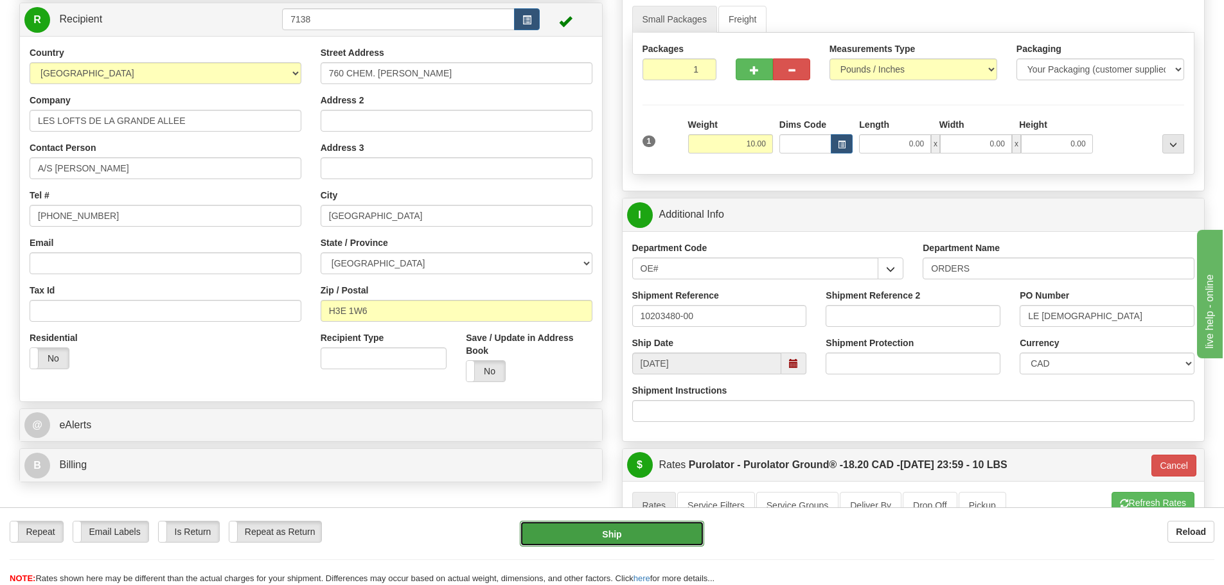
click at [576, 528] on button "Ship" at bounding box center [612, 534] width 184 height 26
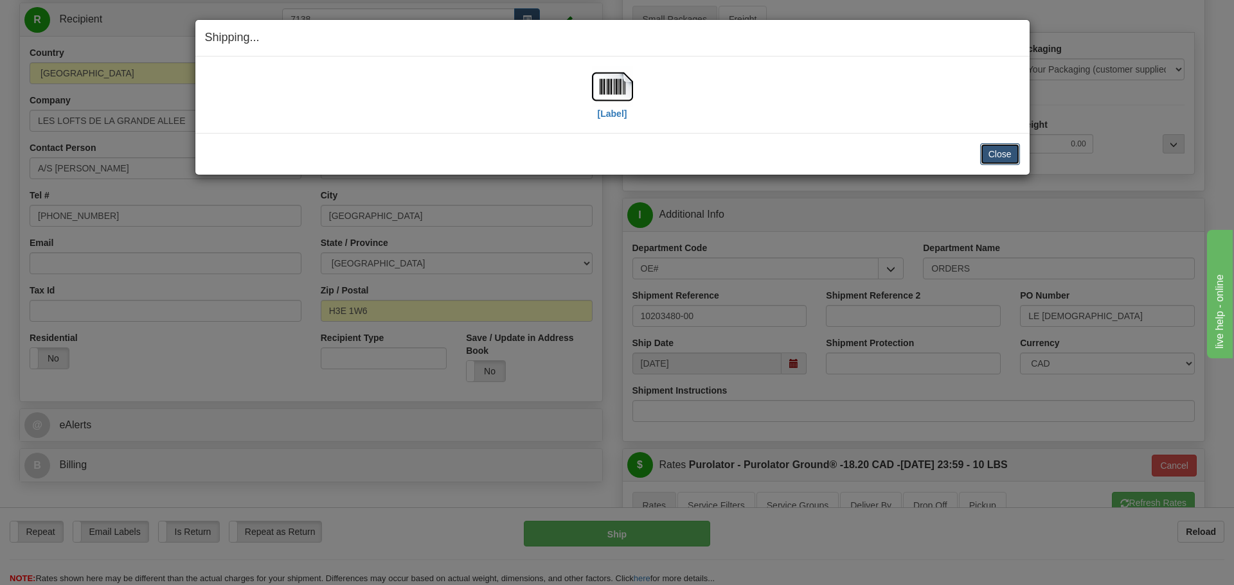
click at [1002, 150] on button "Close" at bounding box center [1000, 154] width 40 height 22
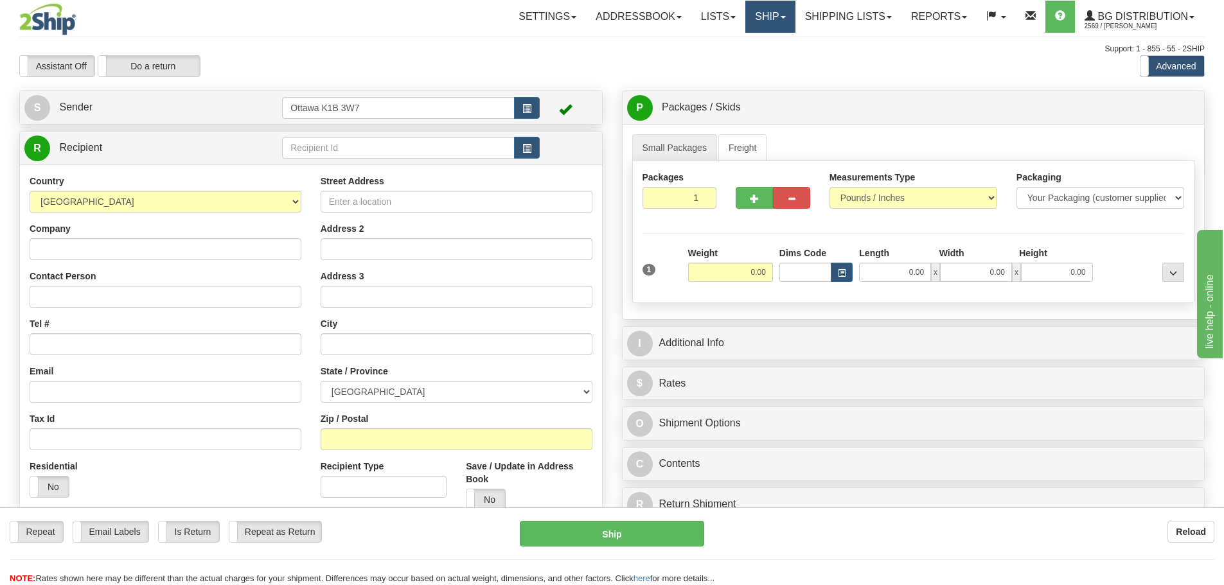
click at [759, 16] on link "Ship" at bounding box center [769, 17] width 49 height 32
click at [840, 22] on link "Shipping lists" at bounding box center [848, 17] width 106 height 32
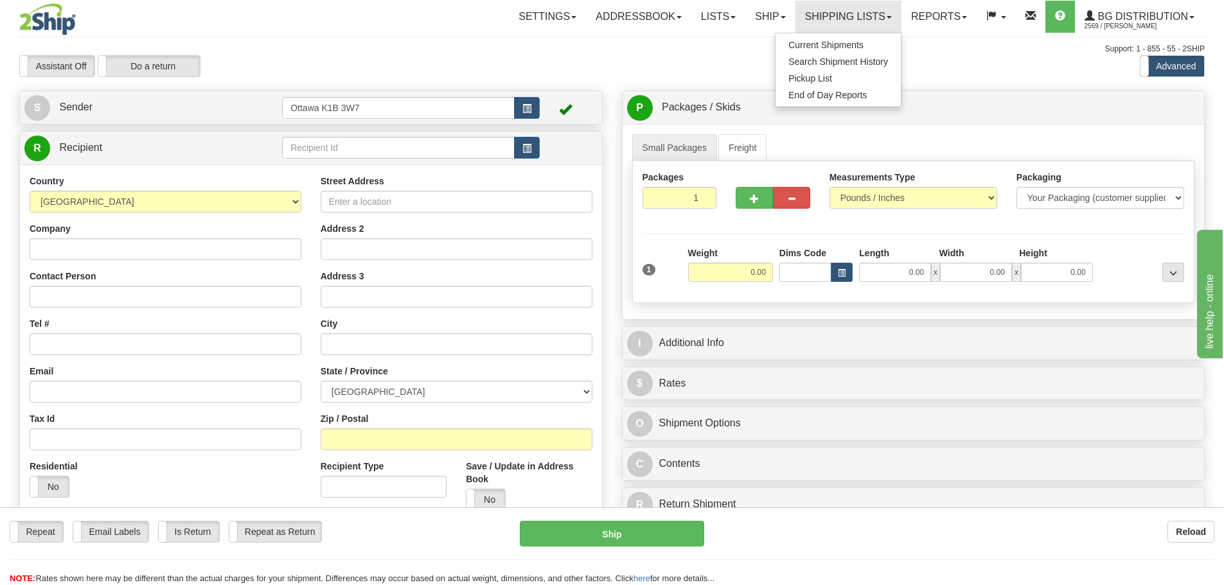
click at [812, 35] on ul "Current Shipments Search Shipment History Pickup List End of Day Reports" at bounding box center [838, 70] width 127 height 75
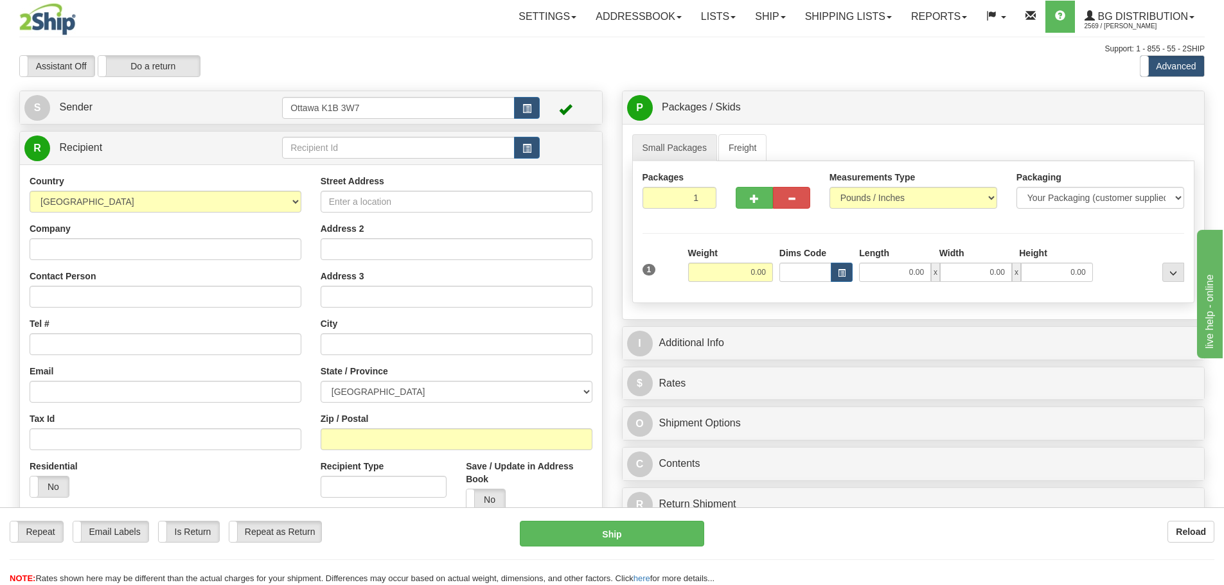
click at [811, 44] on div "Support: 1 - 855 - 55 - 2SHIP" at bounding box center [611, 49] width 1185 height 11
click at [844, 7] on link "Shipping lists" at bounding box center [848, 17] width 106 height 32
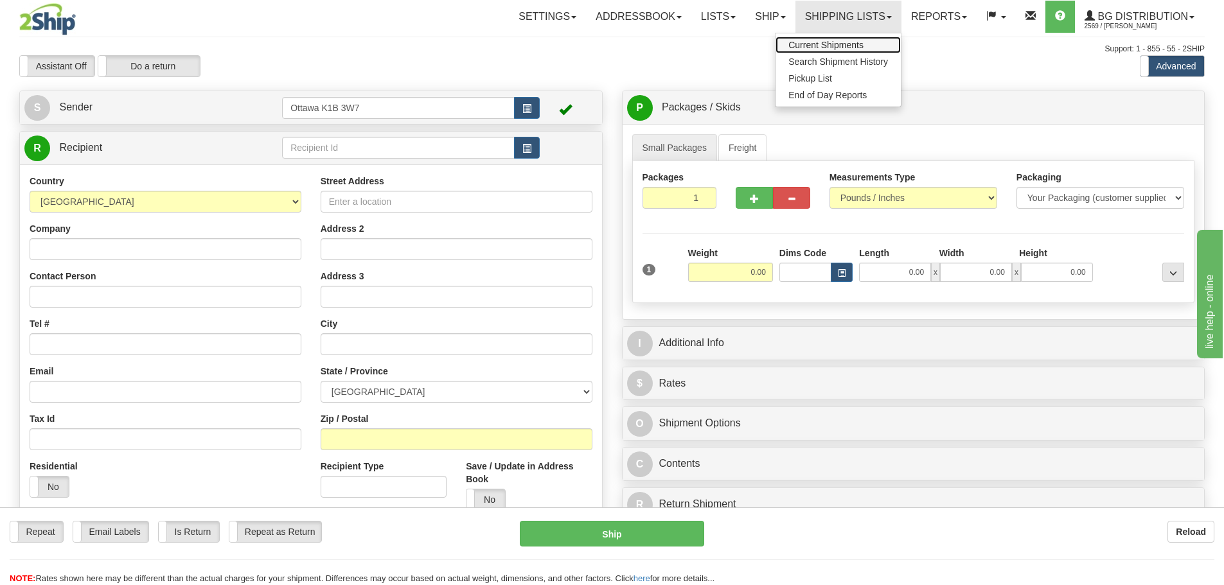
click at [825, 42] on span "Current Shipments" at bounding box center [825, 45] width 75 height 10
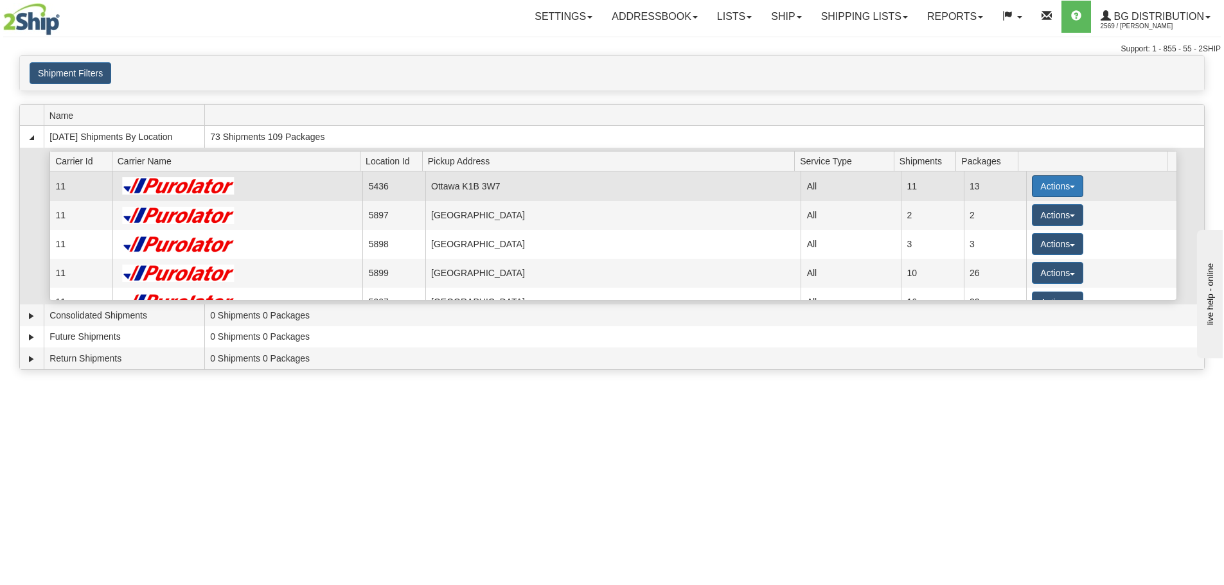
click at [1063, 185] on button "Actions" at bounding box center [1057, 186] width 51 height 22
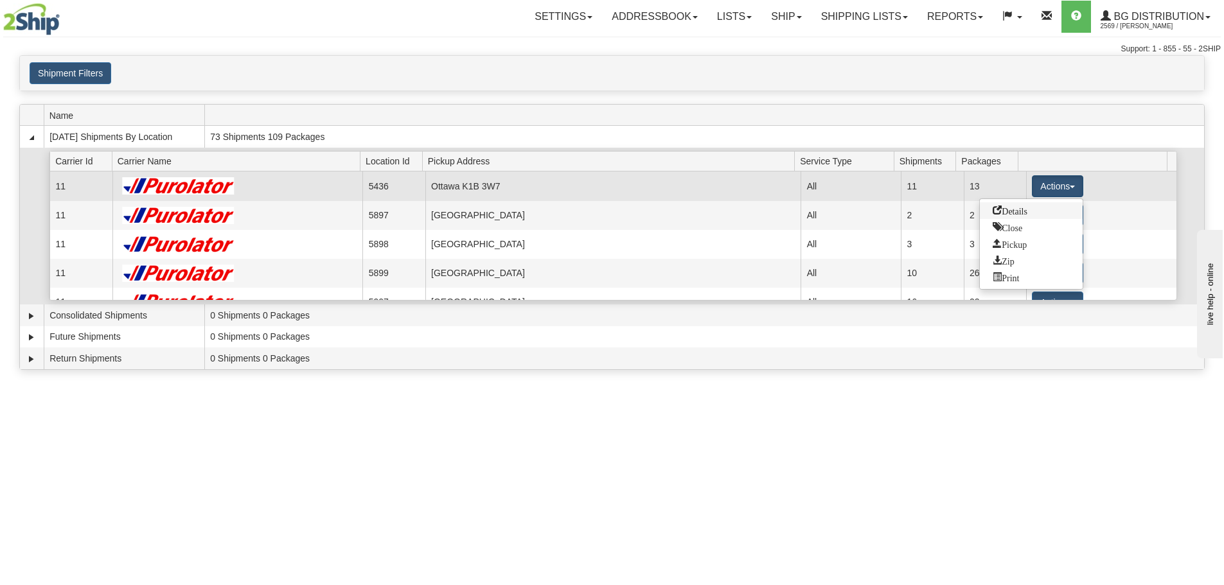
click at [1027, 206] on span "Details" at bounding box center [1010, 210] width 35 height 9
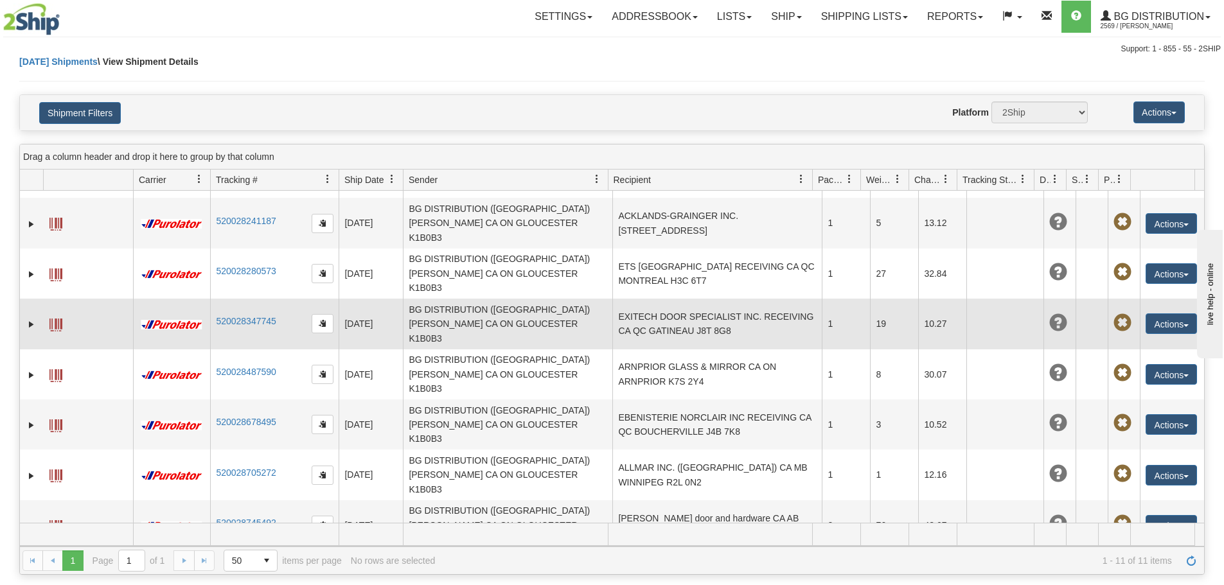
scroll to position [64, 0]
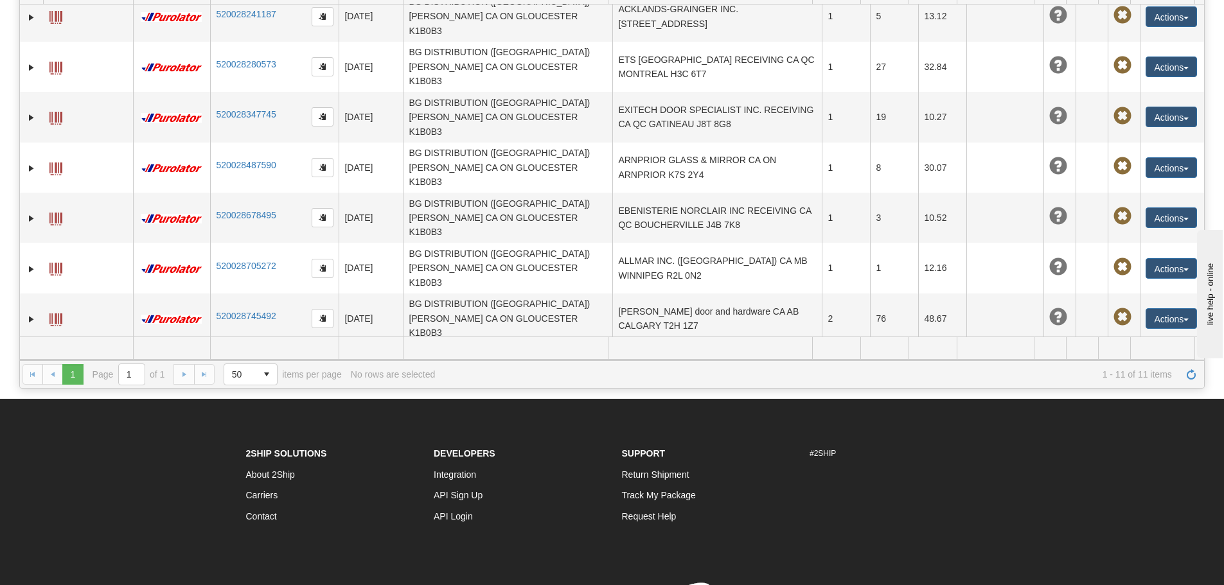
scroll to position [193, 0]
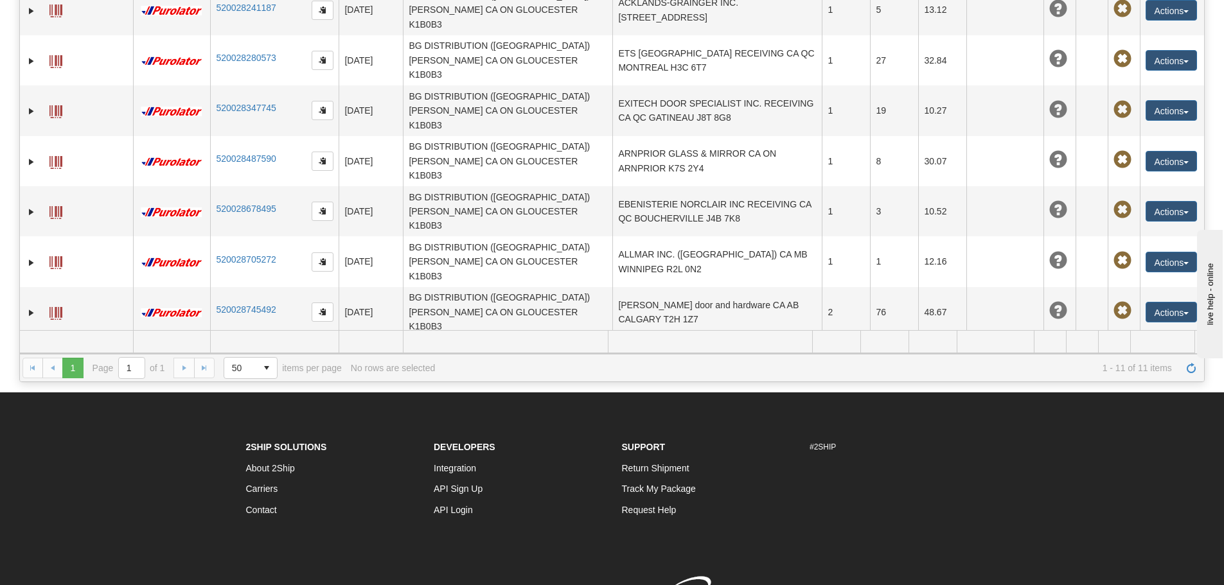
click at [1158, 453] on button "Actions" at bounding box center [1171, 463] width 51 height 21
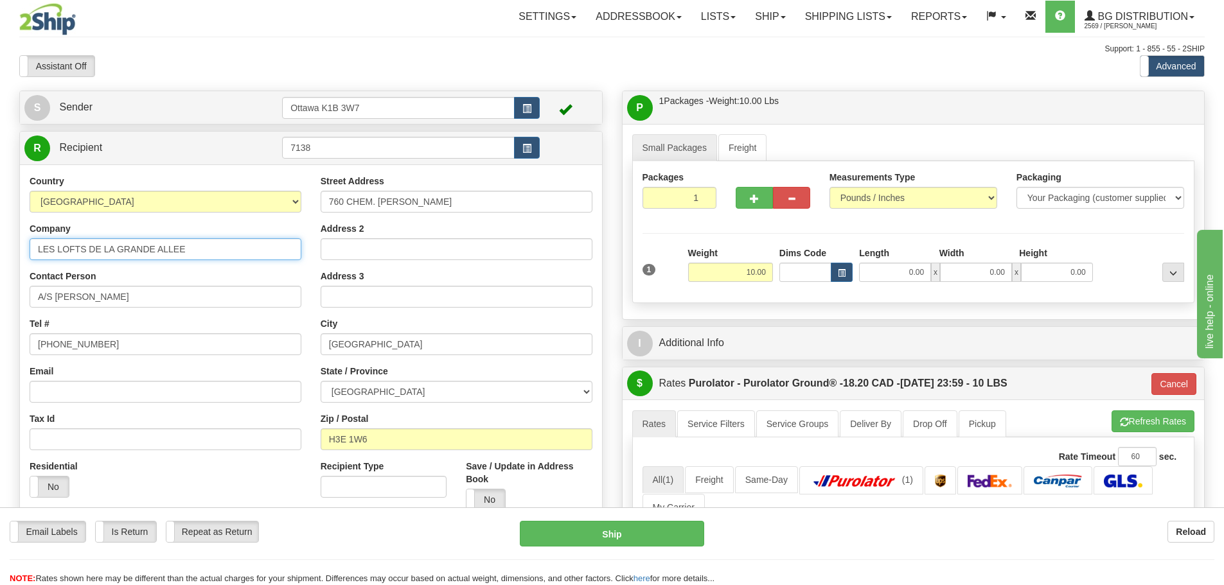
drag, startPoint x: 248, startPoint y: 247, endPoint x: 2, endPoint y: 245, distance: 246.1
click at [0, 245] on div "Toggle navigation Settings Shipping Preferences Fields Preferences New" at bounding box center [612, 465] width 1224 height 931
click at [524, 149] on span "button" at bounding box center [526, 149] width 9 height 8
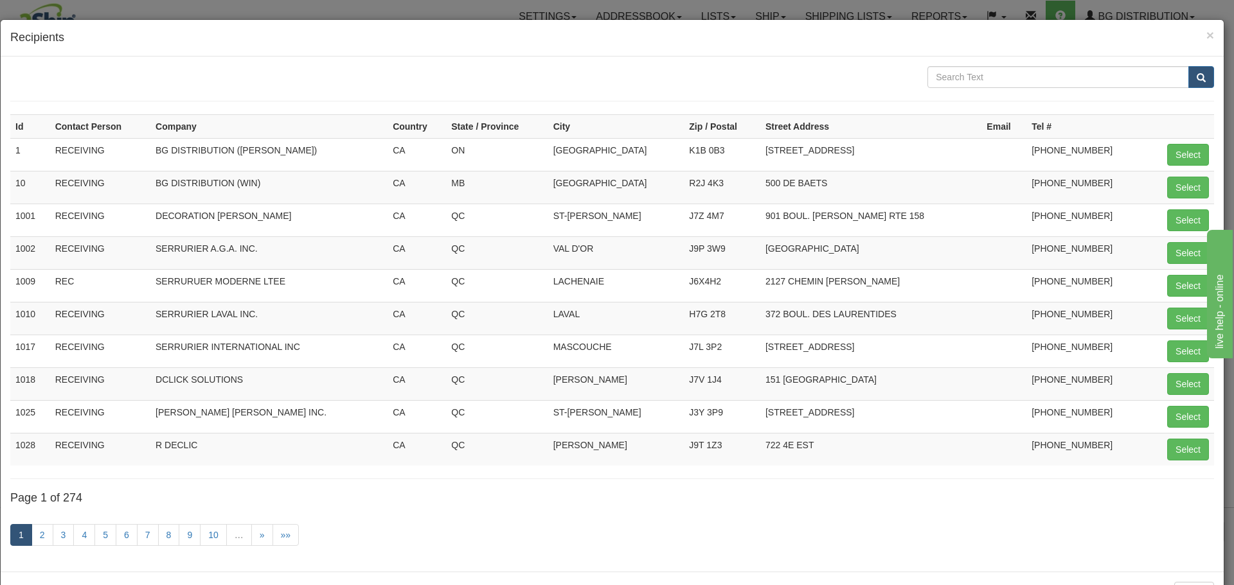
click at [1024, 87] on form at bounding box center [611, 83] width 1203 height 35
click at [1023, 82] on input "text" at bounding box center [1058, 77] width 262 height 22
click at [999, 82] on input "text" at bounding box center [1058, 77] width 262 height 22
click at [990, 82] on input "text" at bounding box center [1058, 77] width 262 height 22
click at [984, 74] on input "text" at bounding box center [1058, 77] width 262 height 22
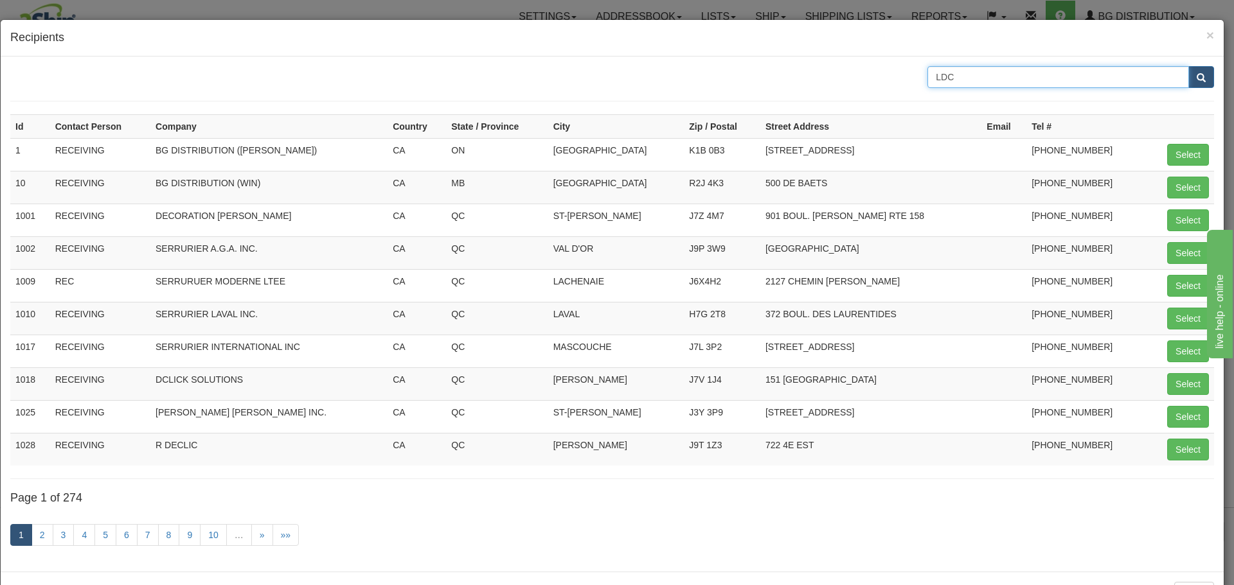
type input "LDC"
click at [1188, 66] on button "submit" at bounding box center [1201, 77] width 26 height 22
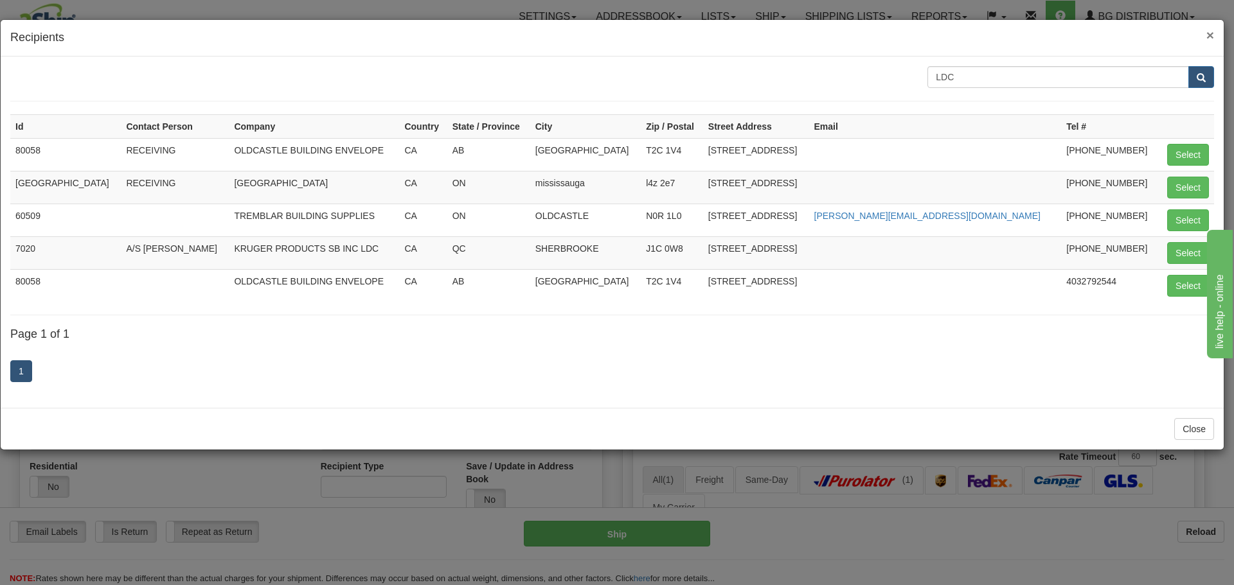
click at [1210, 37] on span "×" at bounding box center [1210, 35] width 8 height 15
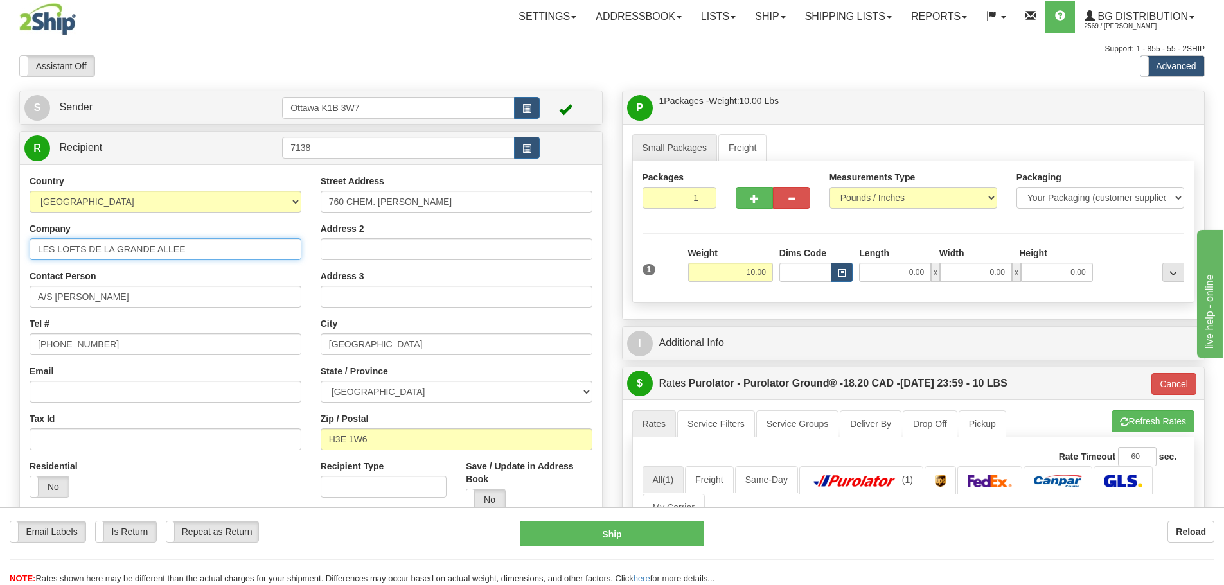
drag, startPoint x: 219, startPoint y: 246, endPoint x: 152, endPoint y: 249, distance: 66.9
click at [152, 249] on input "LES LOFTS DE LA GRANDE ALLEE" at bounding box center [166, 249] width 272 height 22
click at [476, 490] on label "No" at bounding box center [485, 500] width 39 height 21
click at [197, 253] on input "LES LOFTS DE LA GRANDE ALLEE" at bounding box center [166, 249] width 272 height 22
drag, startPoint x: 222, startPoint y: 247, endPoint x: 0, endPoint y: 241, distance: 222.4
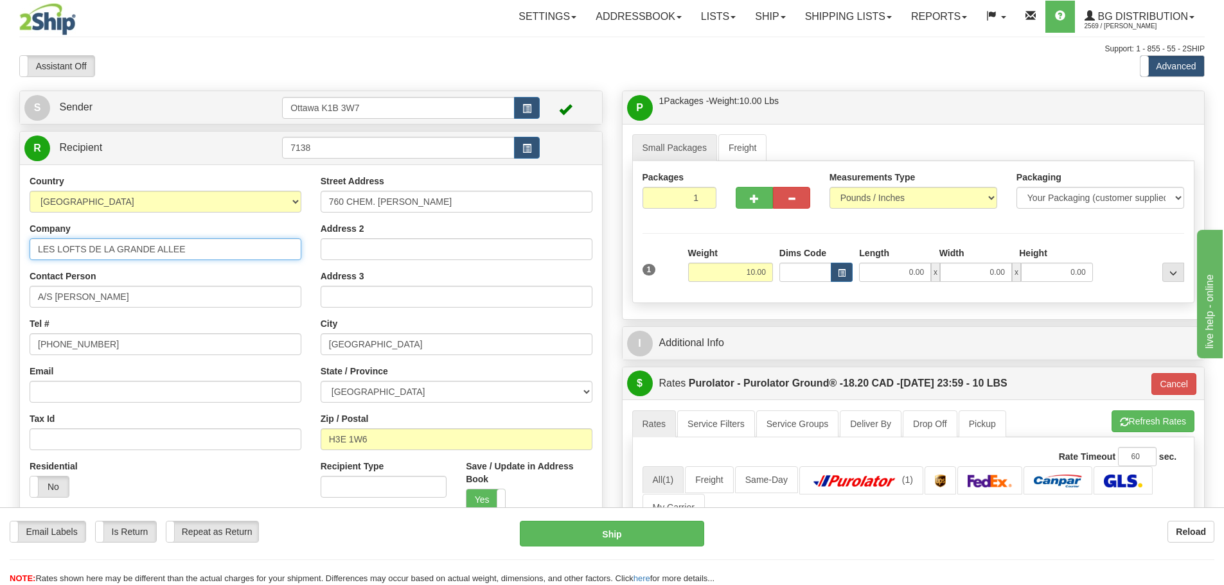
click at [0, 240] on div "Toggle navigation Settings Shipping Preferences Fields Preferences New" at bounding box center [612, 465] width 1224 height 931
type input "LDC TECHNOLOGIE INC"
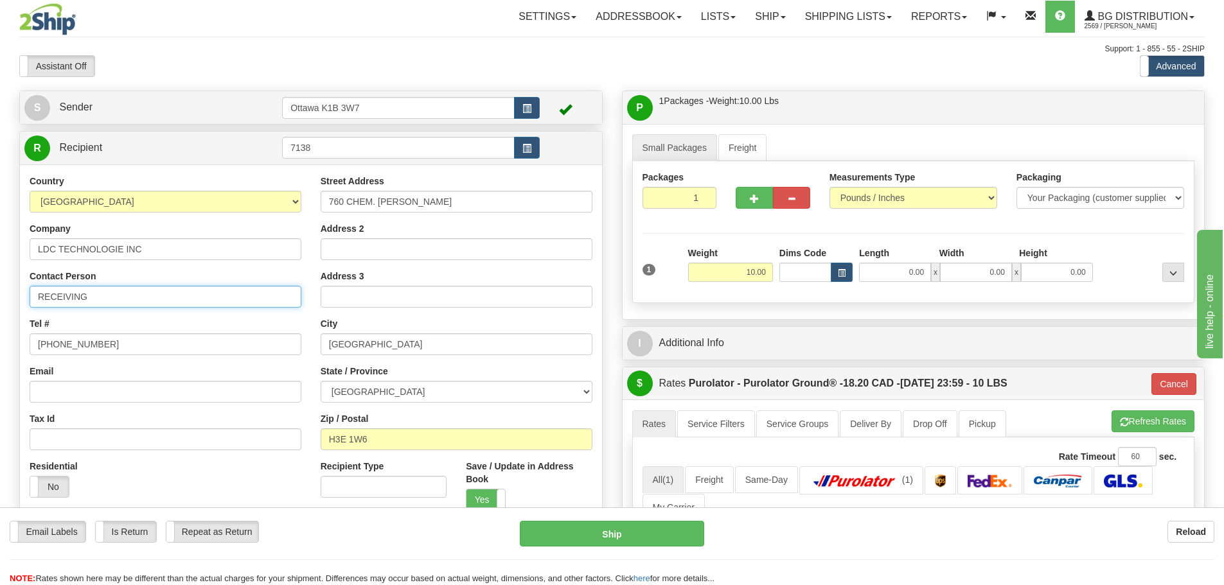
type input "RECEIVING"
type input "514-907-2436"
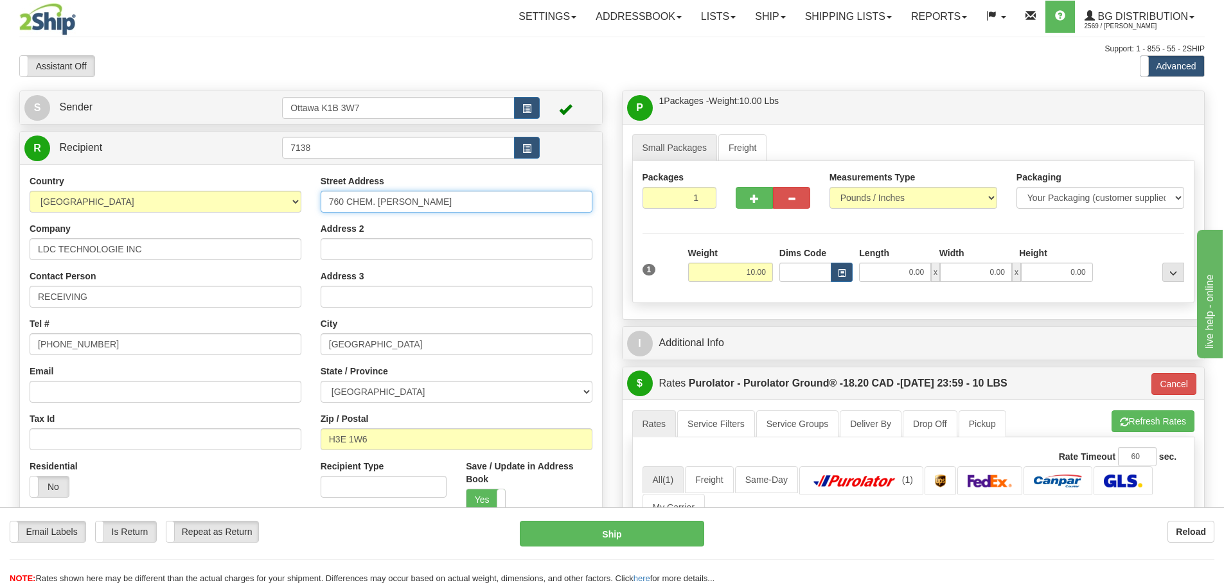
click at [437, 204] on input "760 CHEM. MARIE LE BER" at bounding box center [457, 202] width 272 height 22
click at [474, 202] on input "760 CHEM. MARIE LE BER" at bounding box center [457, 202] width 272 height 22
type input "58 CHEMIN DORIS"
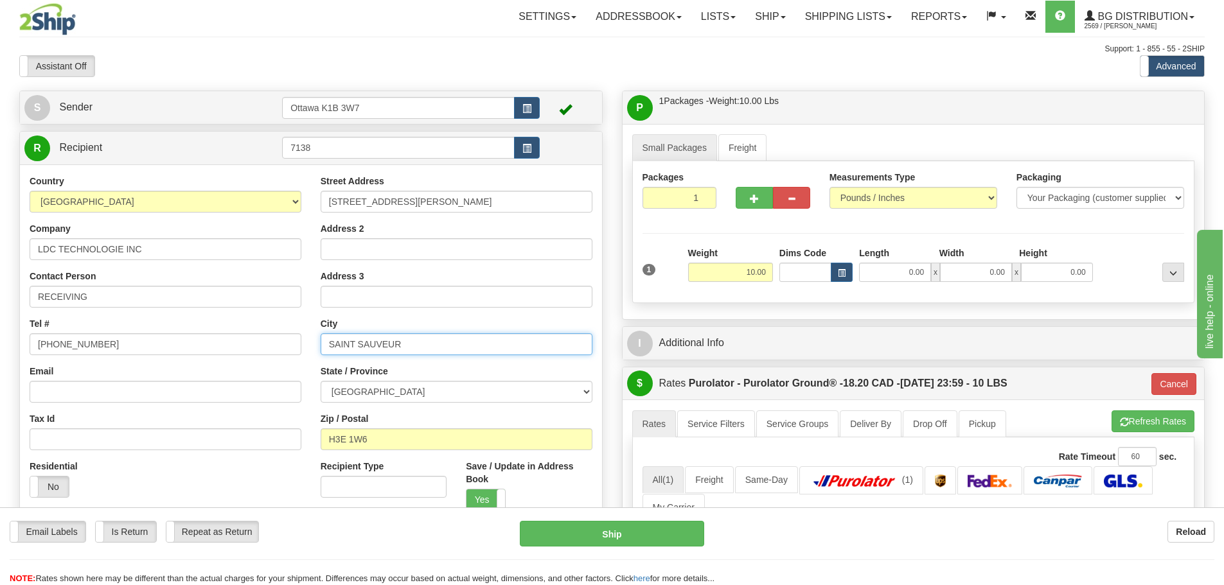
type input "SAINT SAUVEUR"
click at [463, 389] on select "ALBERTA BRITISH COLUMBIA MANITOBA NEW BRUNSWICK NEWFOUNDLAND NOVA SCOTIA NUNAVU…" at bounding box center [457, 392] width 272 height 22
drag, startPoint x: 400, startPoint y: 442, endPoint x: 225, endPoint y: 432, distance: 175.1
click at [225, 432] on div "Country AFGHANISTAN ALAND ISLANDS ALBANIA ALGERIA AMERICAN SAMOA ANDORRA ANGOLA…" at bounding box center [311, 348] width 582 height 346
type input "J0R 1R1"
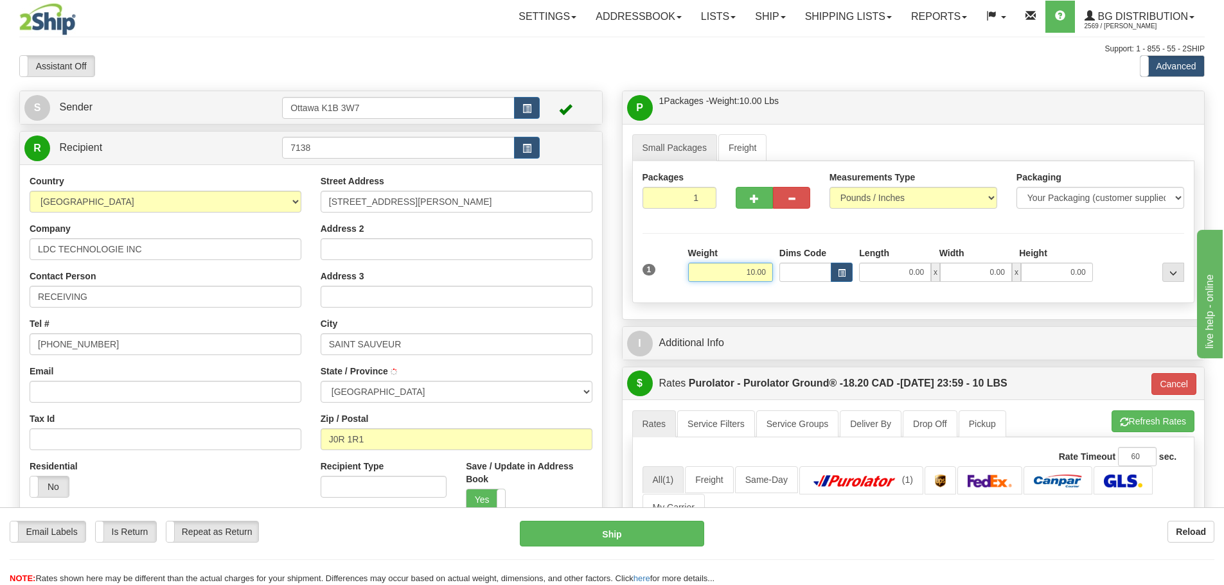
click at [725, 268] on input "10.00" at bounding box center [730, 272] width 85 height 19
type input "260"
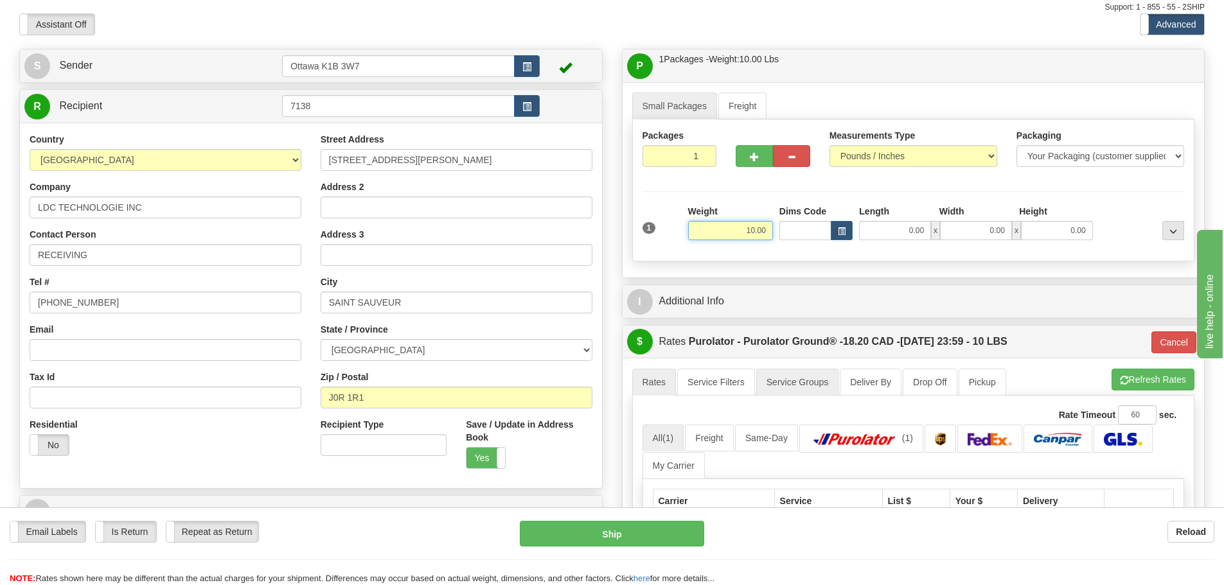
scroll to position [64, 0]
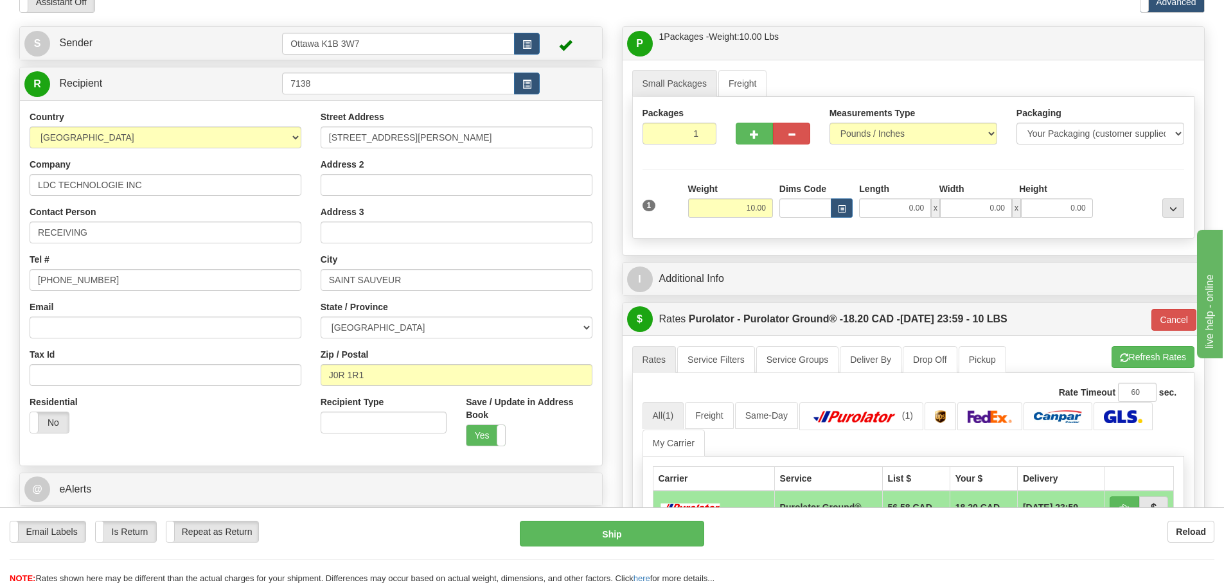
click at [731, 263] on div "I Additional Info" at bounding box center [914, 279] width 582 height 33
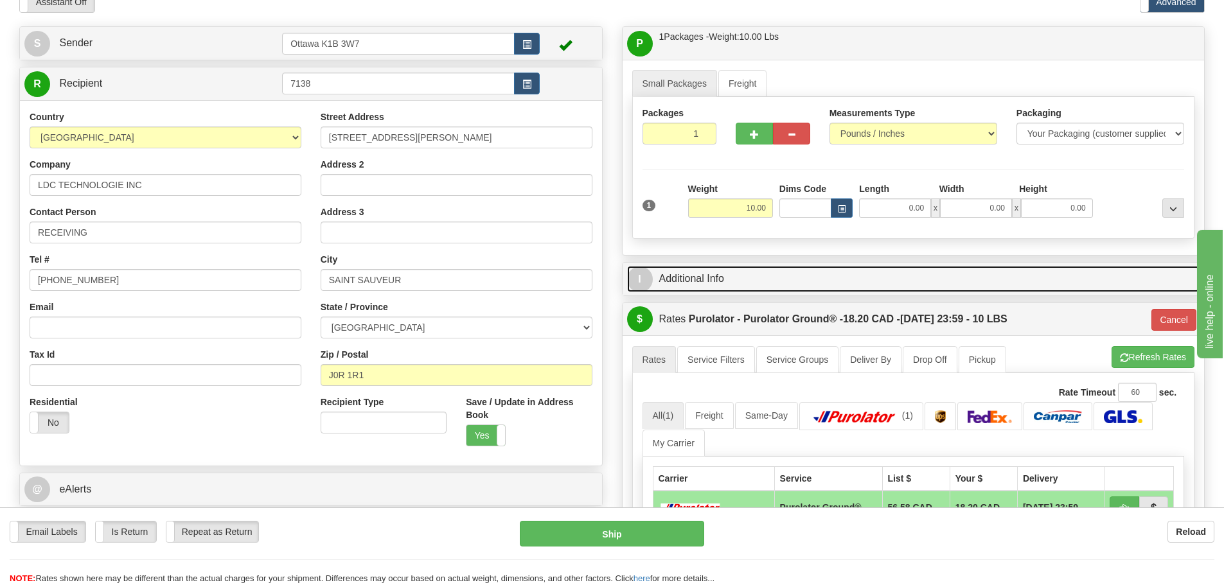
click at [737, 279] on link "I Additional Info" at bounding box center [913, 279] width 573 height 26
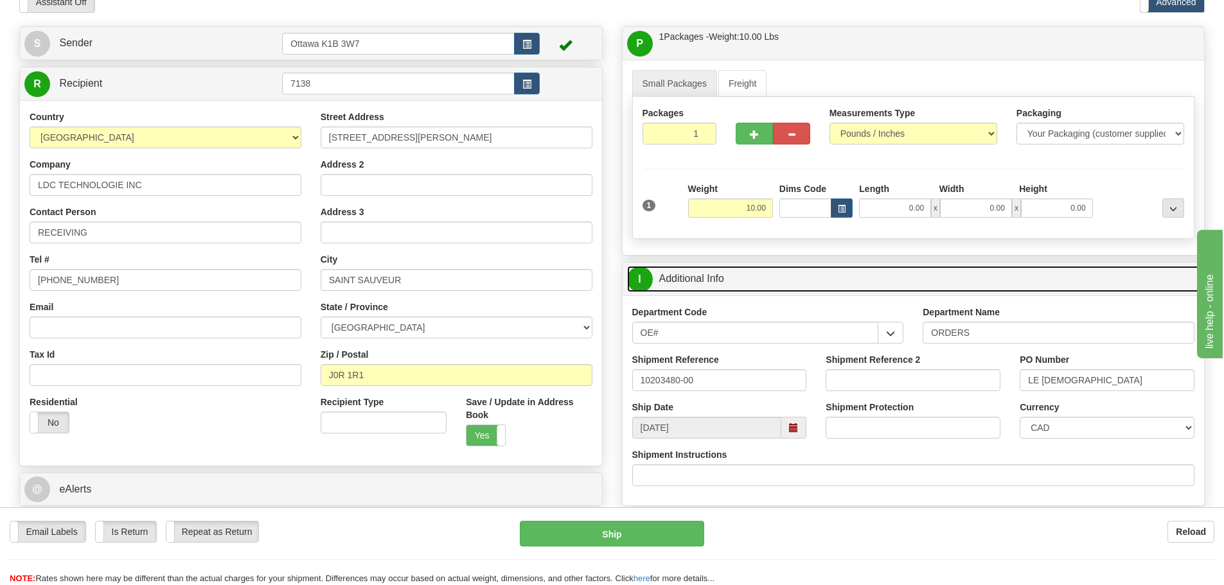
click at [747, 279] on link "I Additional Info" at bounding box center [913, 279] width 573 height 26
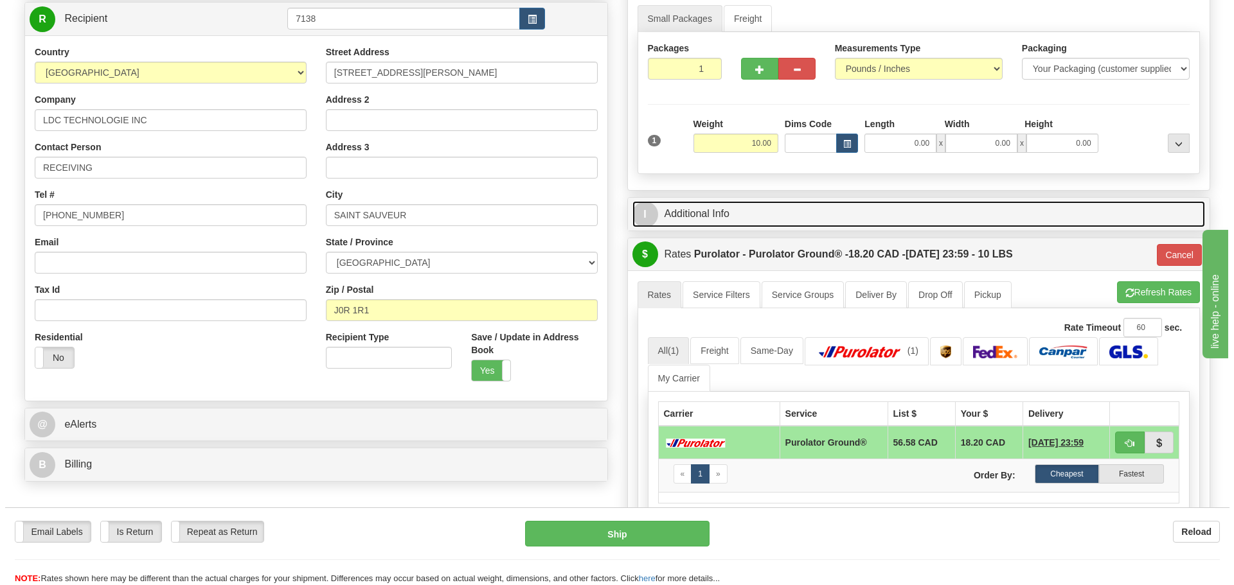
scroll to position [129, 0]
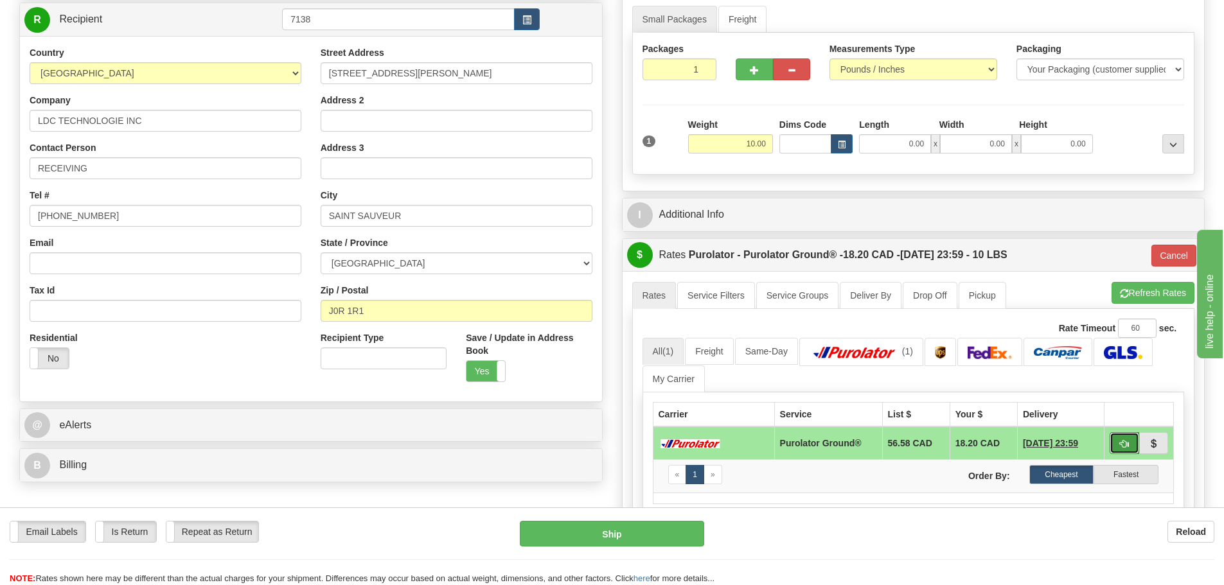
click at [1133, 443] on button "button" at bounding box center [1125, 443] width 30 height 22
click at [612, 545] on button "Ship" at bounding box center [612, 534] width 184 height 26
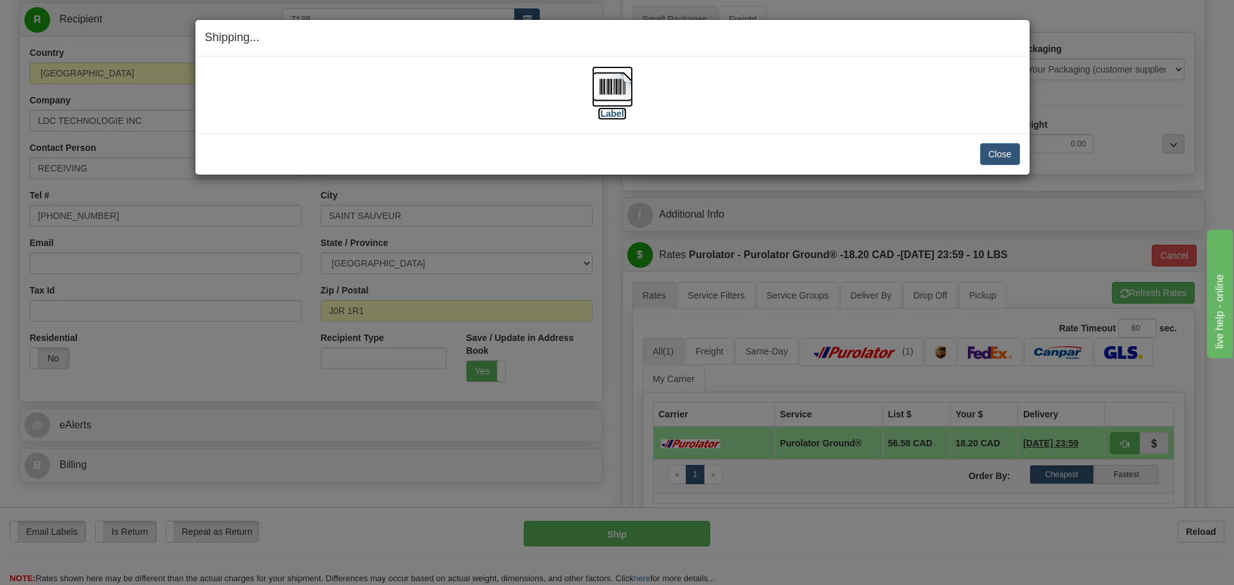
click at [607, 111] on label "[Label]" at bounding box center [613, 113] width 30 height 13
click at [998, 146] on button "Close" at bounding box center [1000, 154] width 40 height 22
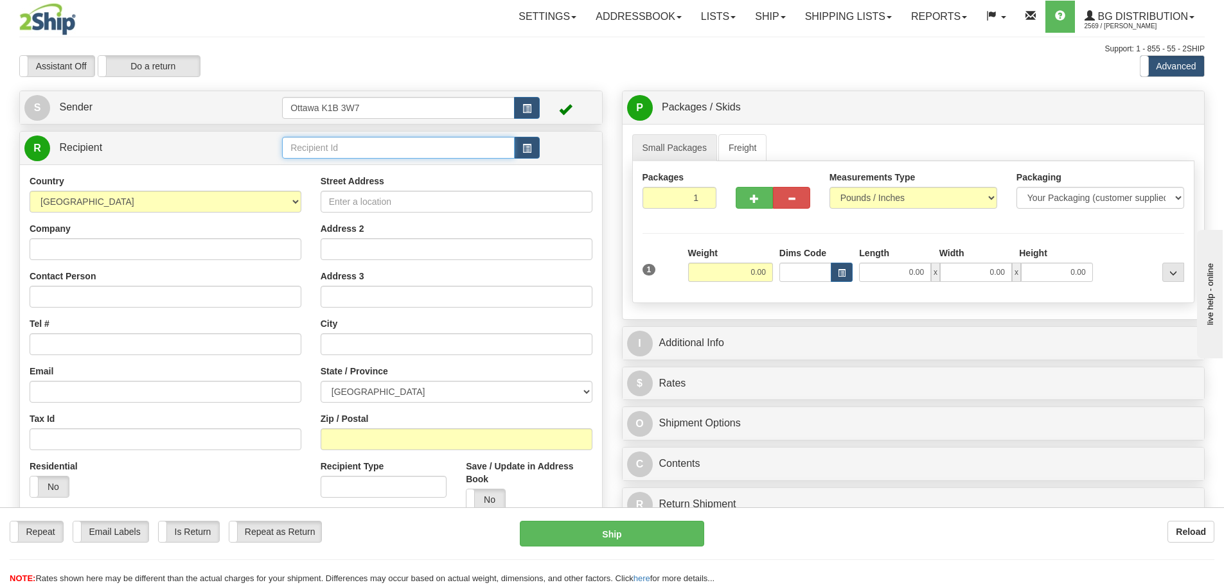
click at [337, 148] on input "text" at bounding box center [398, 148] width 233 height 22
type input "80108"
click at [456, 55] on div "Assistant On Assistant Off Do a return Do a return" at bounding box center [261, 66] width 502 height 22
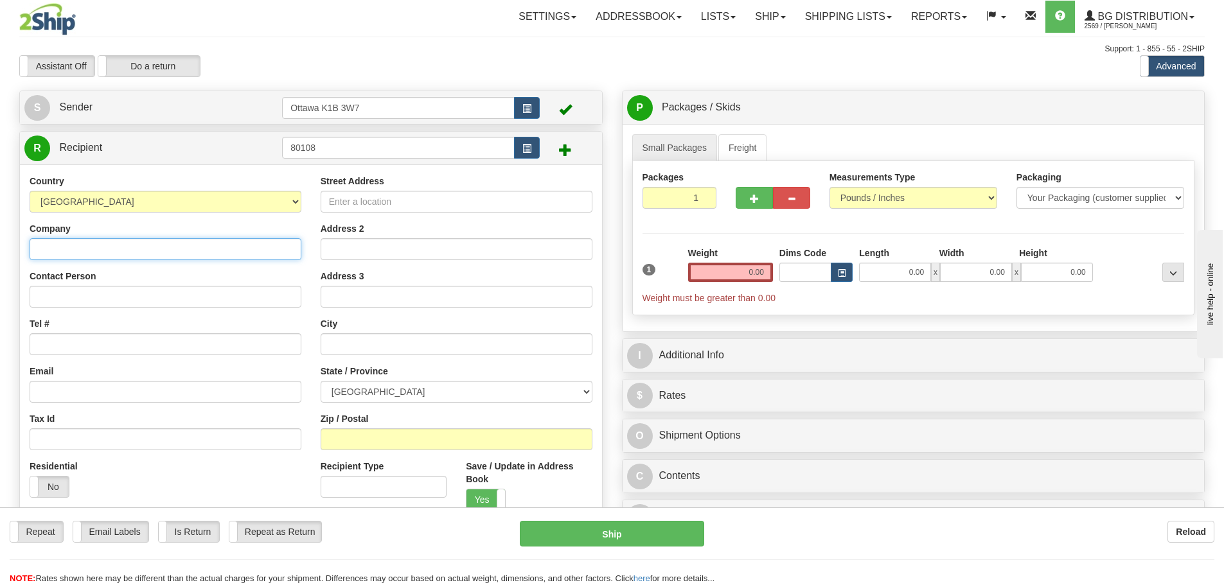
click at [238, 254] on input "Company" at bounding box center [166, 249] width 272 height 22
type input "KRUSE GROUP LTD"
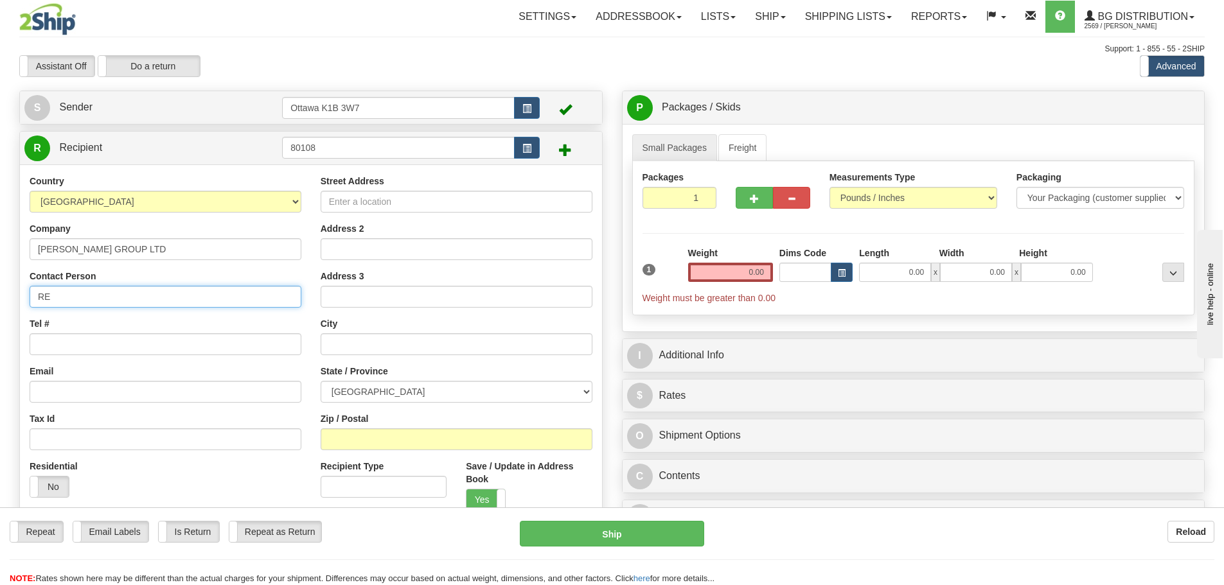
type input "R"
type input "ATTN: MORRY"
type input "306-522-3007"
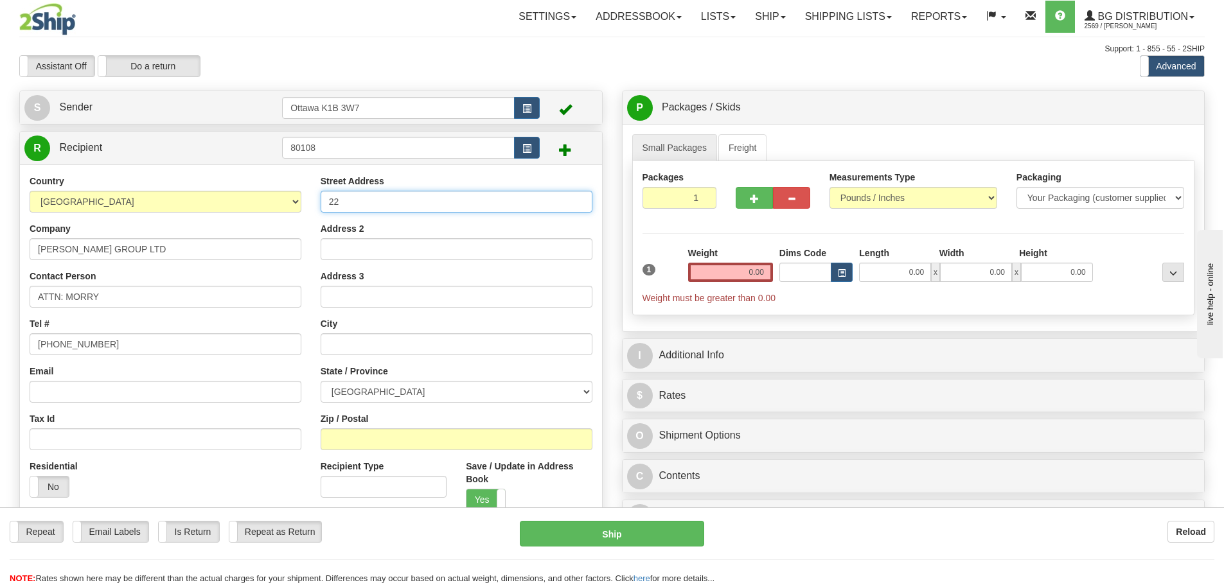
type input "2"
type input "1265 3 AVE S"
type input "LETHBRIDGE"
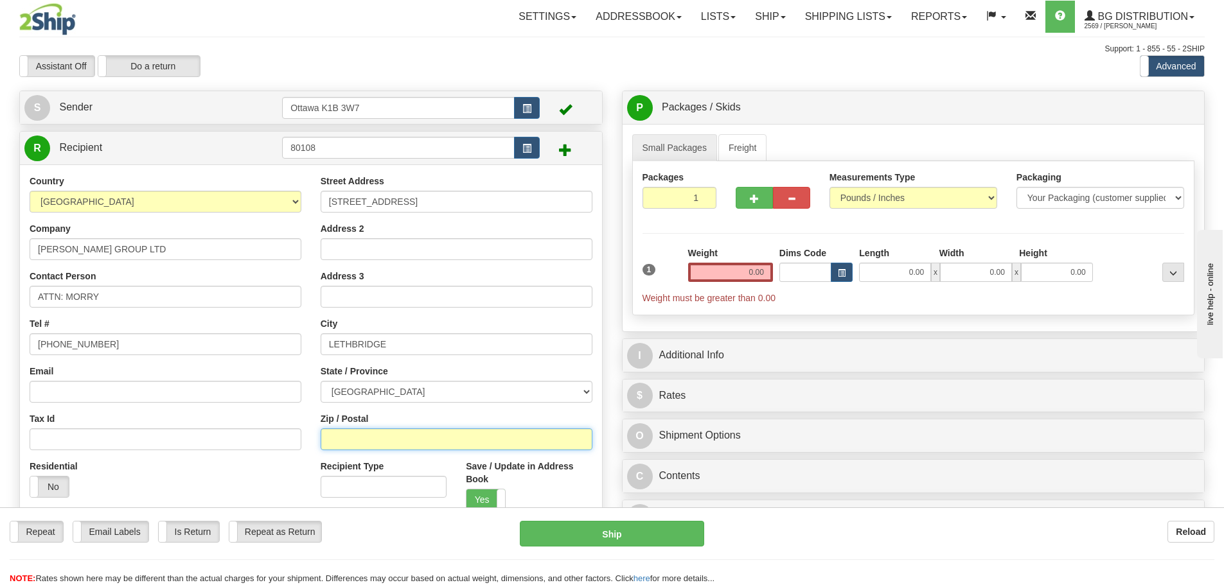
click at [403, 439] on input "Zip / Postal" at bounding box center [457, 440] width 272 height 22
type input "T1J 0K2"
click at [726, 278] on input "0.00" at bounding box center [730, 272] width 85 height 19
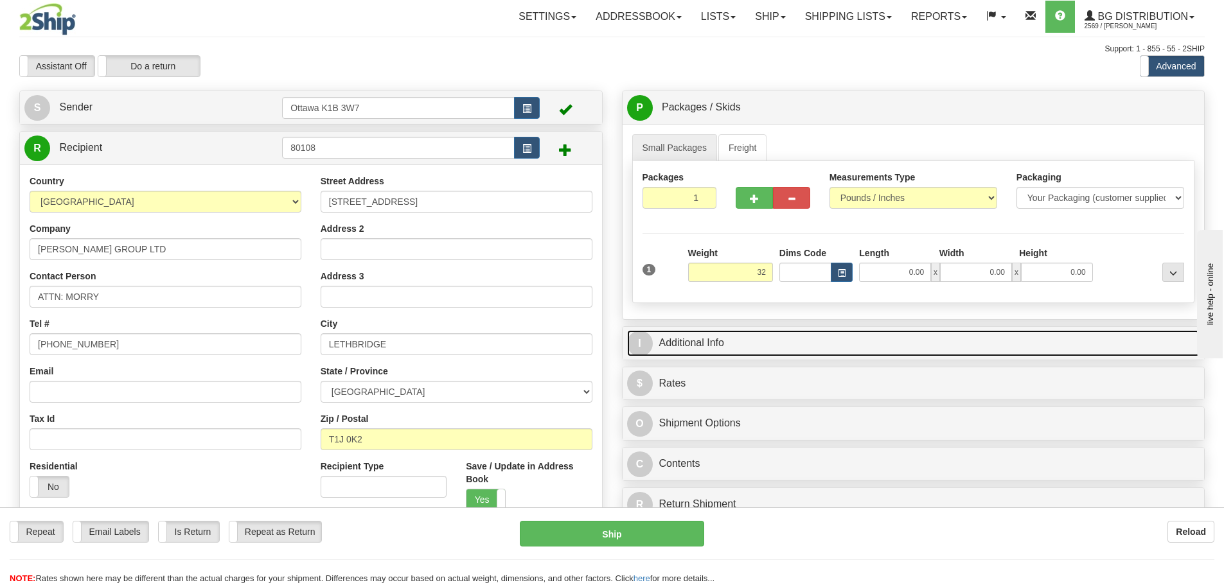
type input "32.00"
click at [768, 340] on link "I Additional Info" at bounding box center [913, 343] width 573 height 26
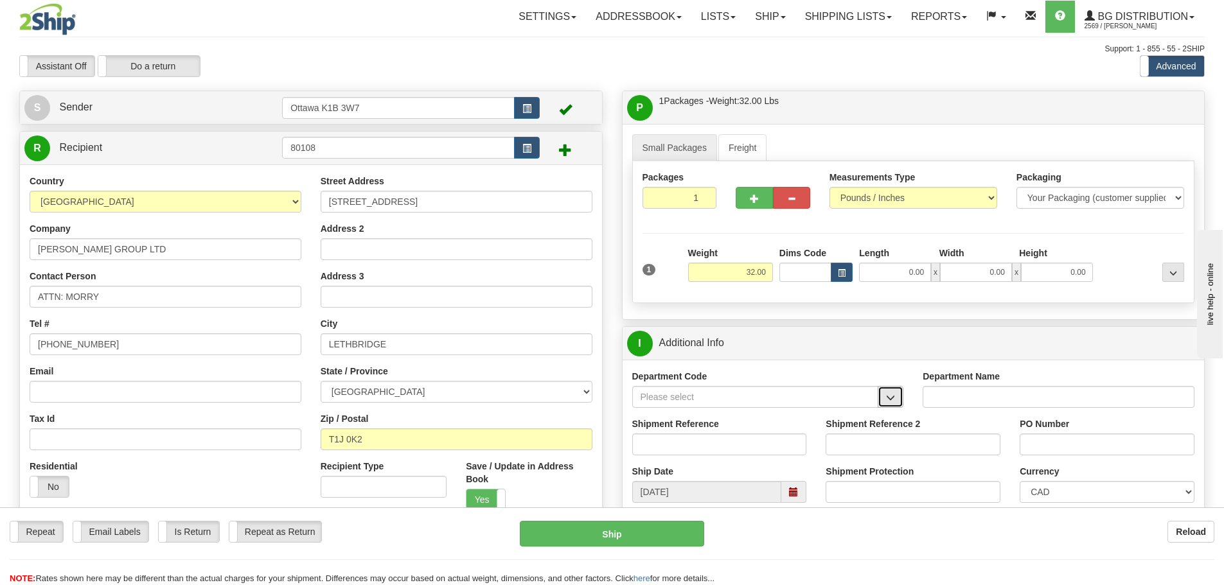
click at [887, 402] on span "button" at bounding box center [890, 398] width 9 height 8
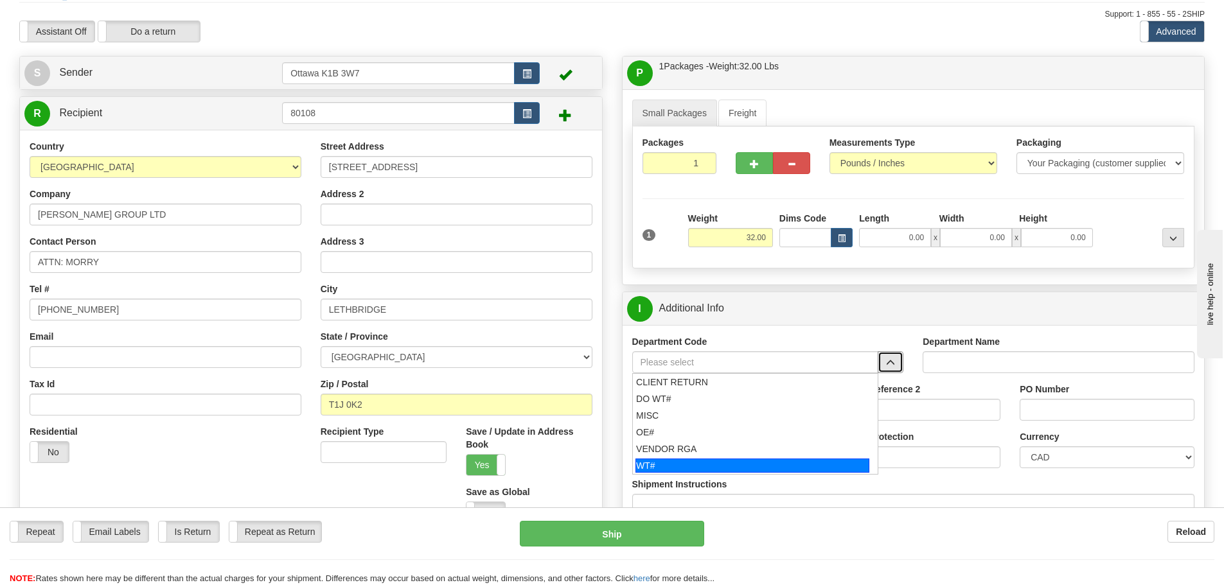
scroll to position [64, 0]
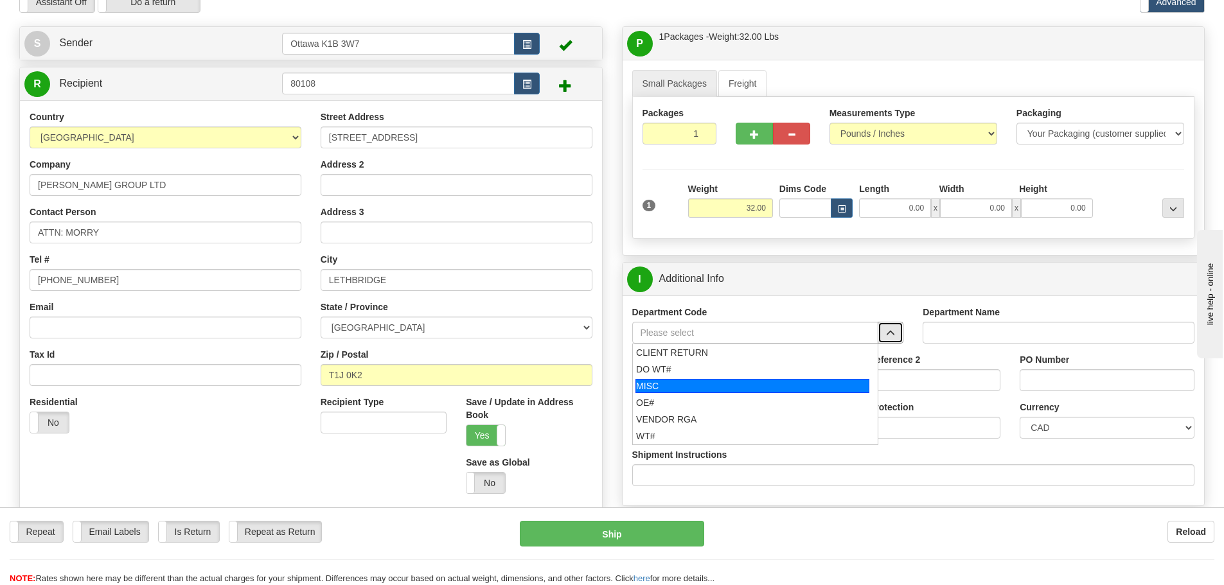
click at [713, 388] on div "MISC" at bounding box center [752, 386] width 234 height 14
type input "MISC"
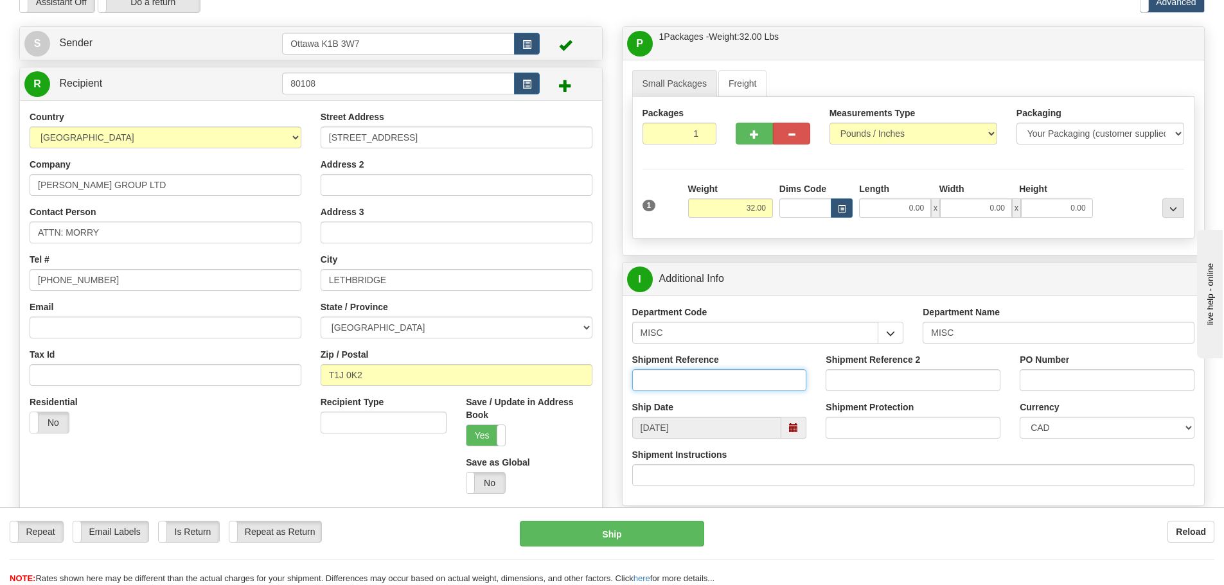
click at [715, 384] on input "Shipment Reference" at bounding box center [719, 380] width 175 height 22
type input "KROME SAMPLES"
click at [1072, 384] on input "PO Number" at bounding box center [1107, 380] width 175 height 22
type input "CORBIN"
click at [880, 205] on input "0.00" at bounding box center [895, 208] width 72 height 19
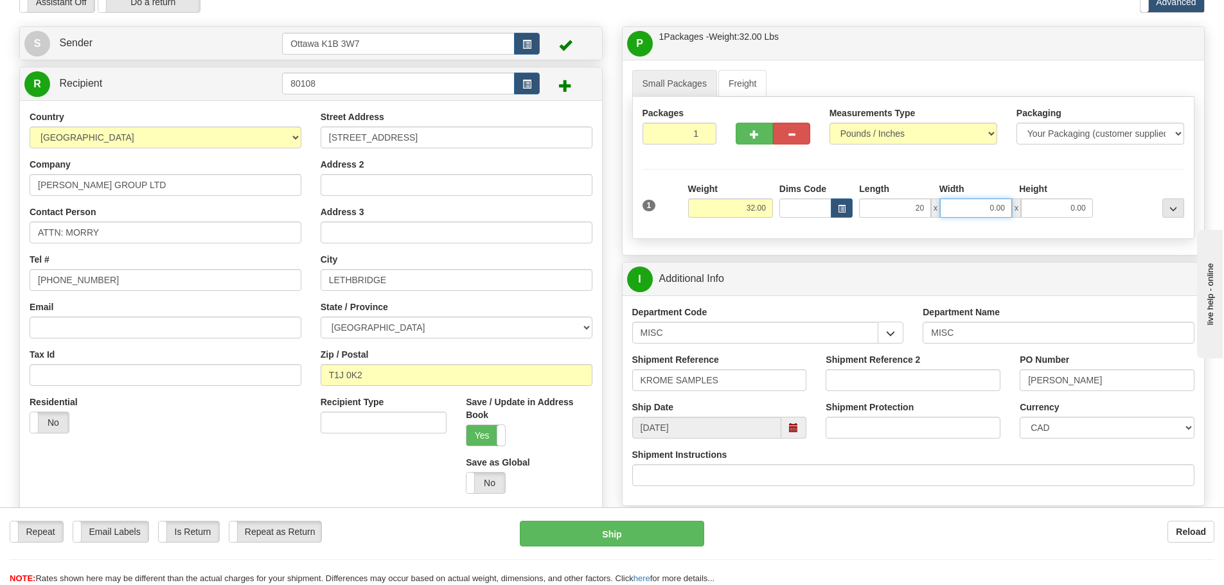
type input "20.00"
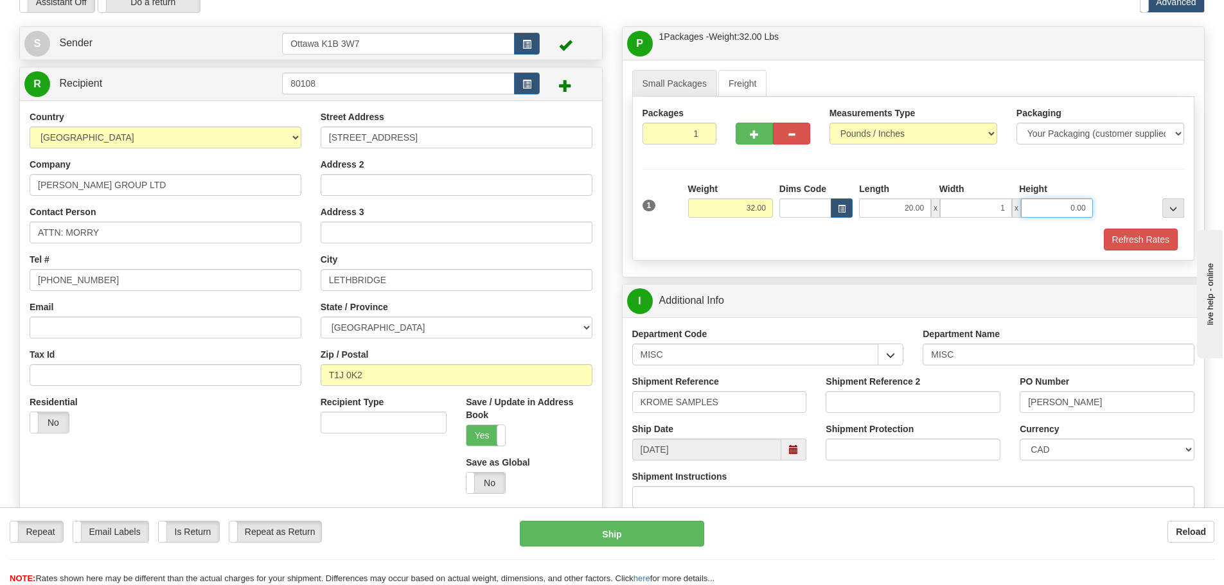
type input "1.00"
type input "7.00"
drag, startPoint x: 988, startPoint y: 213, endPoint x: 1047, endPoint y: 218, distance: 58.7
click at [1040, 217] on div "20.00 x 1.00 x 7.00" at bounding box center [975, 208] width 233 height 19
type input "10.00"
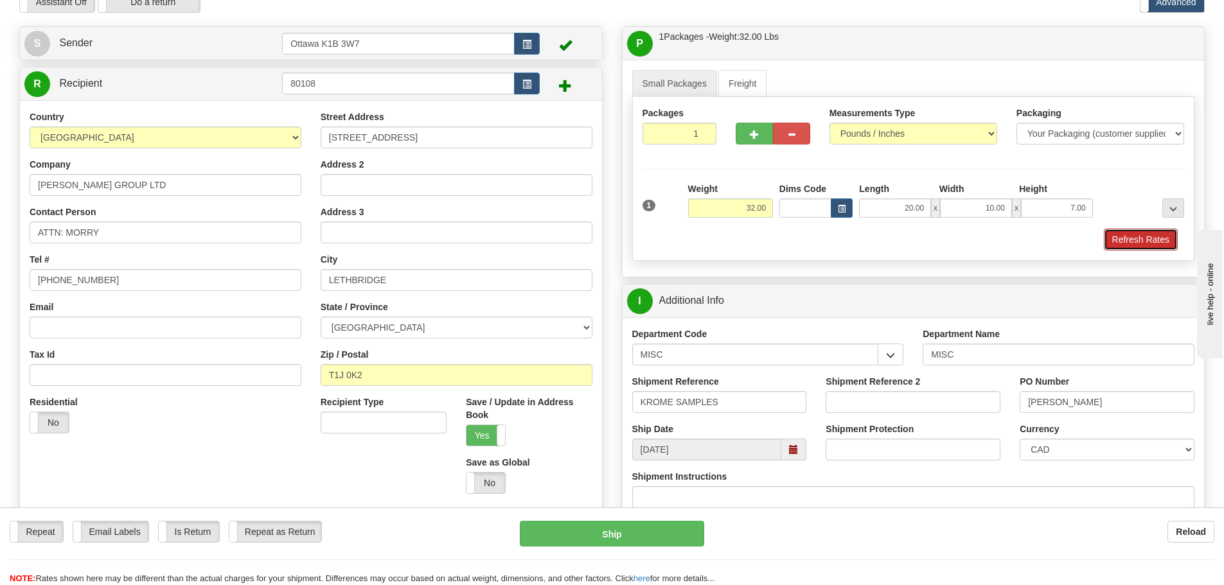
click at [1134, 242] on button "Refresh Rates" at bounding box center [1141, 240] width 74 height 22
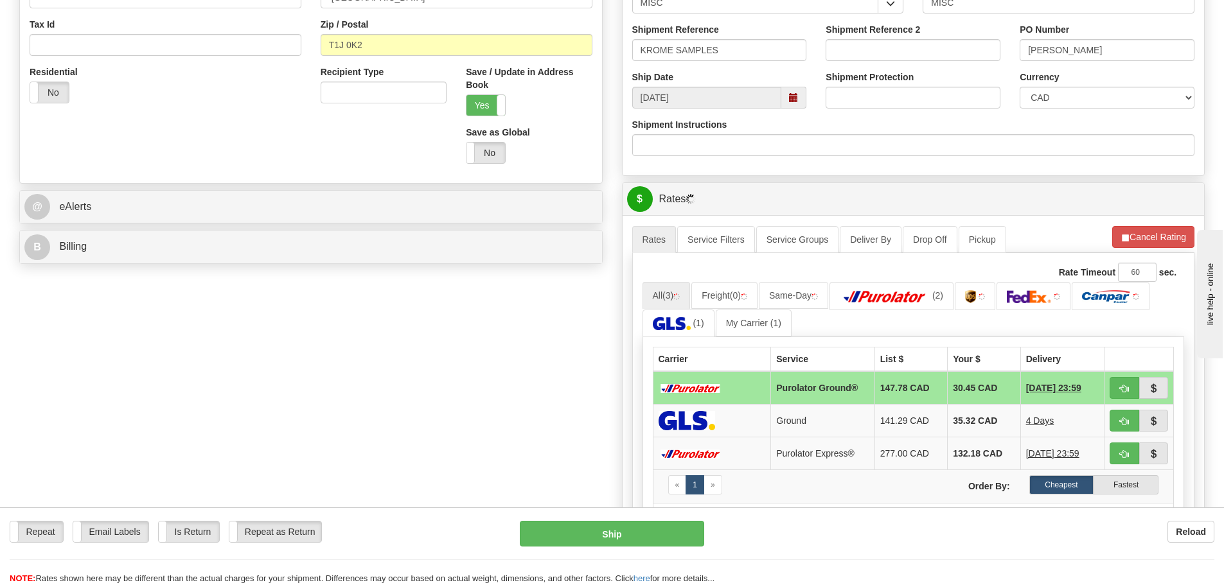
scroll to position [386, 0]
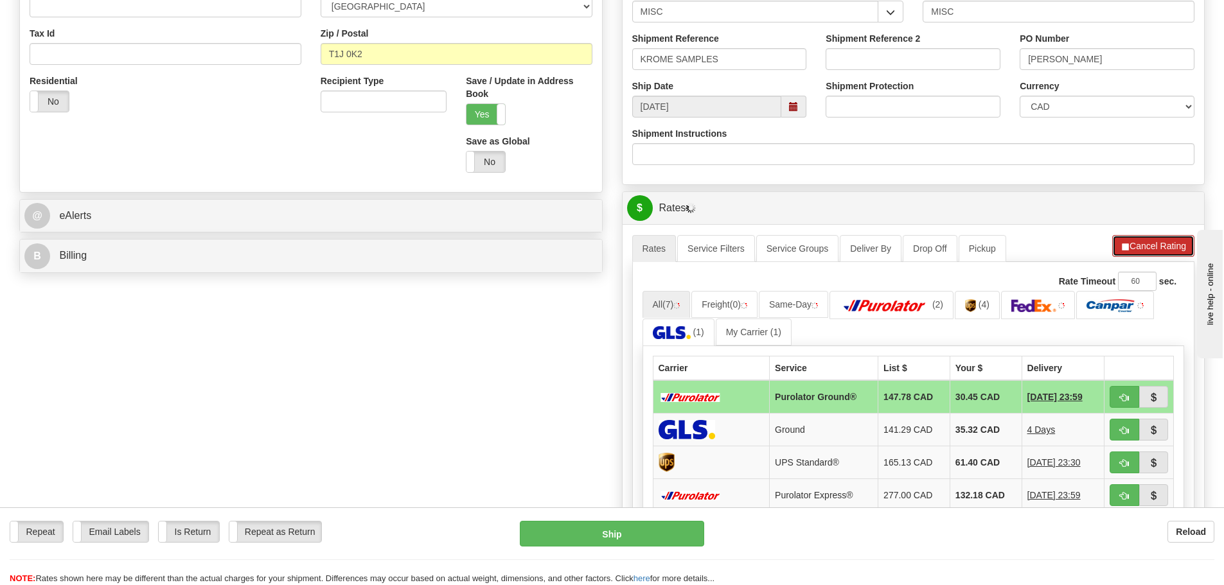
click at [1145, 240] on button "Cancel Rating" at bounding box center [1153, 246] width 82 height 22
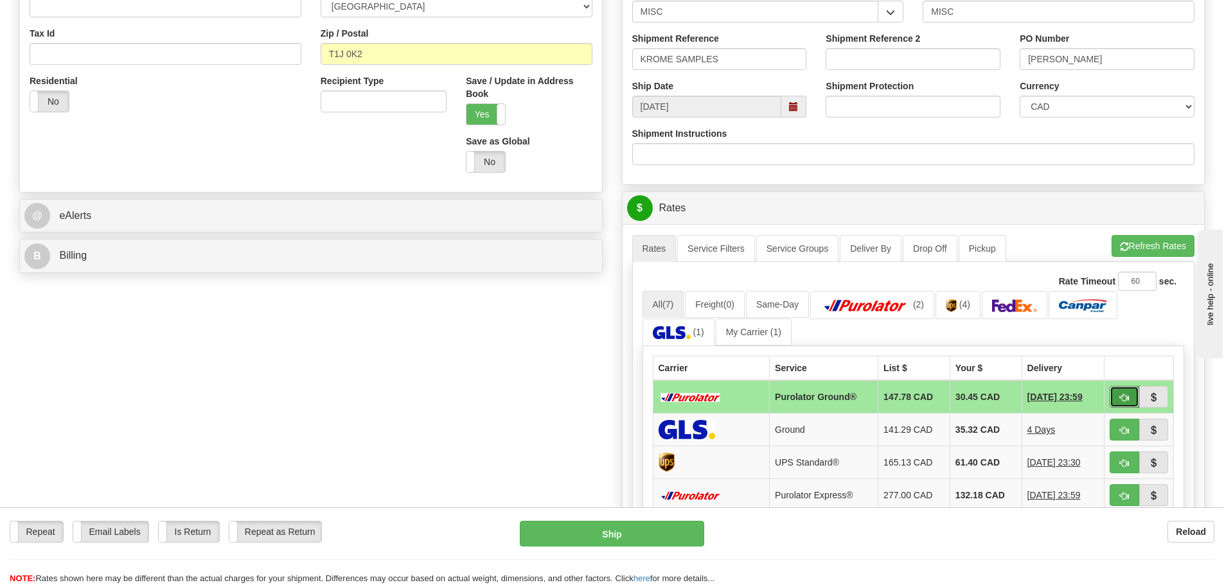
click at [1124, 405] on button "button" at bounding box center [1125, 397] width 30 height 22
type input "260"
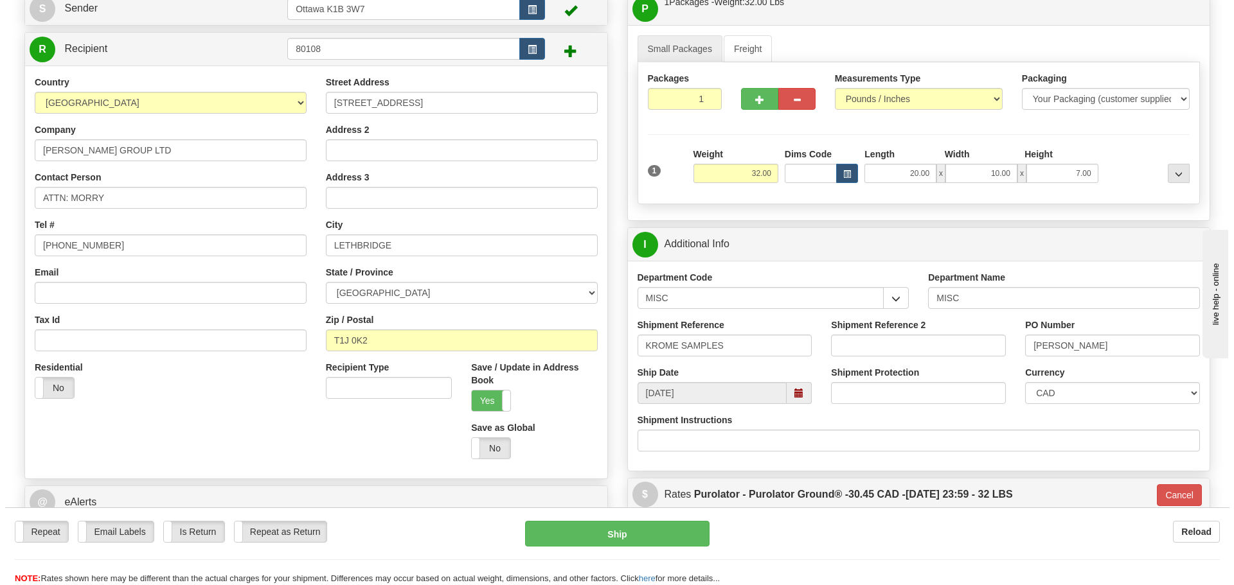
scroll to position [129, 0]
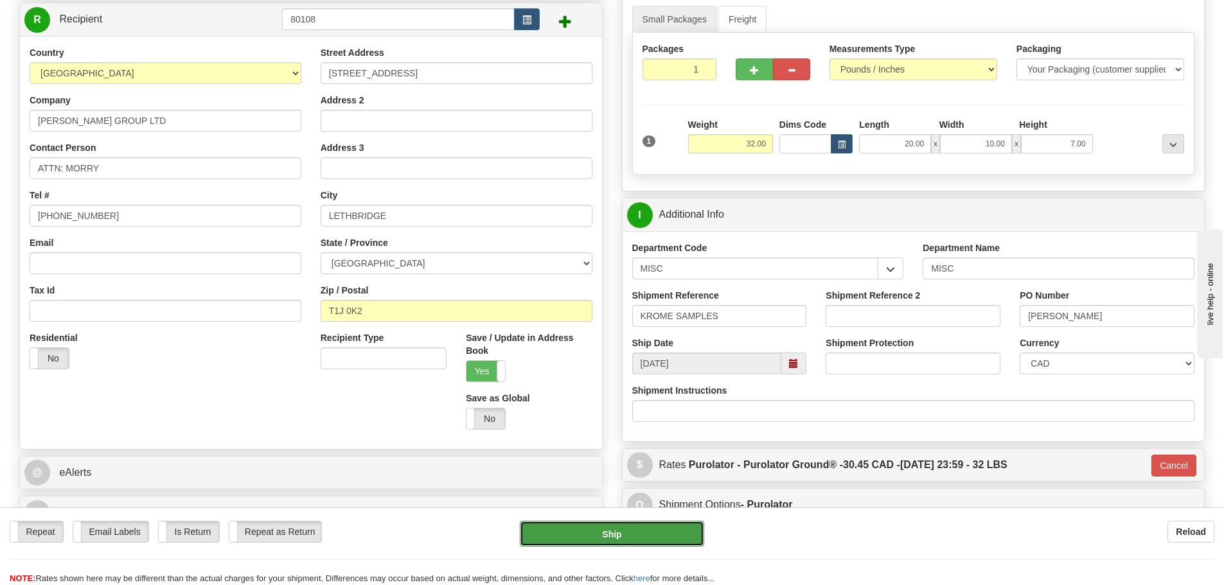
click at [656, 528] on button "Ship" at bounding box center [612, 534] width 184 height 26
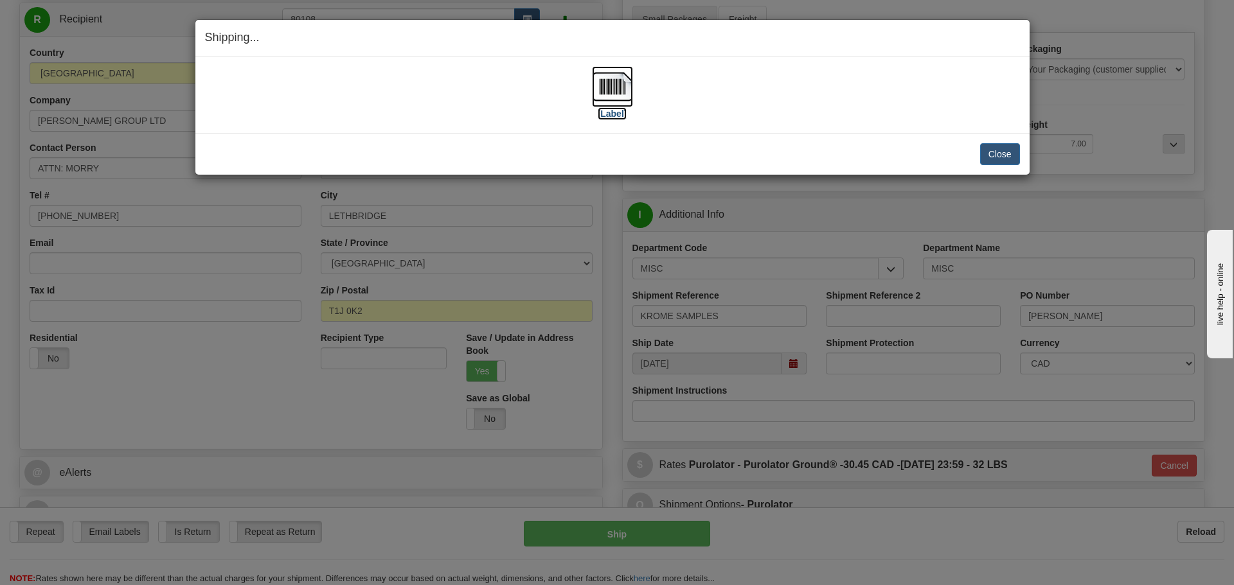
click at [605, 115] on label "[Label]" at bounding box center [613, 113] width 30 height 13
click at [982, 160] on button "Close" at bounding box center [1000, 154] width 40 height 22
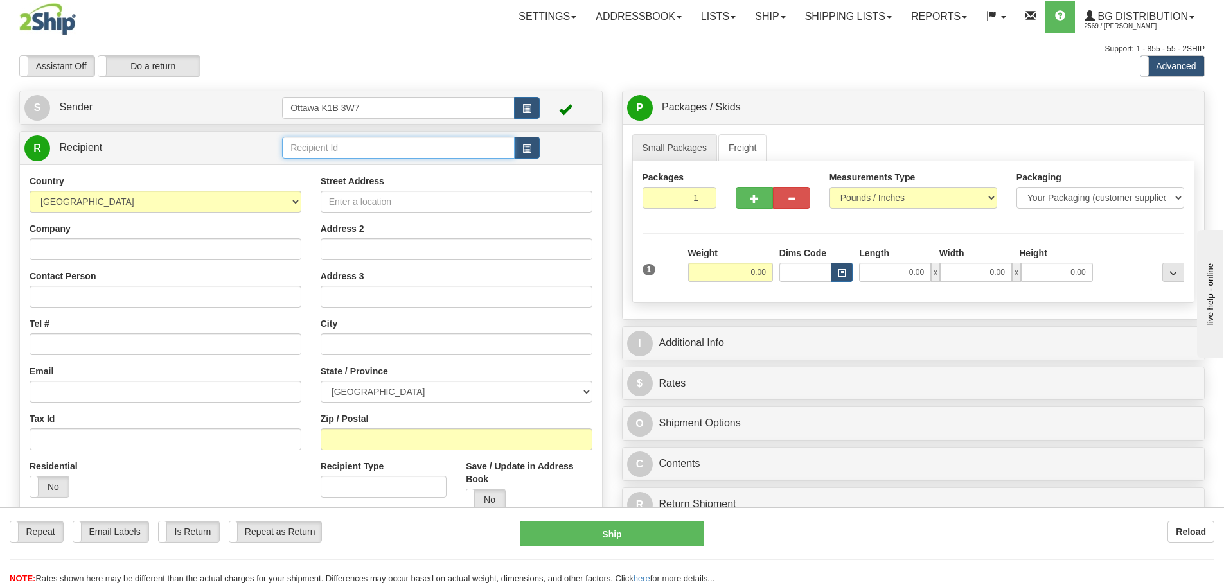
click at [392, 139] on input "text" at bounding box center [398, 148] width 233 height 22
type input "910311"
click at [474, 73] on div "Assistant On Assistant Off Do a return Do a return" at bounding box center [261, 66] width 502 height 22
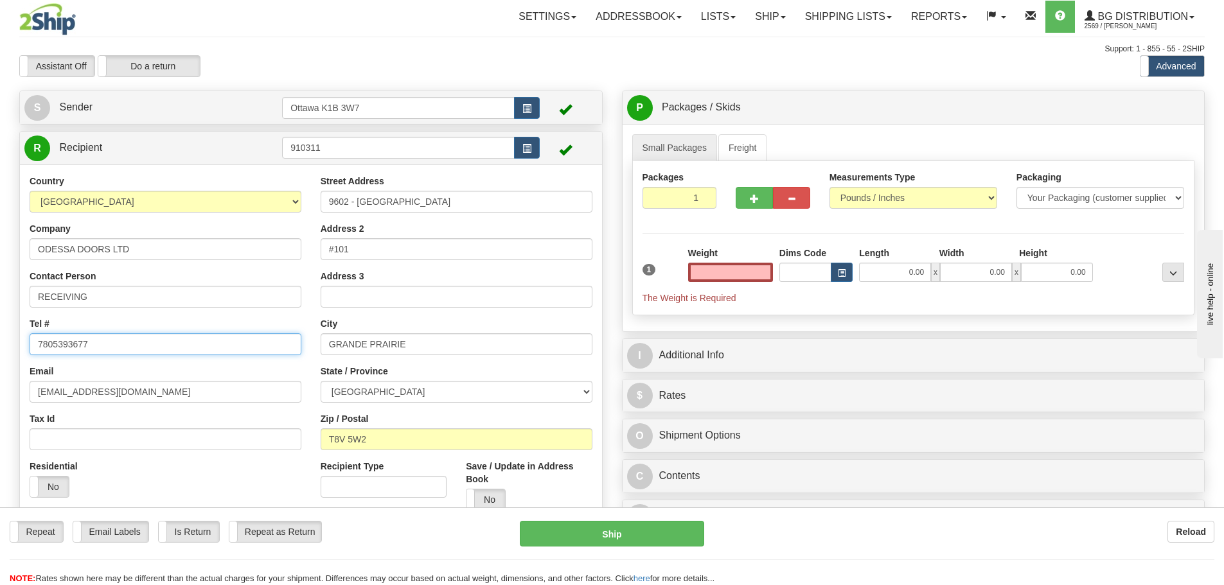
type input "0.00"
click at [51, 348] on input "7805393677" at bounding box center [166, 344] width 272 height 22
click at [72, 341] on input "780-5393677" at bounding box center [166, 344] width 272 height 22
type input "780-539-3677"
click at [477, 495] on label "No" at bounding box center [485, 500] width 39 height 21
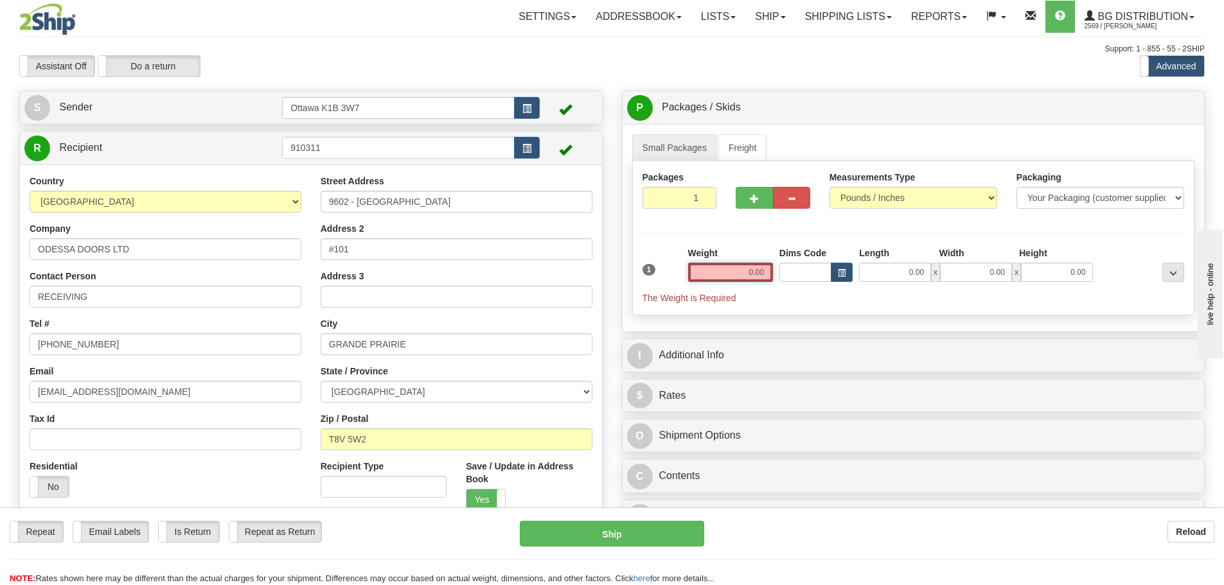
click at [726, 269] on input "0.00" at bounding box center [730, 272] width 85 height 19
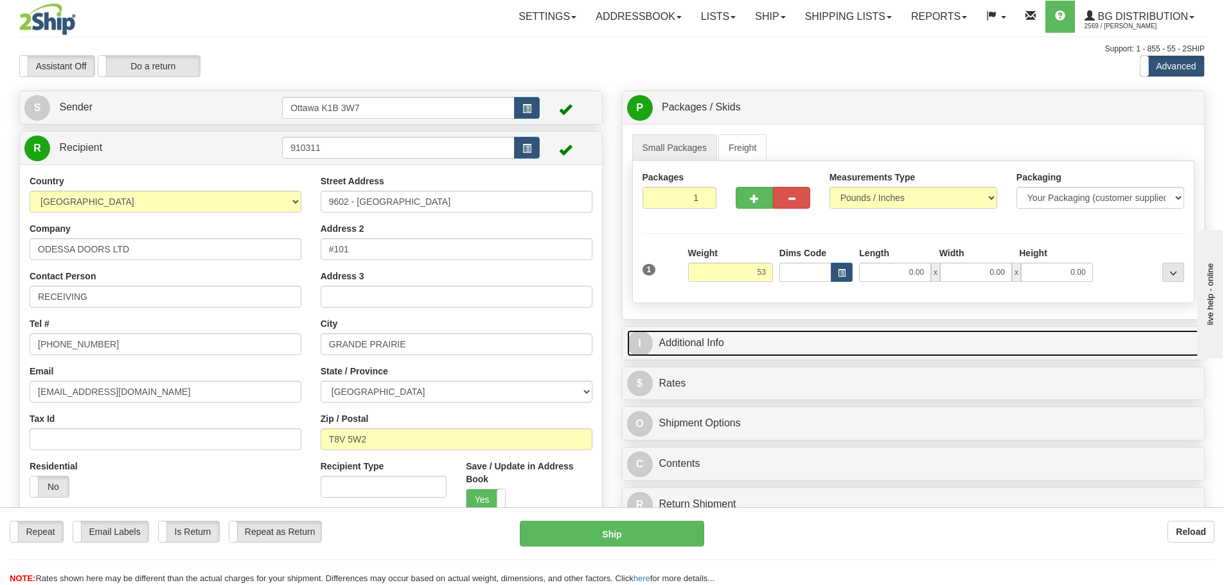
type input "53.00"
click at [756, 342] on link "I Additional Info" at bounding box center [913, 343] width 573 height 26
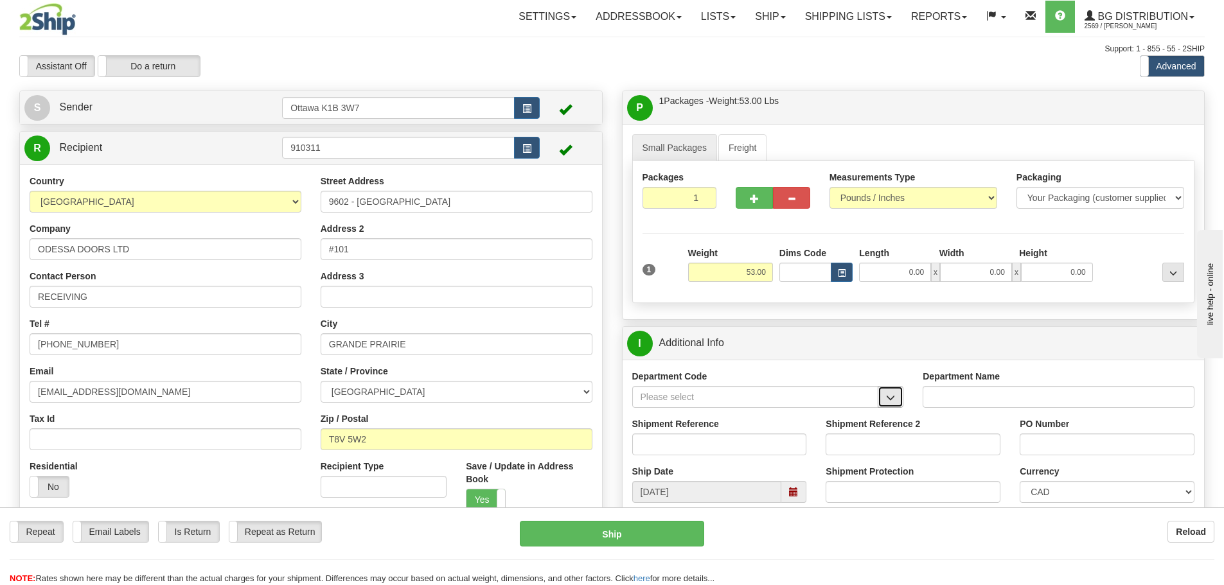
click at [900, 398] on button "button" at bounding box center [891, 397] width 26 height 22
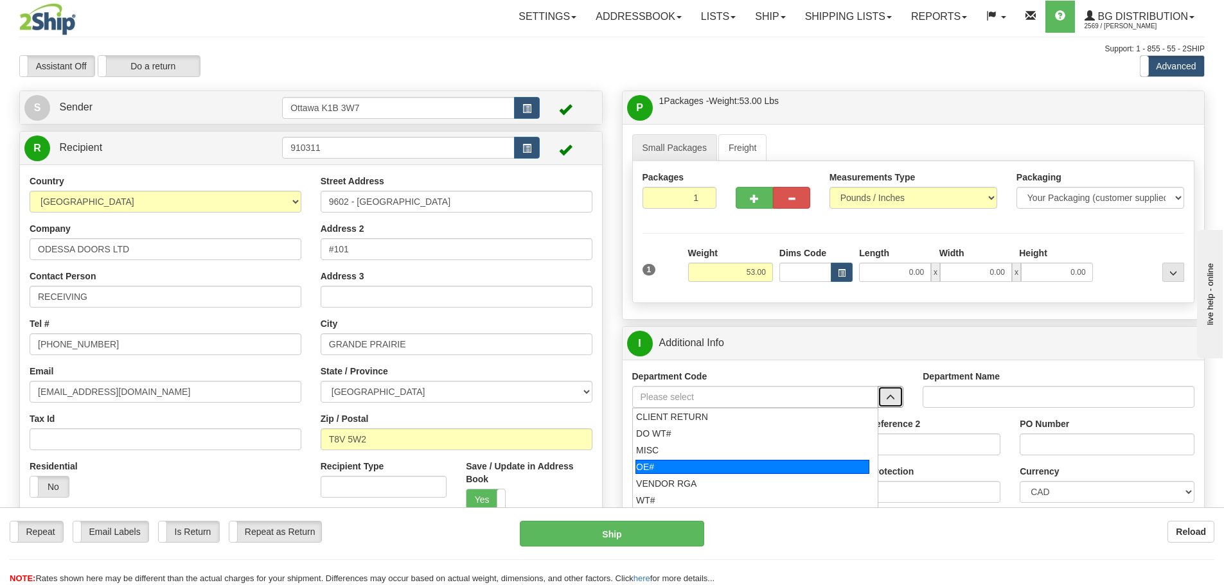
click at [718, 461] on div "OE#" at bounding box center [752, 467] width 234 height 14
type input "OE#"
type input "ORDERS"
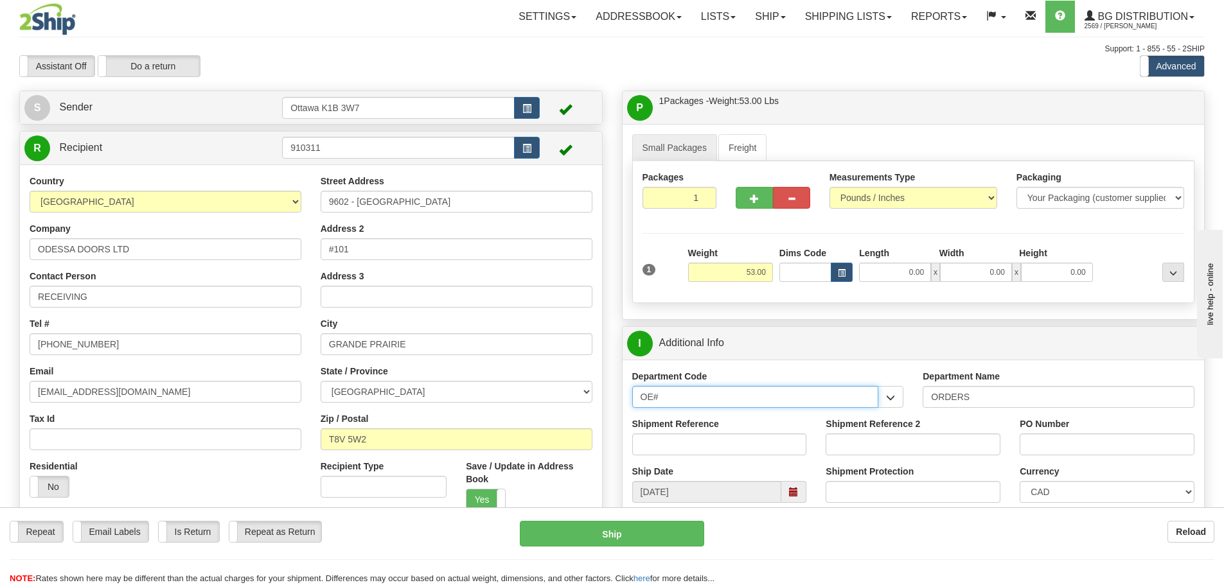
click at [711, 398] on input "OE#" at bounding box center [755, 397] width 247 height 22
drag, startPoint x: 837, startPoint y: 402, endPoint x: 551, endPoint y: 413, distance: 285.5
click at [551, 91] on div "Create a label for the return Create Pickup Without Label S Sender" at bounding box center [612, 91] width 1205 height 0
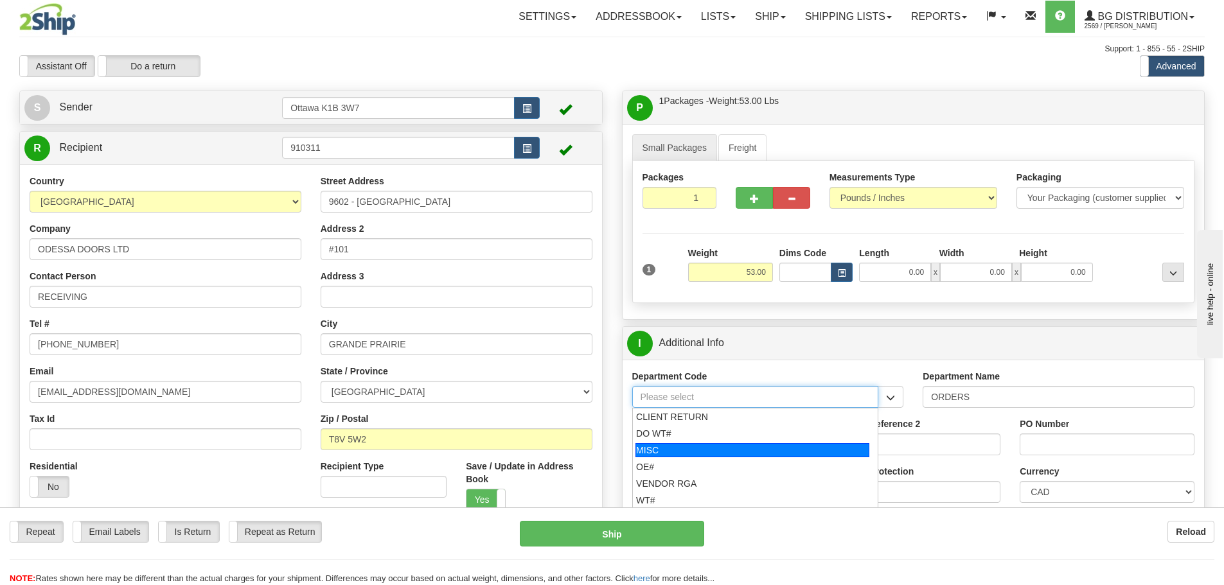
click at [736, 452] on div "MISC" at bounding box center [752, 450] width 234 height 14
type input "MISC"
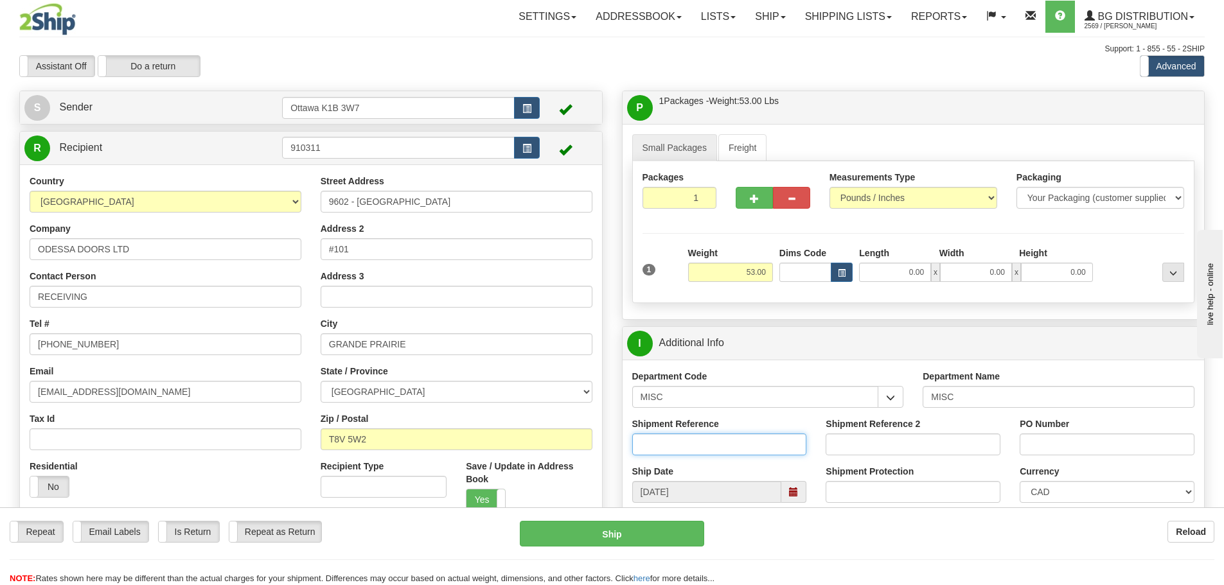
click at [729, 455] on input "Shipment Reference" at bounding box center [719, 445] width 175 height 22
type input "KROME SAMPLES"
click at [1151, 447] on input "PO Number" at bounding box center [1107, 445] width 175 height 22
type input "CORBIN"
click at [887, 277] on input "0.00" at bounding box center [895, 272] width 72 height 19
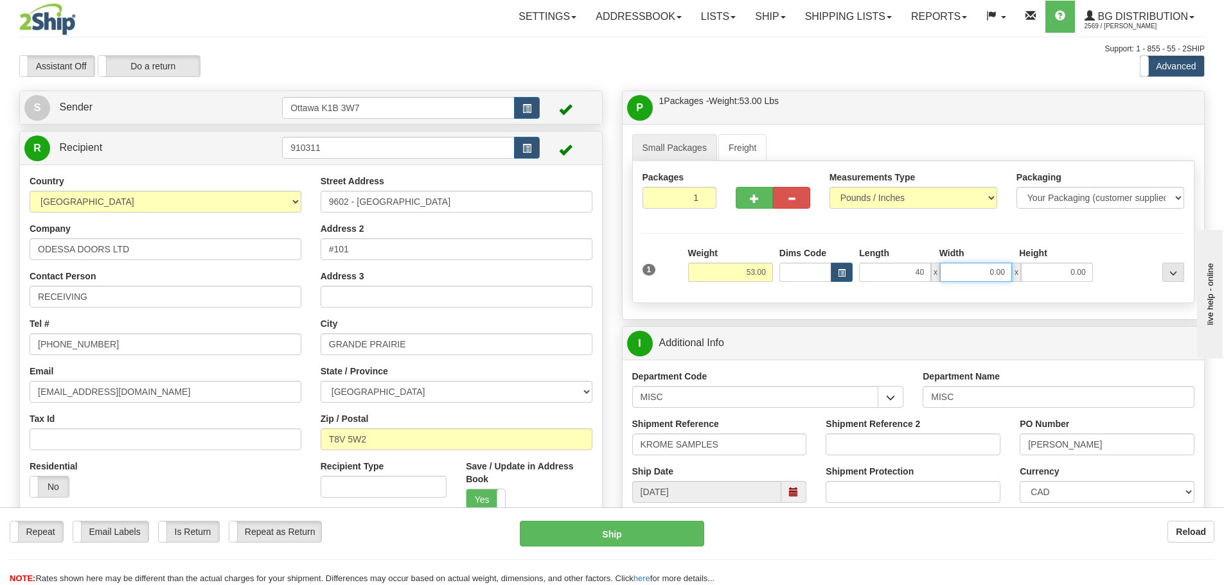
type input "40.00"
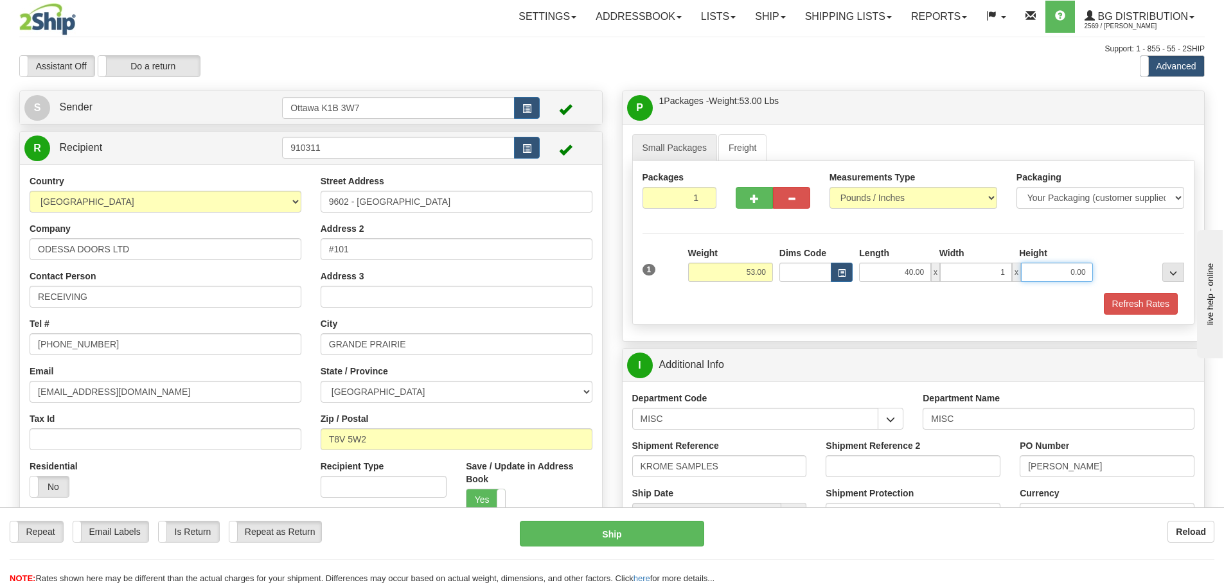
type input "1.00"
type input "0"
type input "10.50"
drag, startPoint x: 994, startPoint y: 279, endPoint x: 1137, endPoint y: 295, distance: 143.5
click at [1134, 295] on div "1 Weight 53.00 Dims Code" at bounding box center [914, 281] width 542 height 68
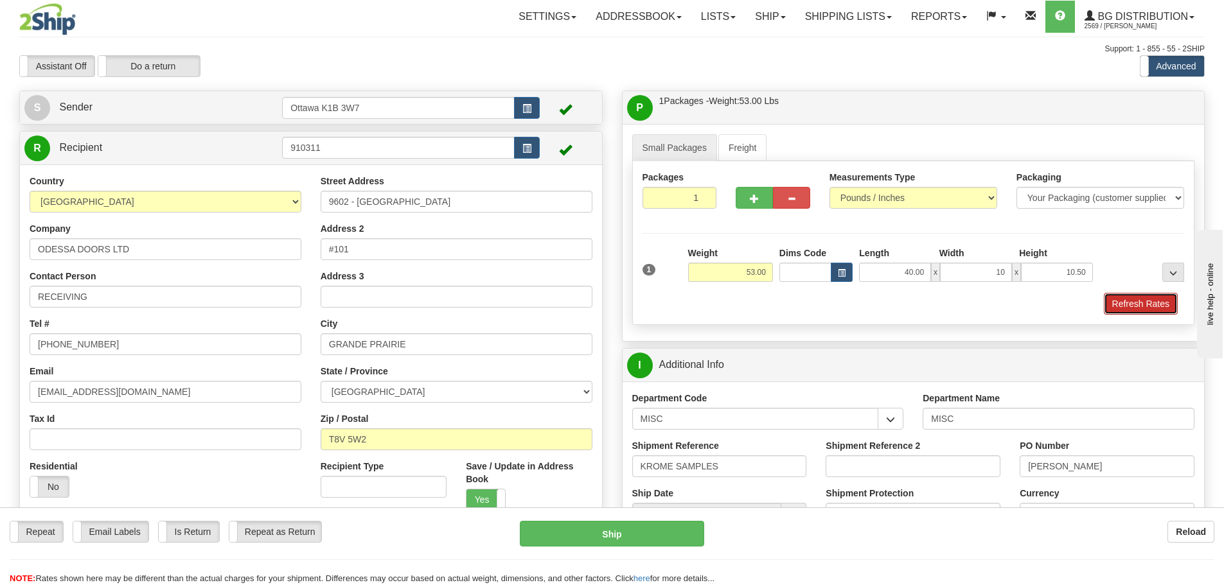
type input "10.00"
click at [1137, 294] on button "Refresh Rates" at bounding box center [1141, 304] width 74 height 22
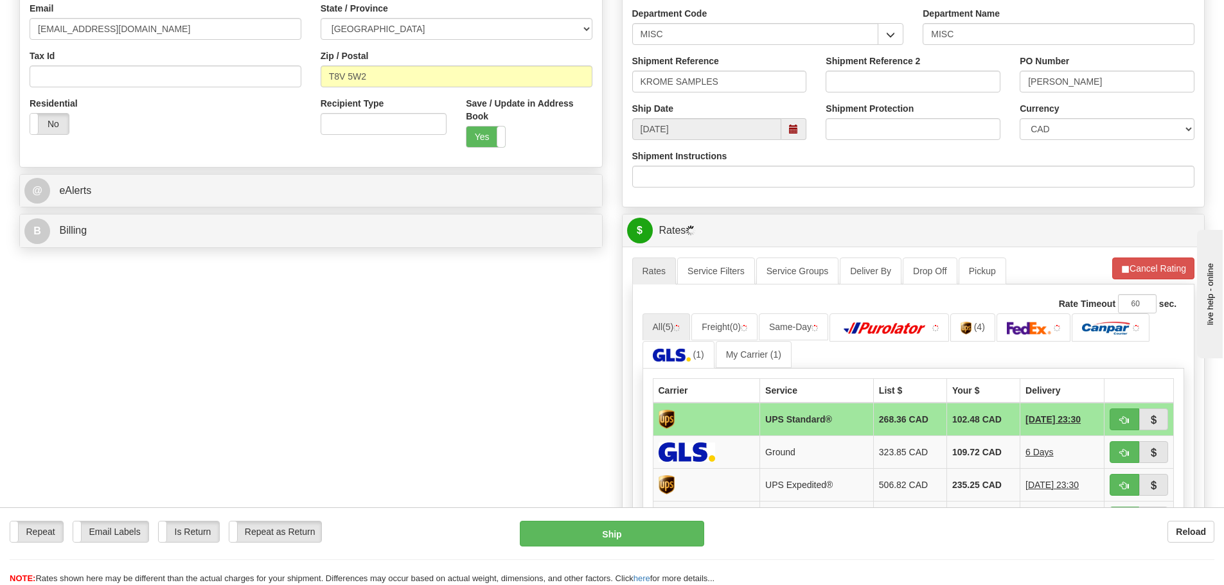
scroll to position [386, 0]
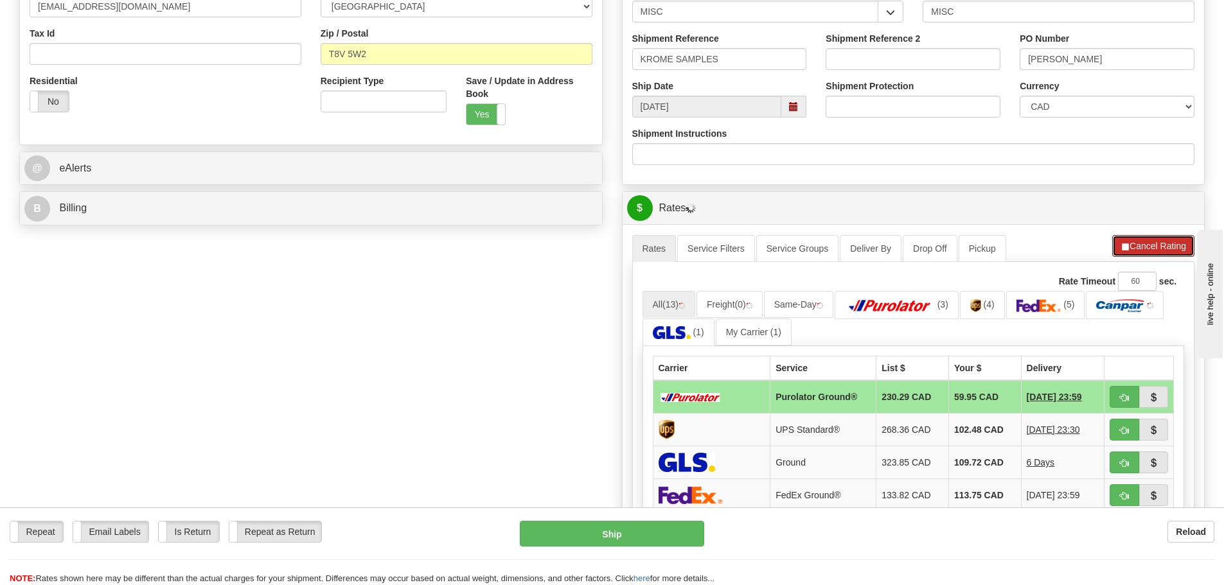
click at [1142, 247] on button "Cancel Rating" at bounding box center [1153, 246] width 82 height 22
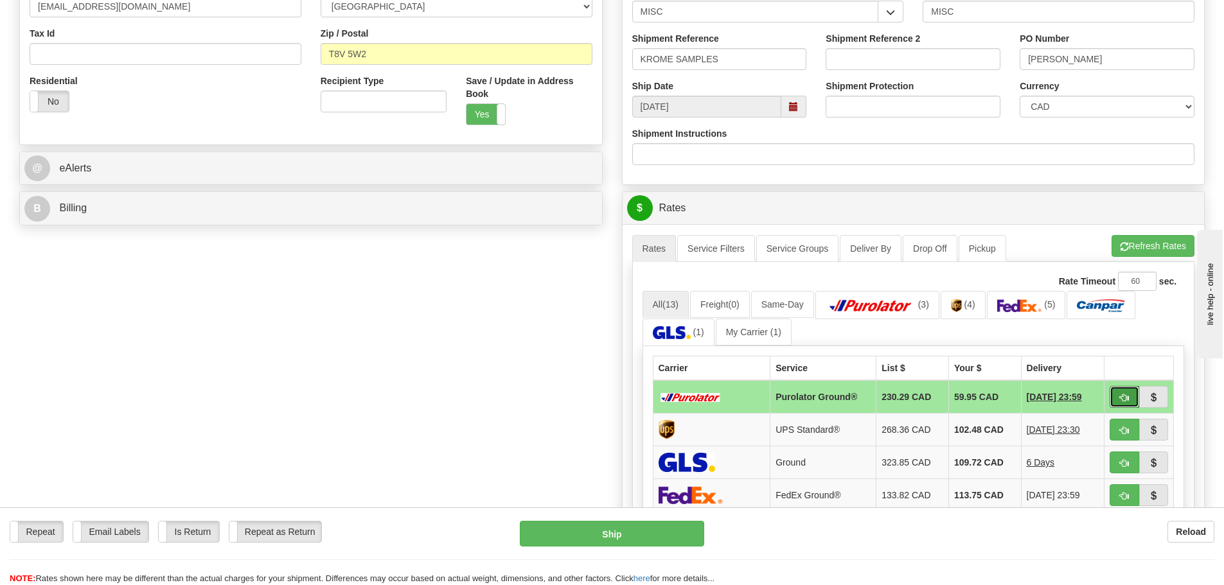
click at [1133, 391] on button "button" at bounding box center [1125, 397] width 30 height 22
type input "260"
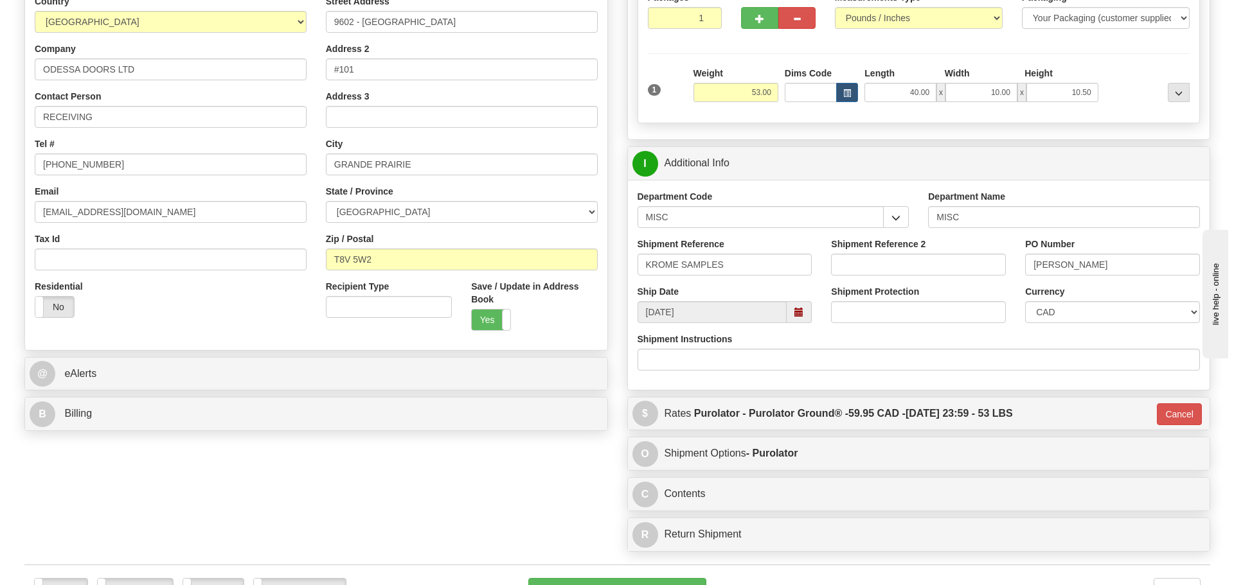
scroll to position [129, 0]
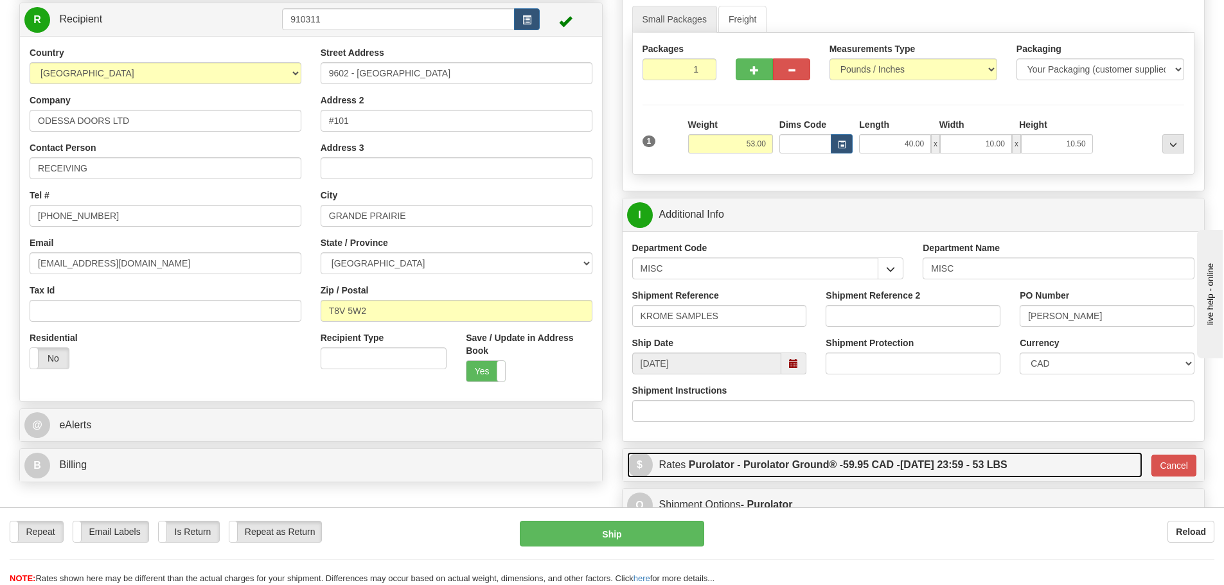
click at [874, 456] on label "Purolator - Purolator Ground® - 59.95 CAD - 09/04/2025 23:59 - 53 LBS" at bounding box center [848, 465] width 319 height 26
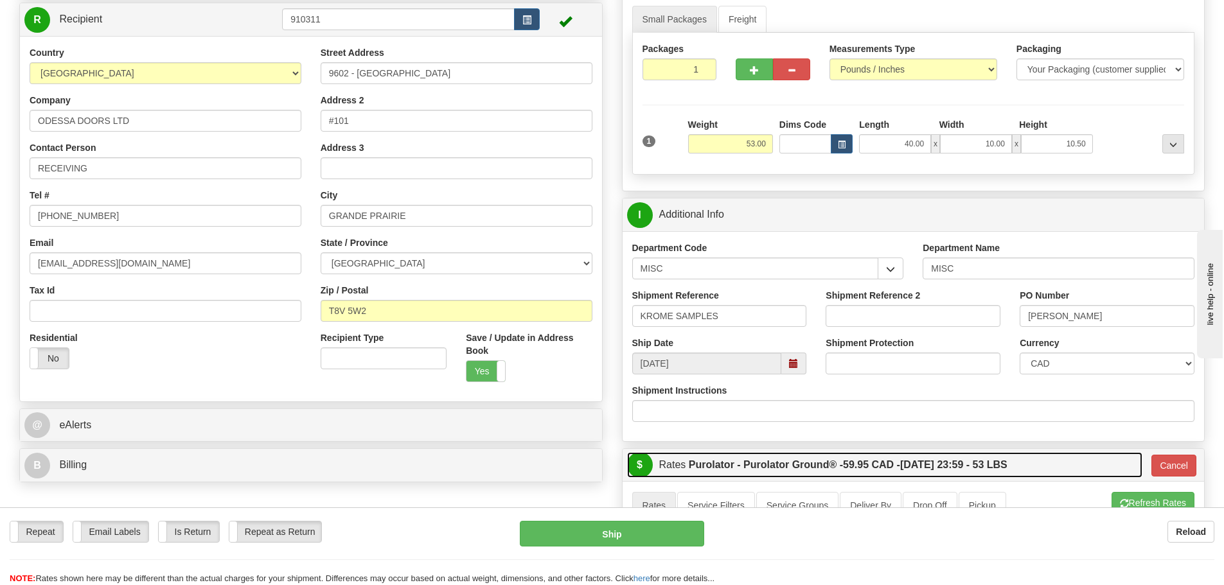
click at [874, 456] on label "Purolator - Purolator Ground® - 59.95 CAD - 09/04/2025 23:59 - 53 LBS" at bounding box center [848, 465] width 319 height 26
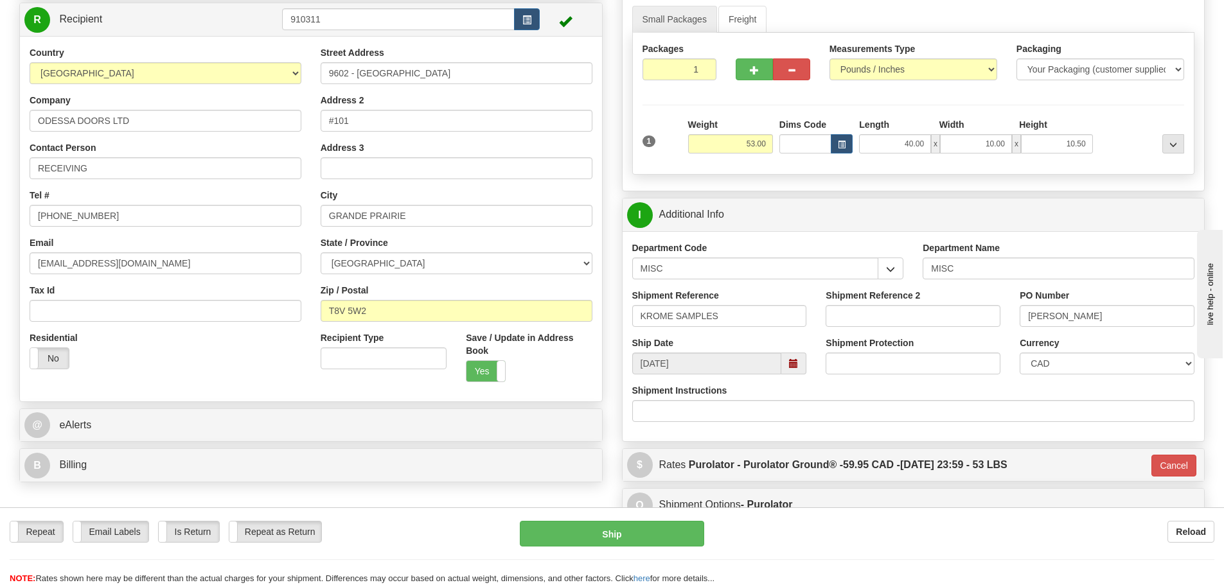
click at [675, 519] on div "Repeat Repeat Email Labels Email Labels Edit Is Return Is Return Repeat as Retu…" at bounding box center [612, 547] width 1224 height 78
click at [670, 525] on button "Ship" at bounding box center [612, 534] width 184 height 26
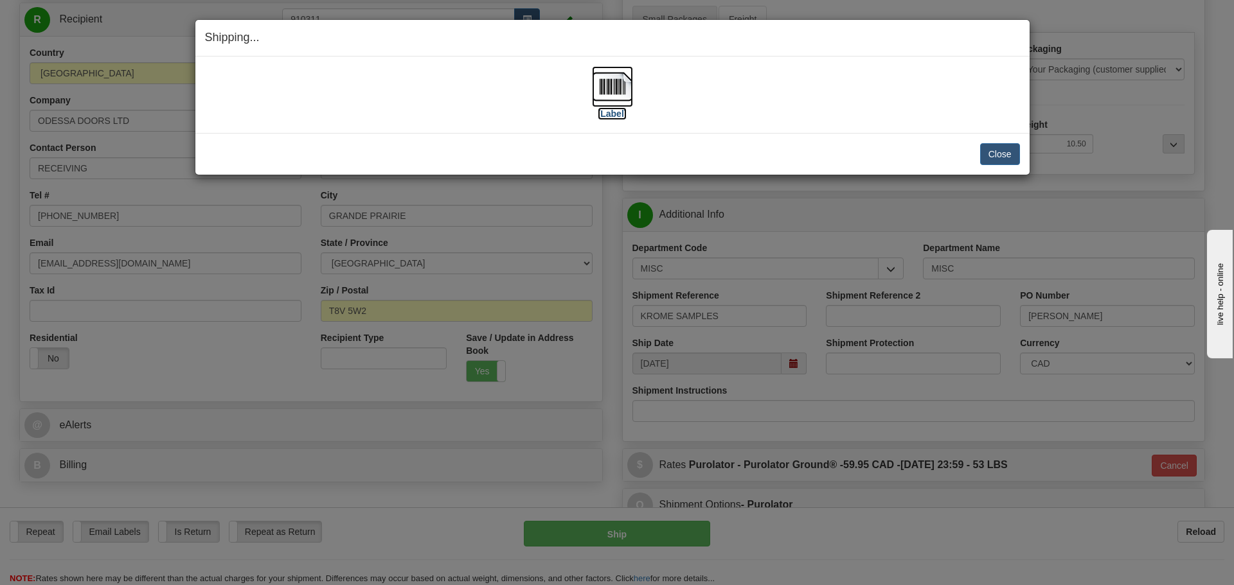
click at [603, 111] on label "[Label]" at bounding box center [613, 113] width 30 height 13
click at [1007, 155] on button "Close" at bounding box center [1000, 154] width 40 height 22
